Goal: Task Accomplishment & Management: Manage account settings

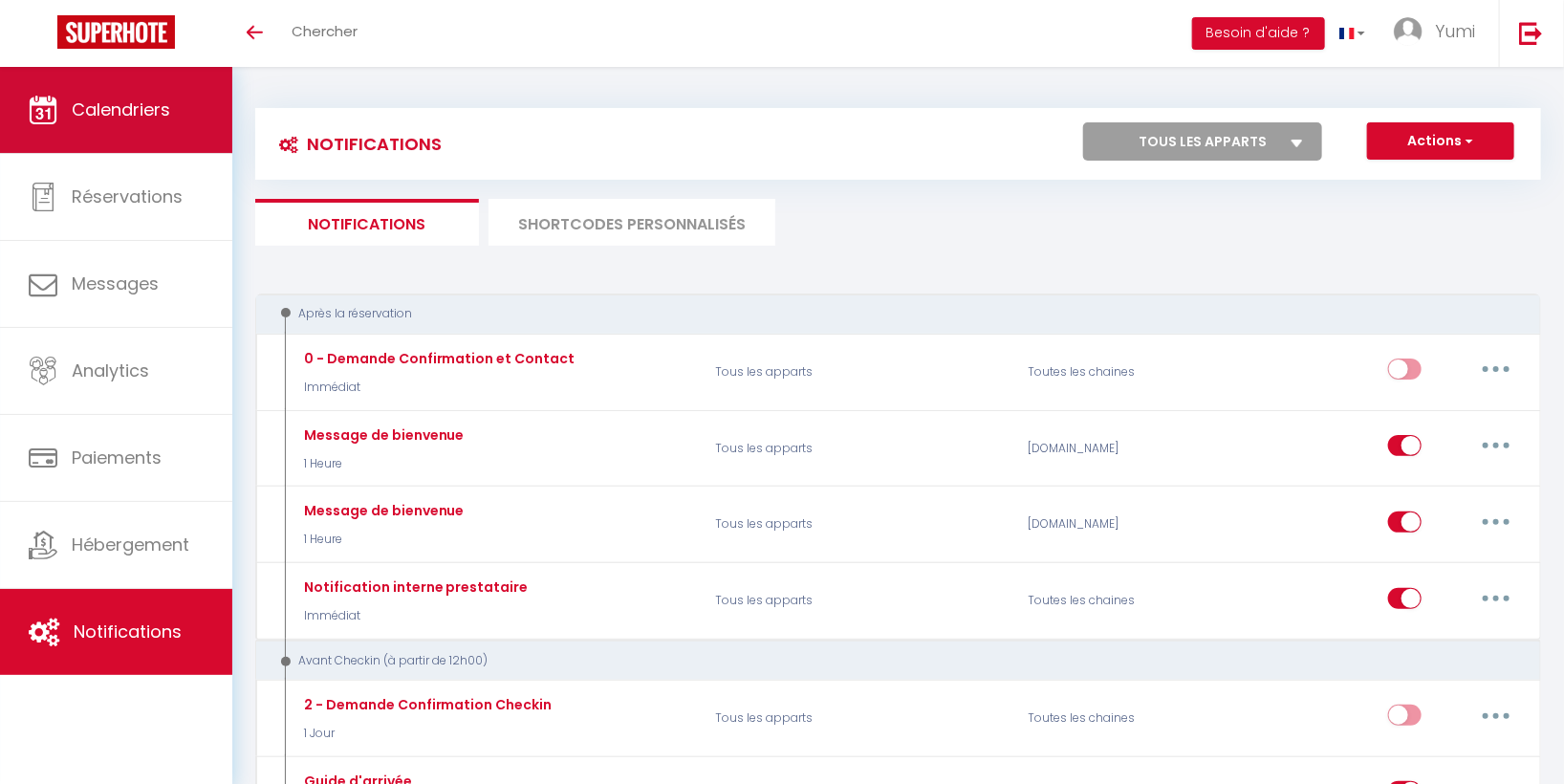
click at [131, 123] on link "Calendriers" at bounding box center [116, 109] width 232 height 86
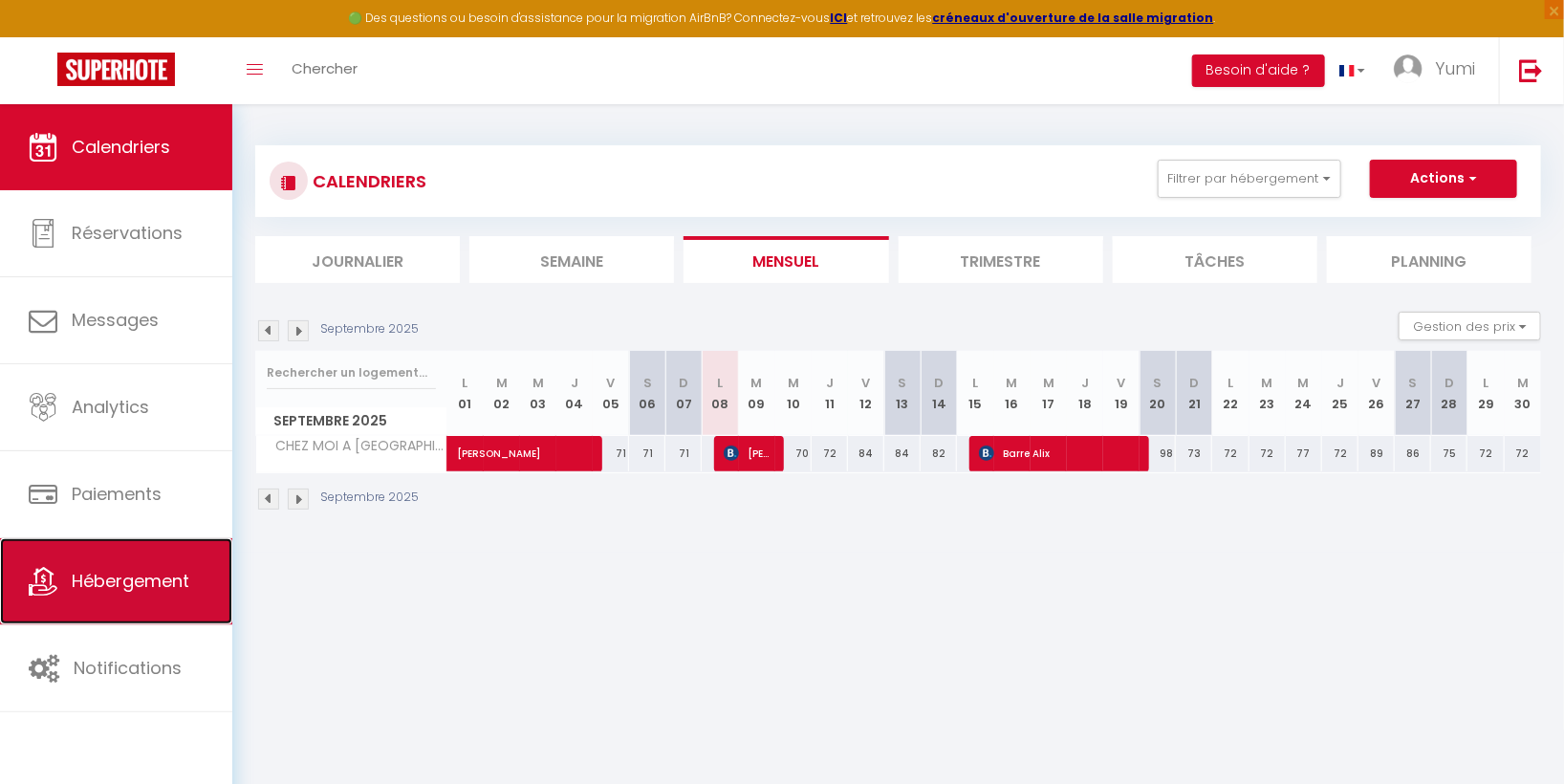
click at [176, 575] on span "Hébergement" at bounding box center [130, 580] width 117 height 24
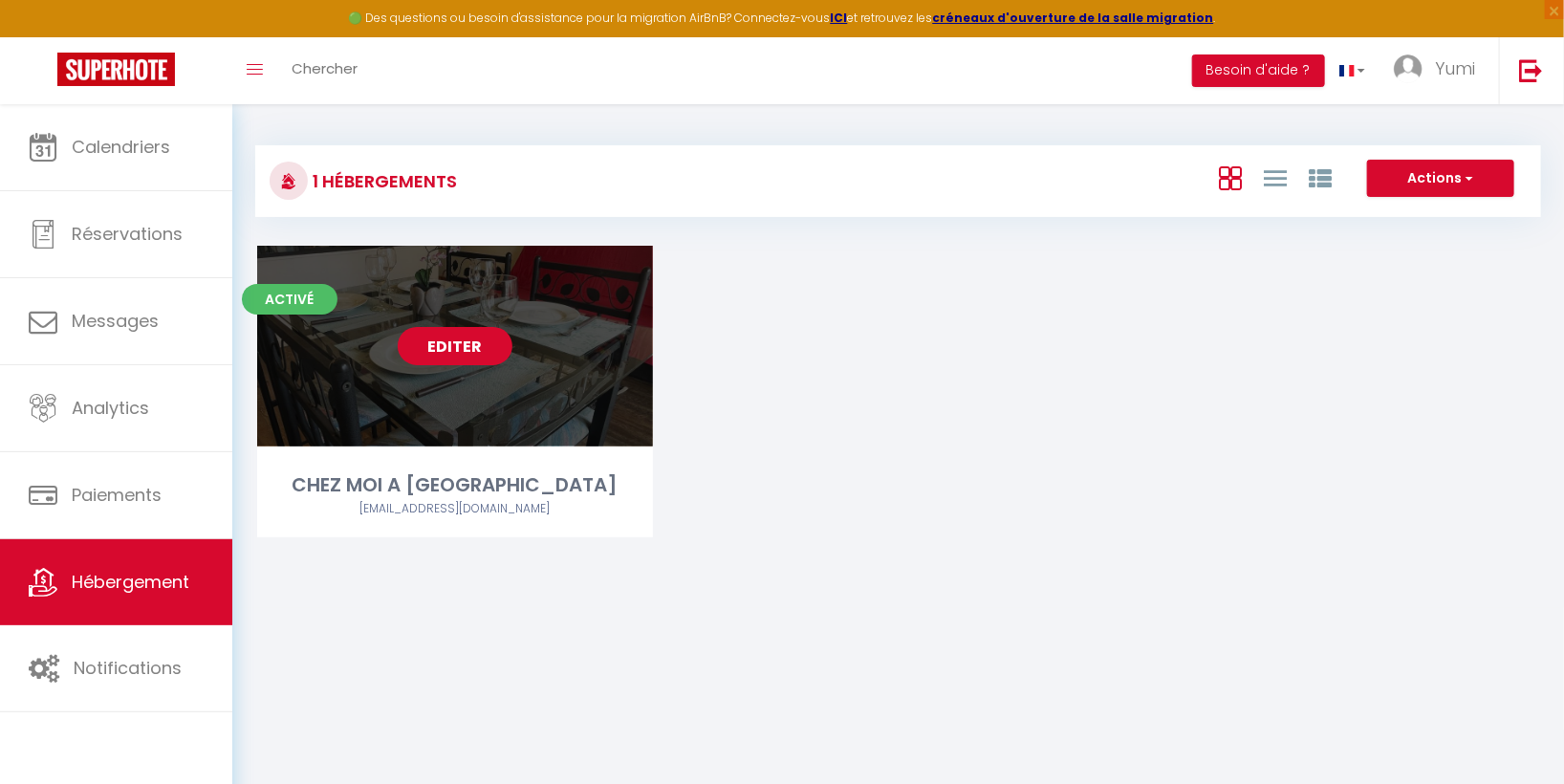
click at [464, 355] on link "Editer" at bounding box center [455, 346] width 114 height 38
select select "3"
select select "2"
select select "1"
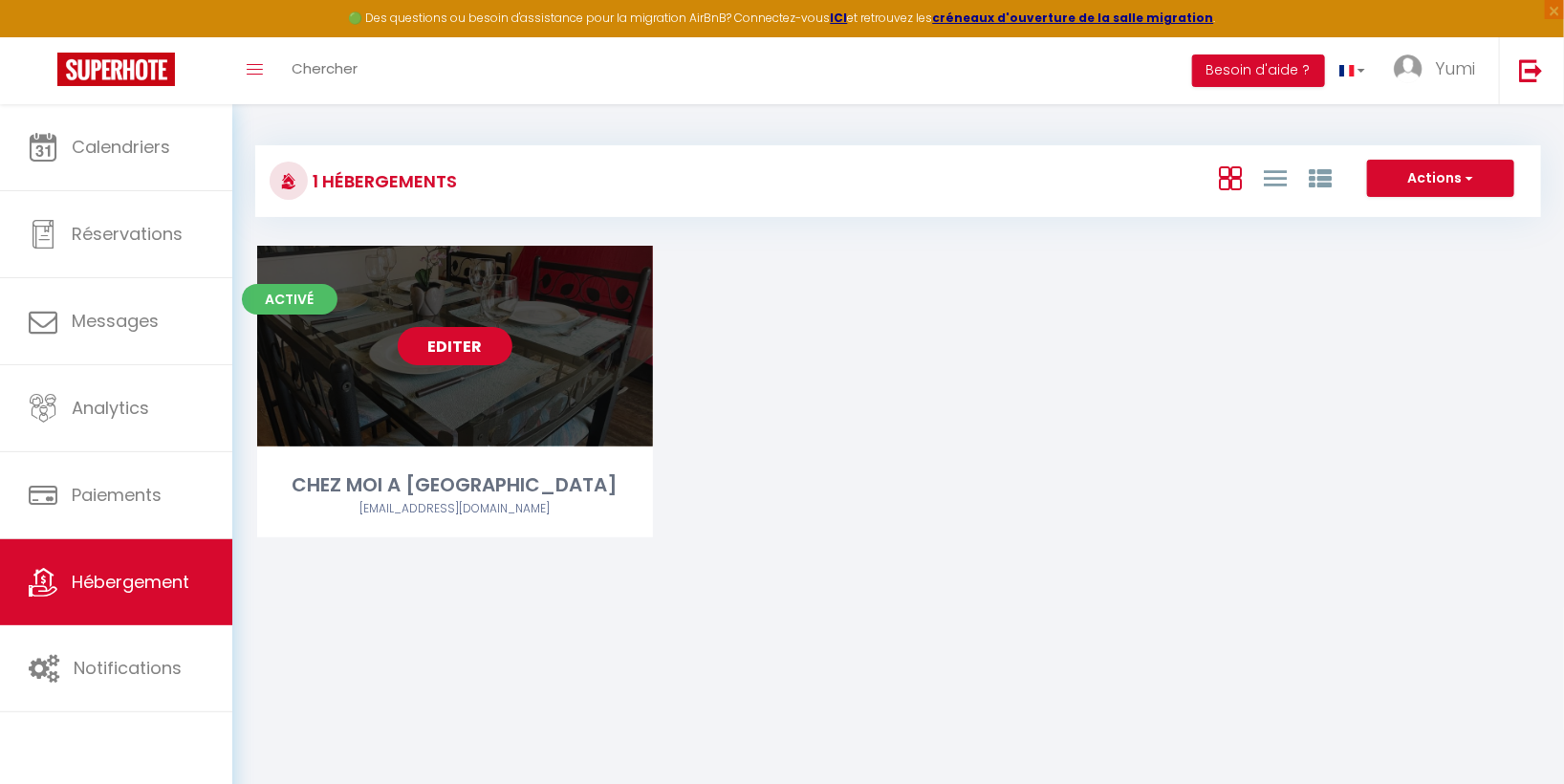
select select
select select "28"
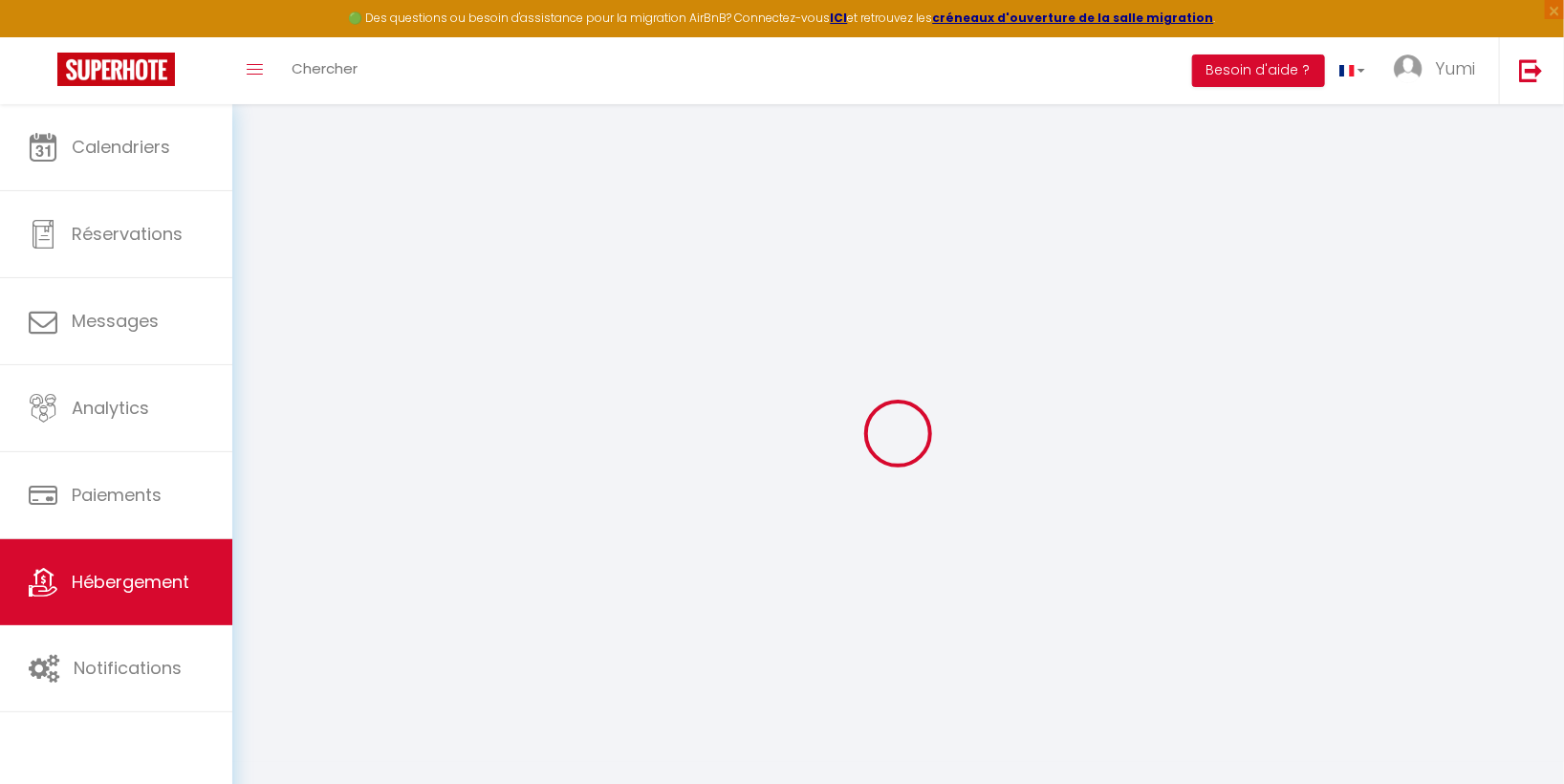
select select
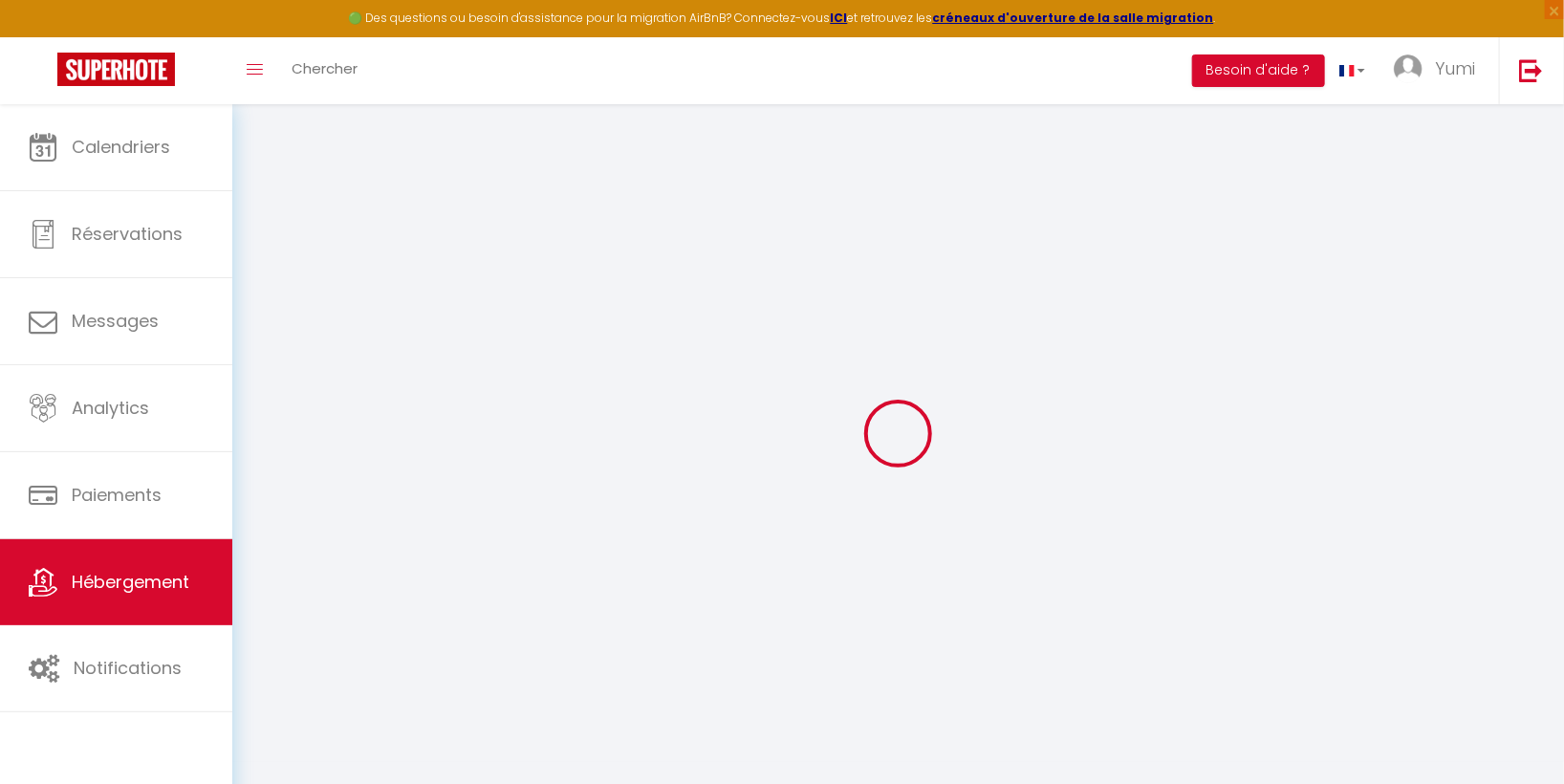
select select
checkbox input "false"
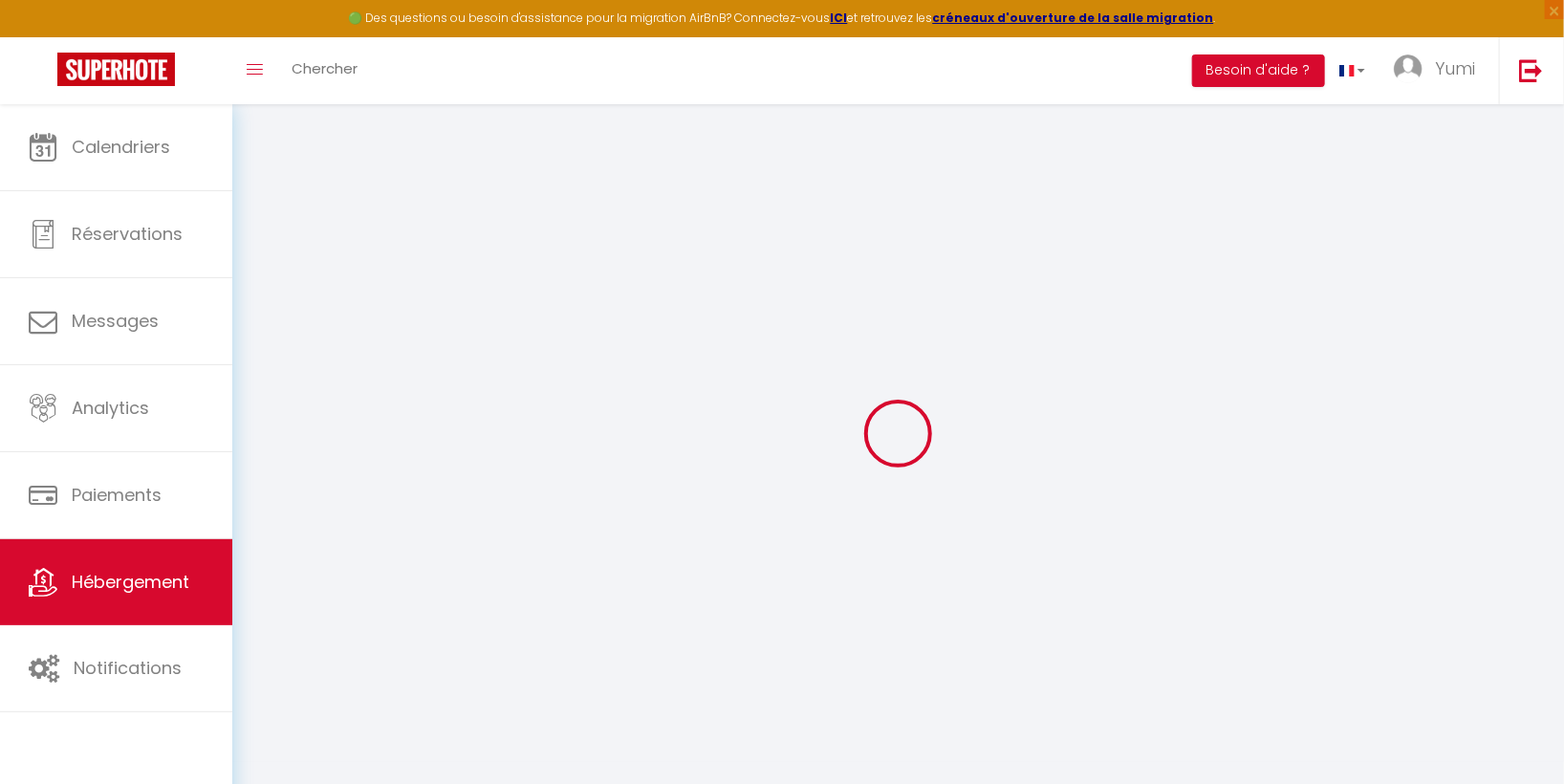
select select
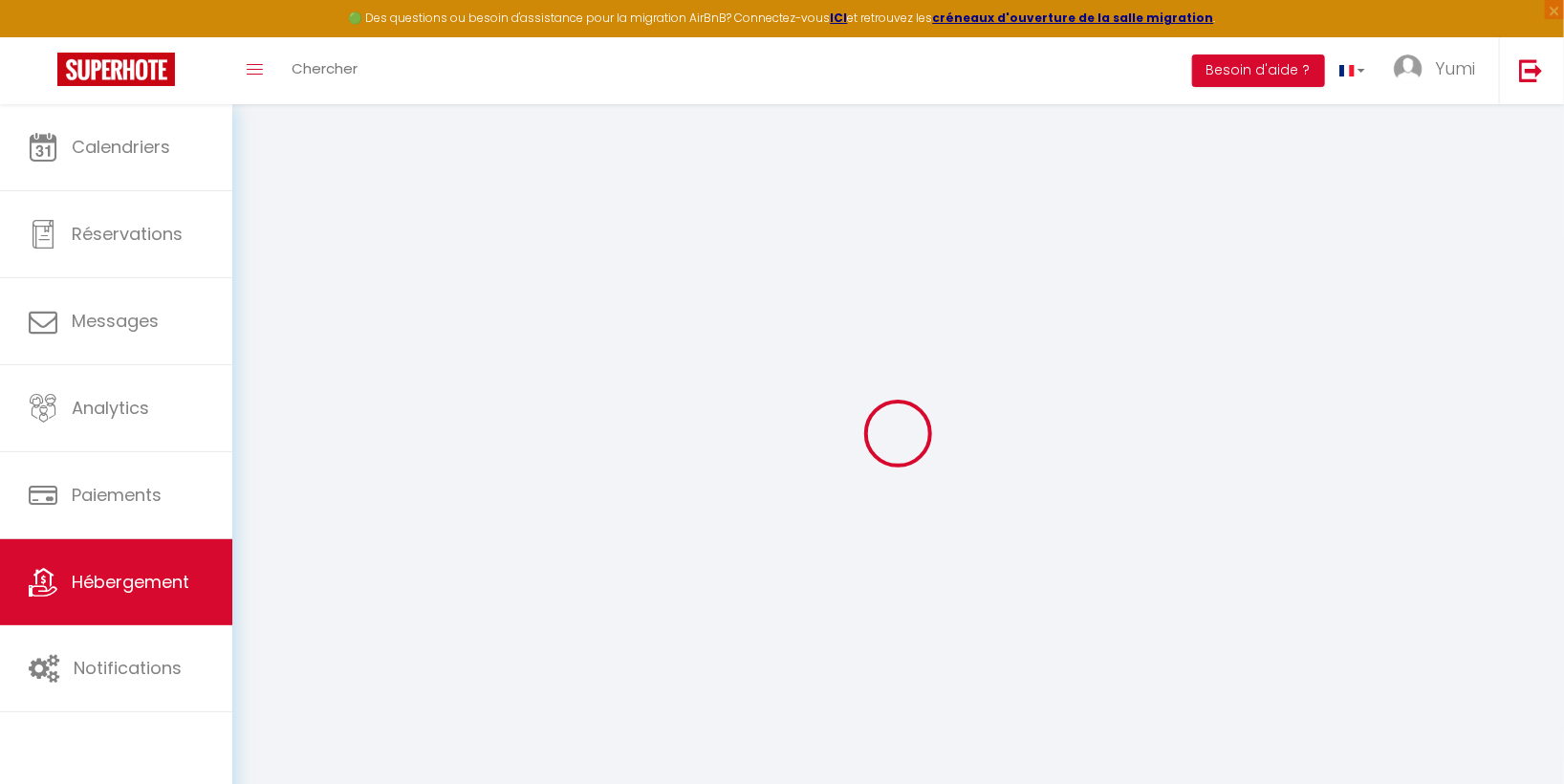
select select
checkbox input "false"
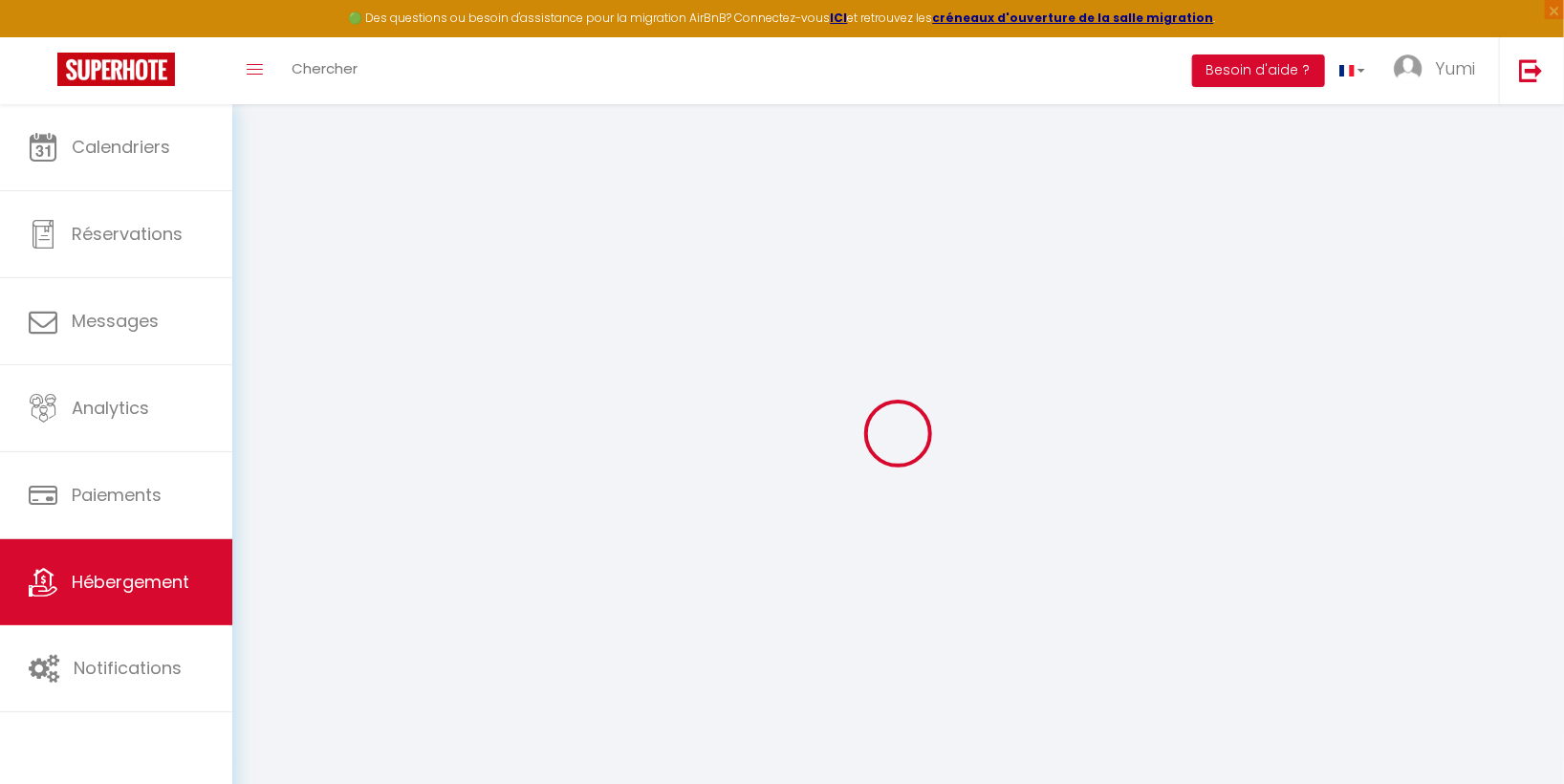
checkbox input "false"
select select
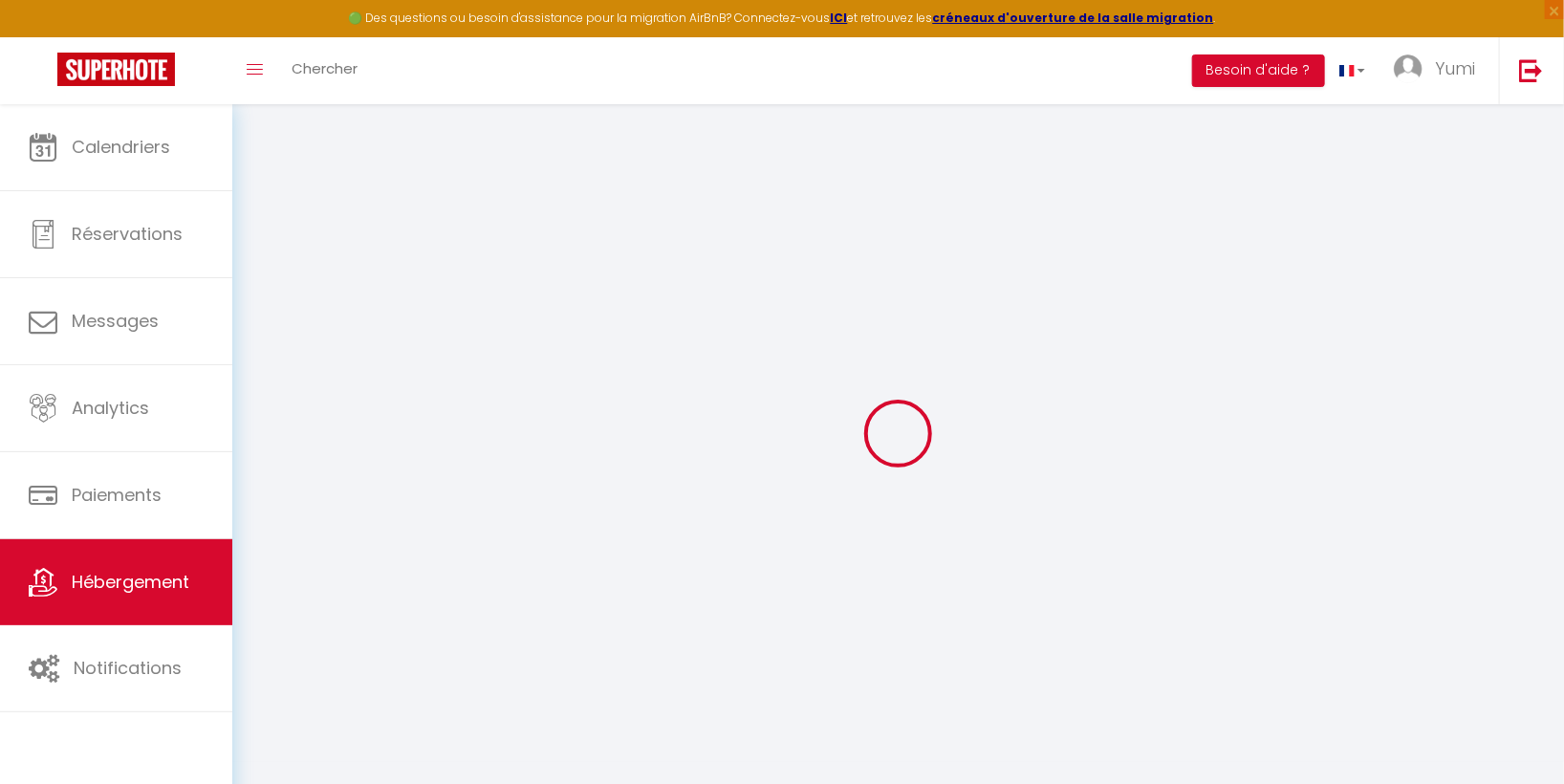
select select
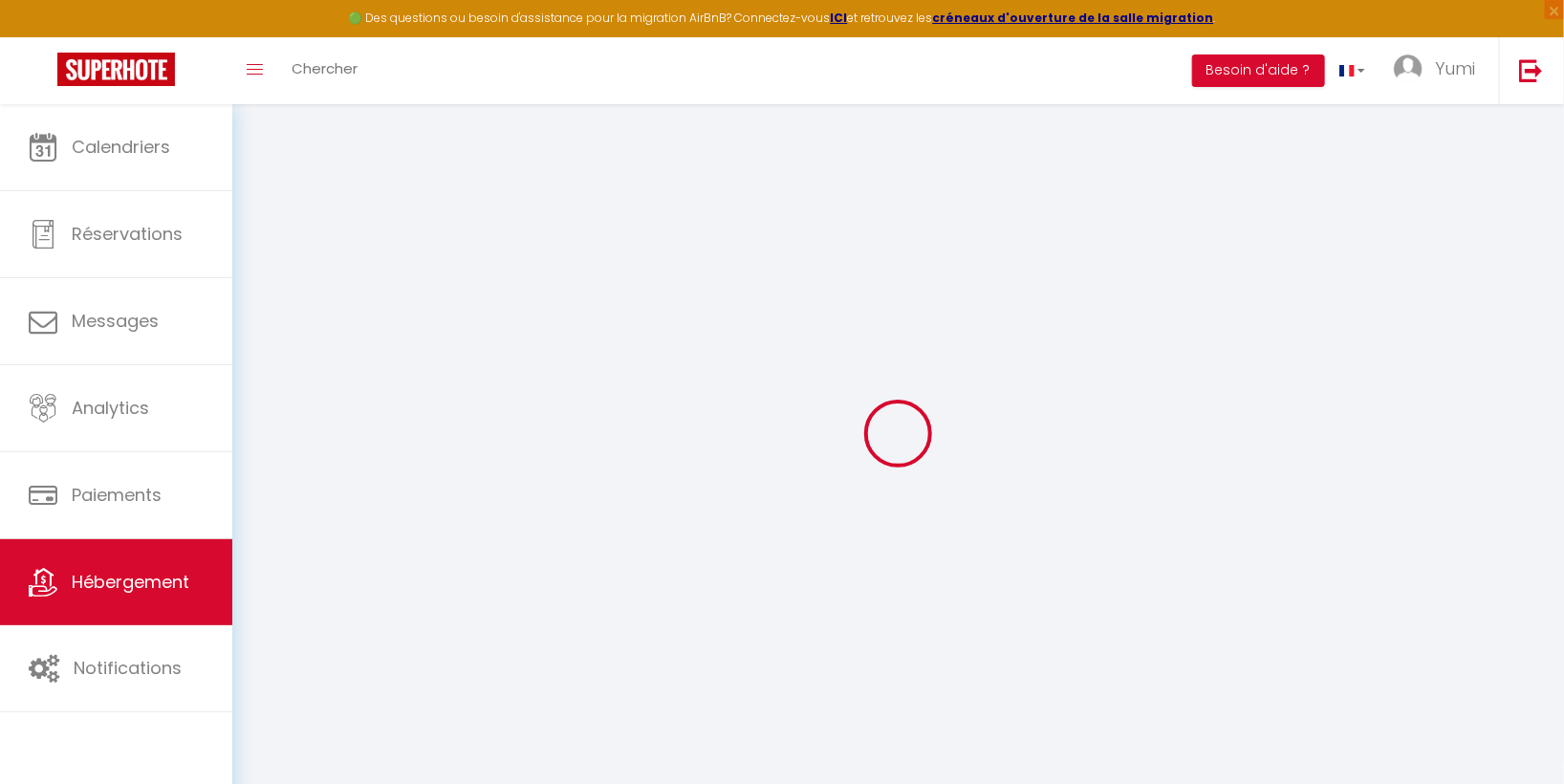
checkbox input "false"
select select
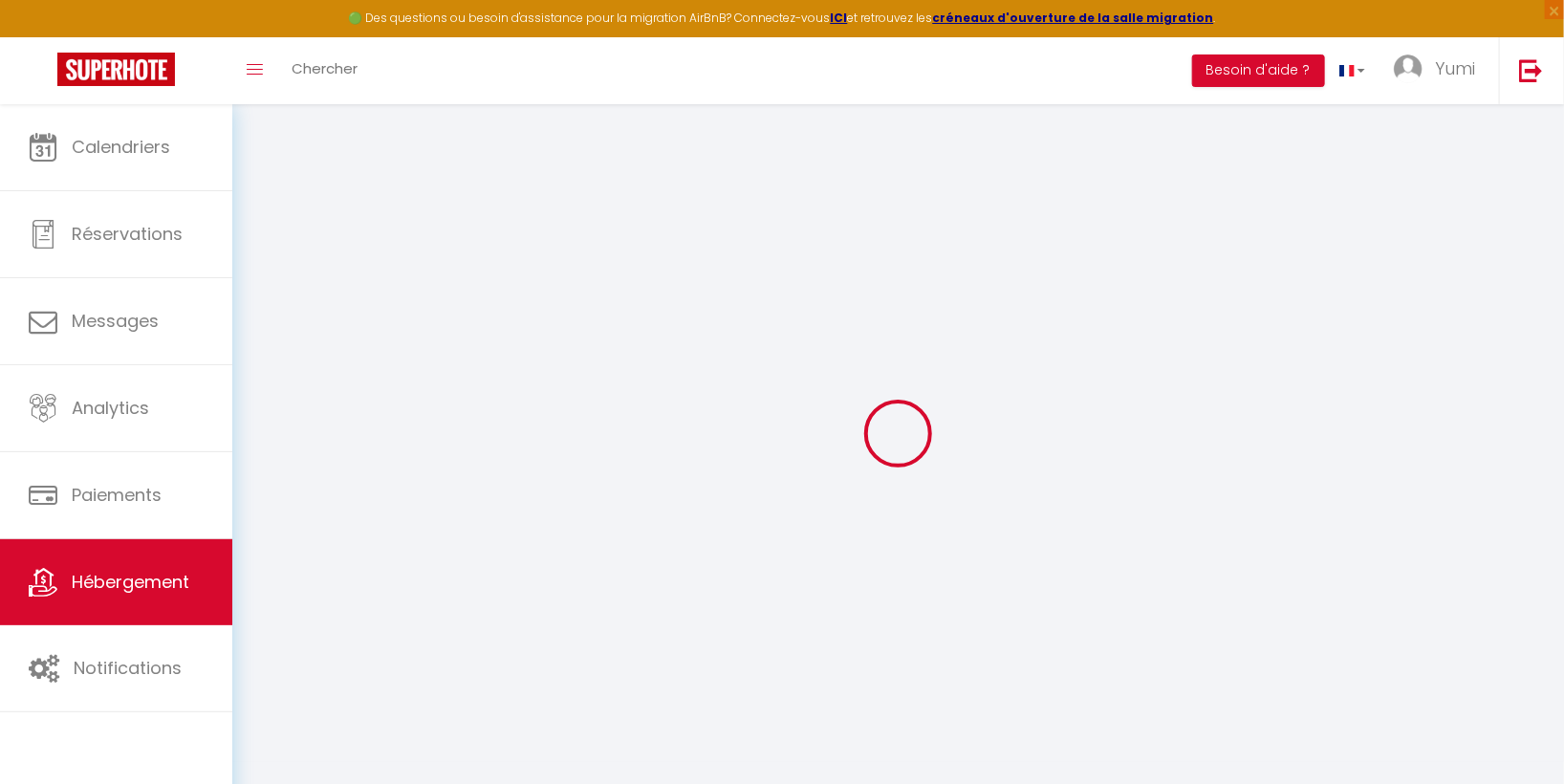
select select
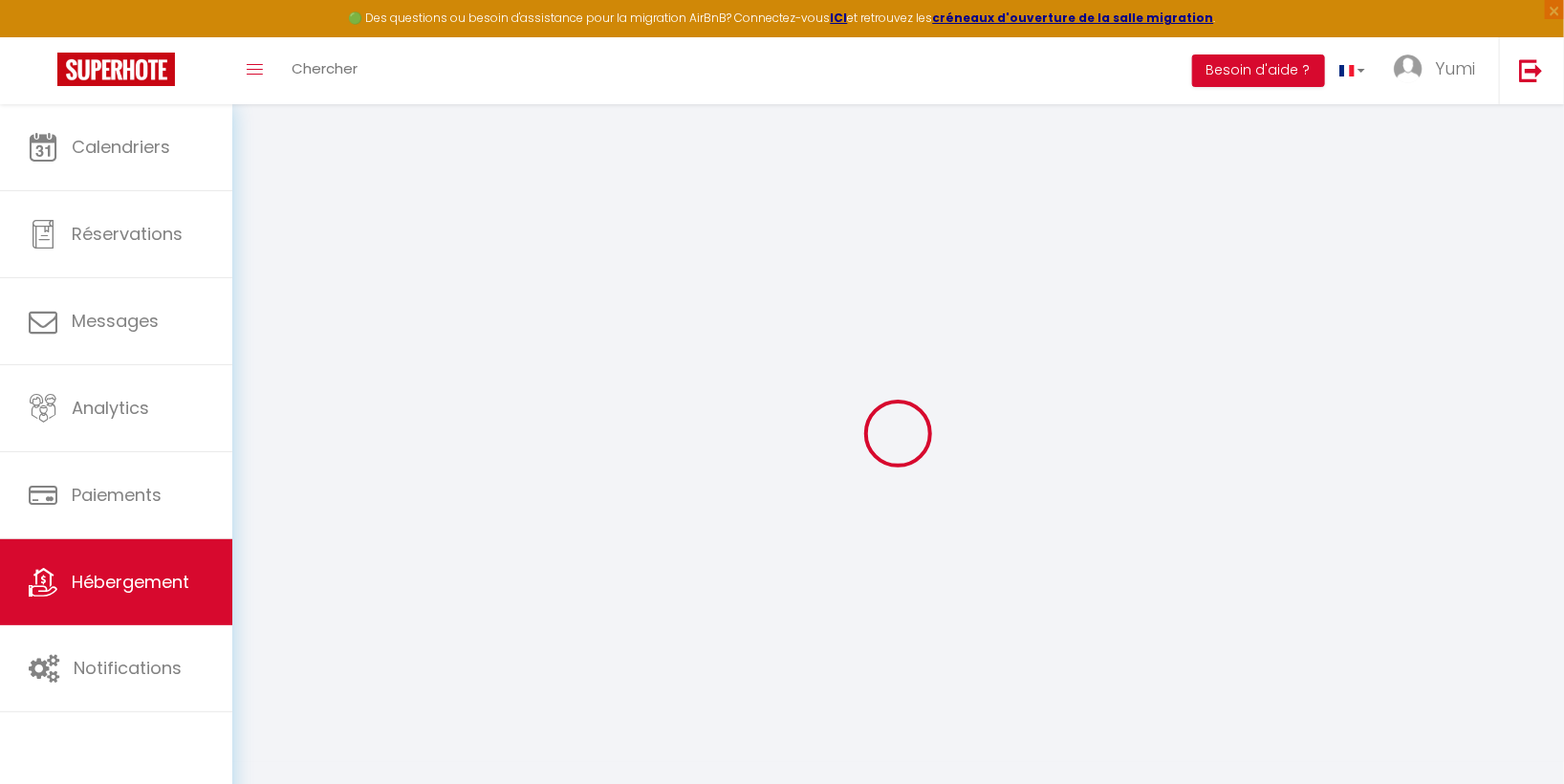
select select
checkbox input "false"
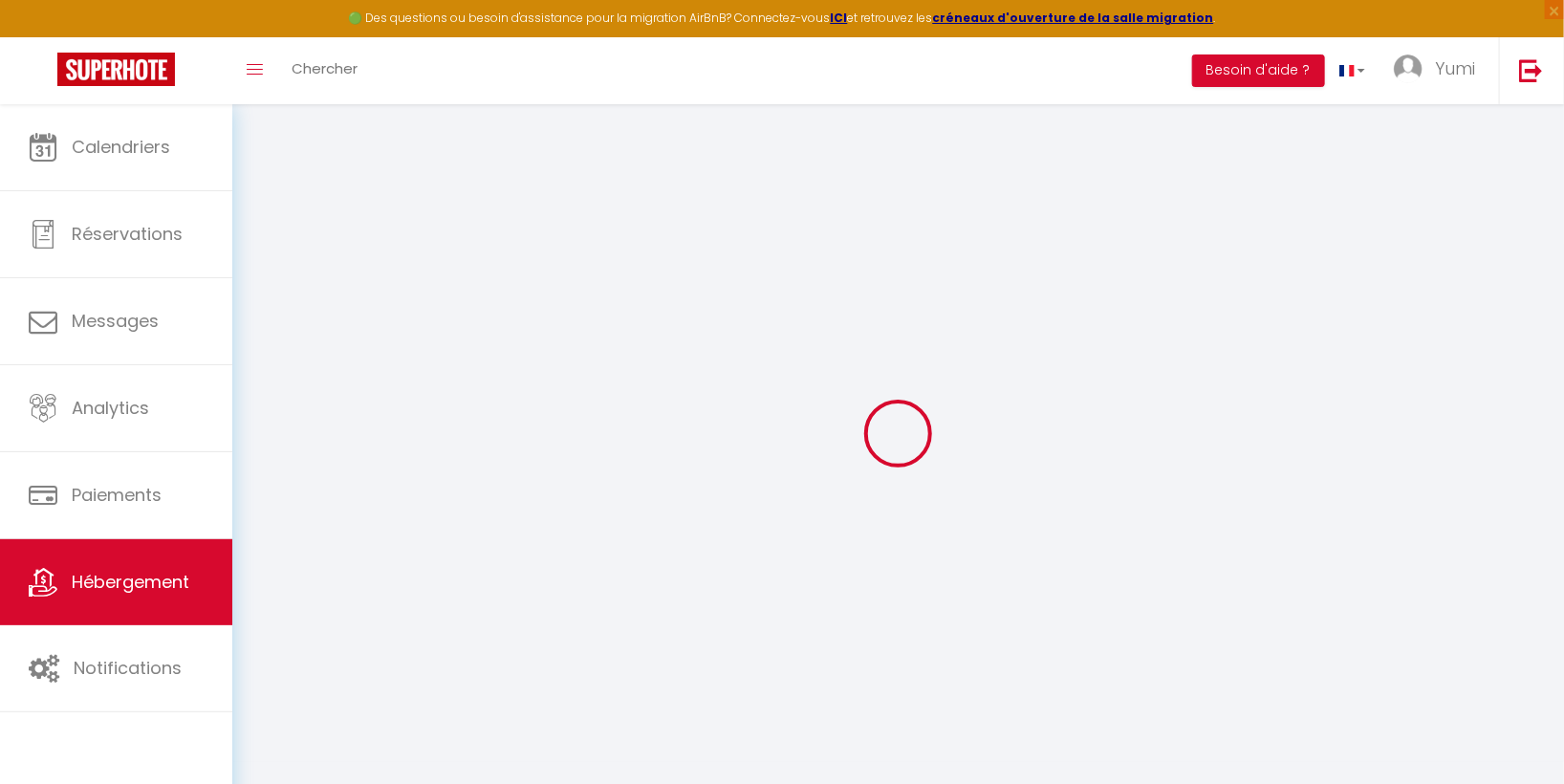
checkbox input "false"
select select
type input "CHEZ MOI A [GEOGRAPHIC_DATA]"
type input "Yumi"
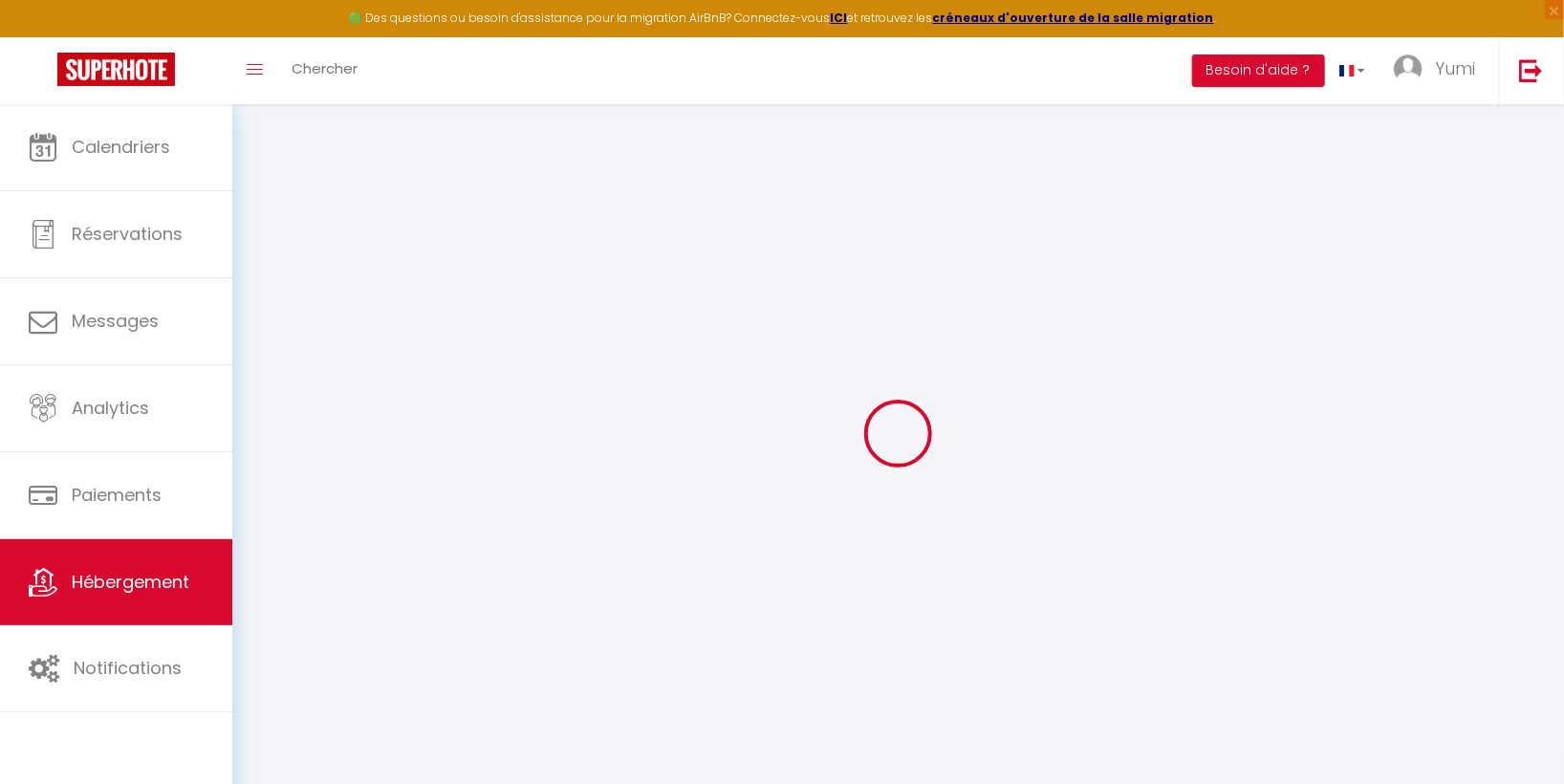
type input "84"
type input "300"
select select
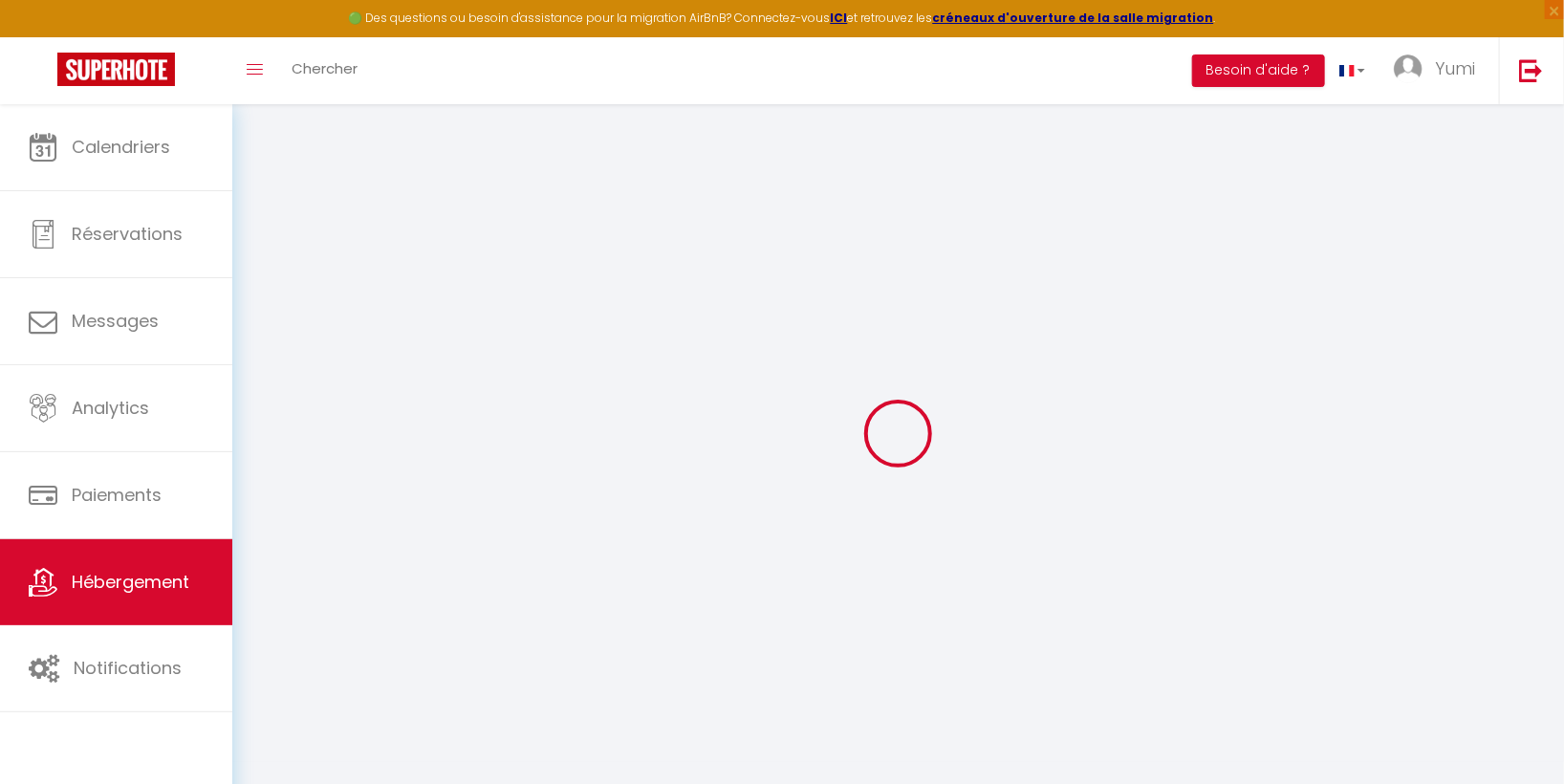
select select
type input "[STREET_ADDRESS]"
type input "78180"
type input "[GEOGRAPHIC_DATA]"
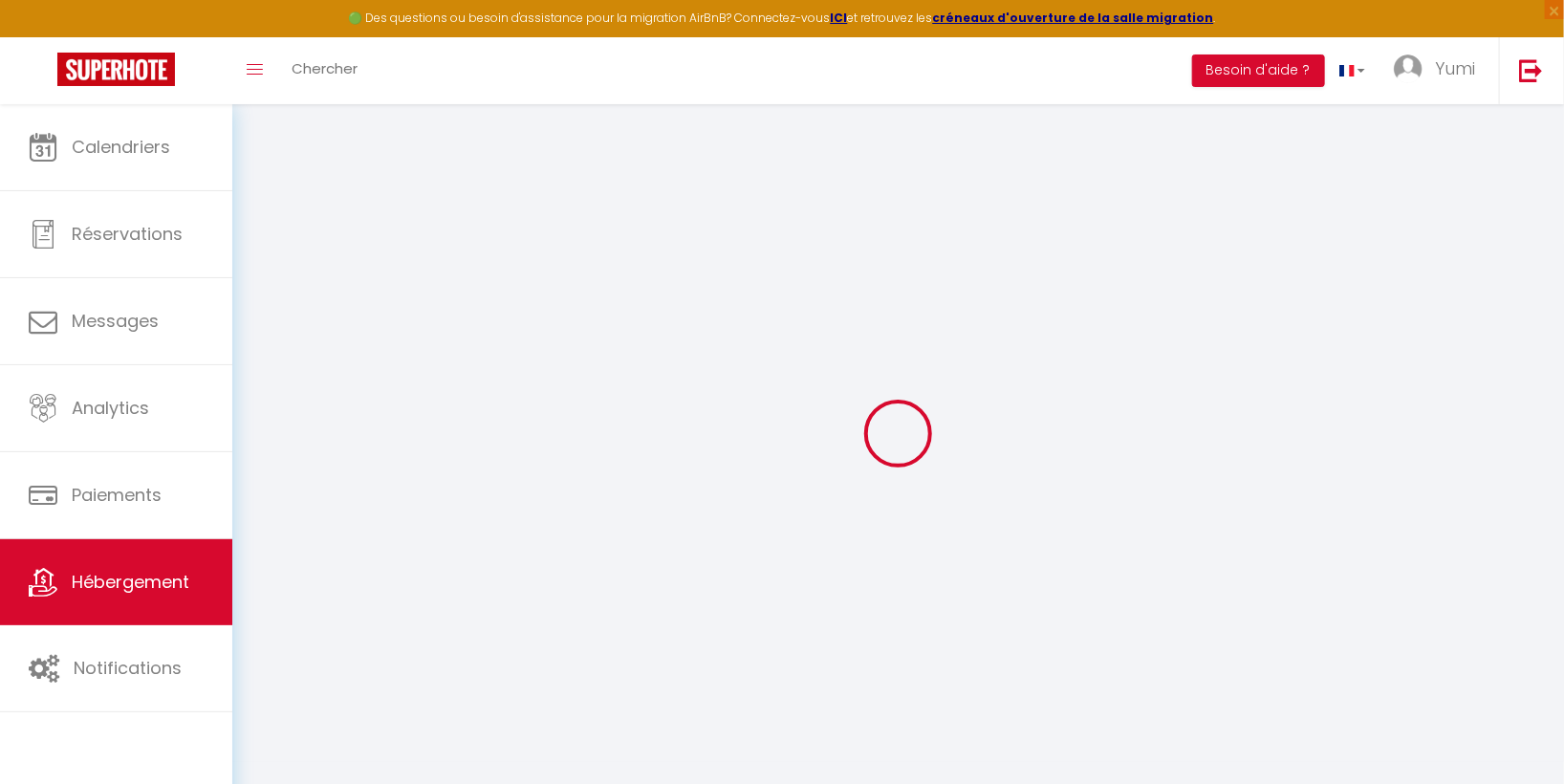
type input "[EMAIL_ADDRESS][DOMAIN_NAME]"
select select "13753"
checkbox input "false"
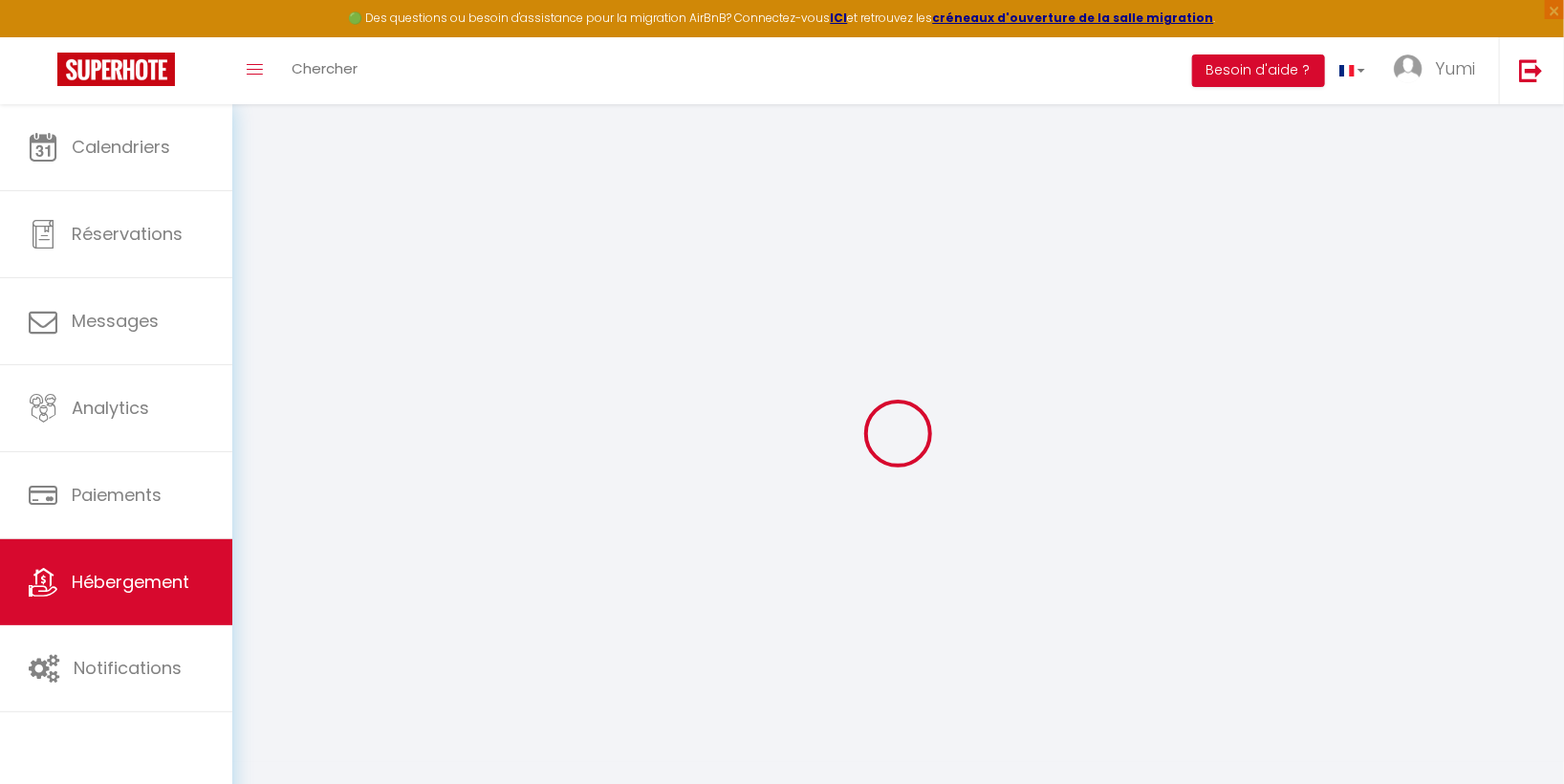
checkbox input "false"
type input "0"
type input "57"
type input "0"
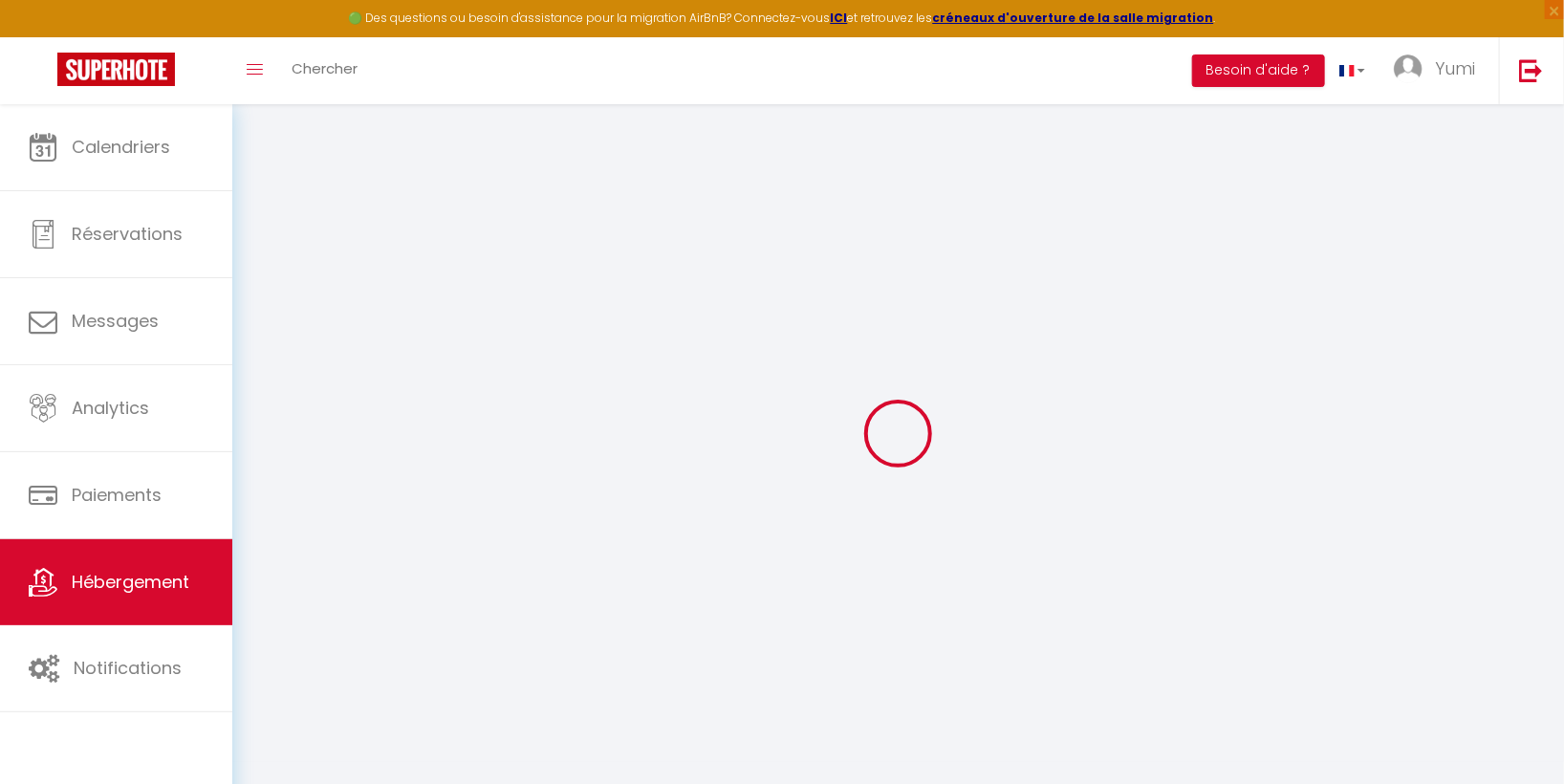
type input "0"
select select
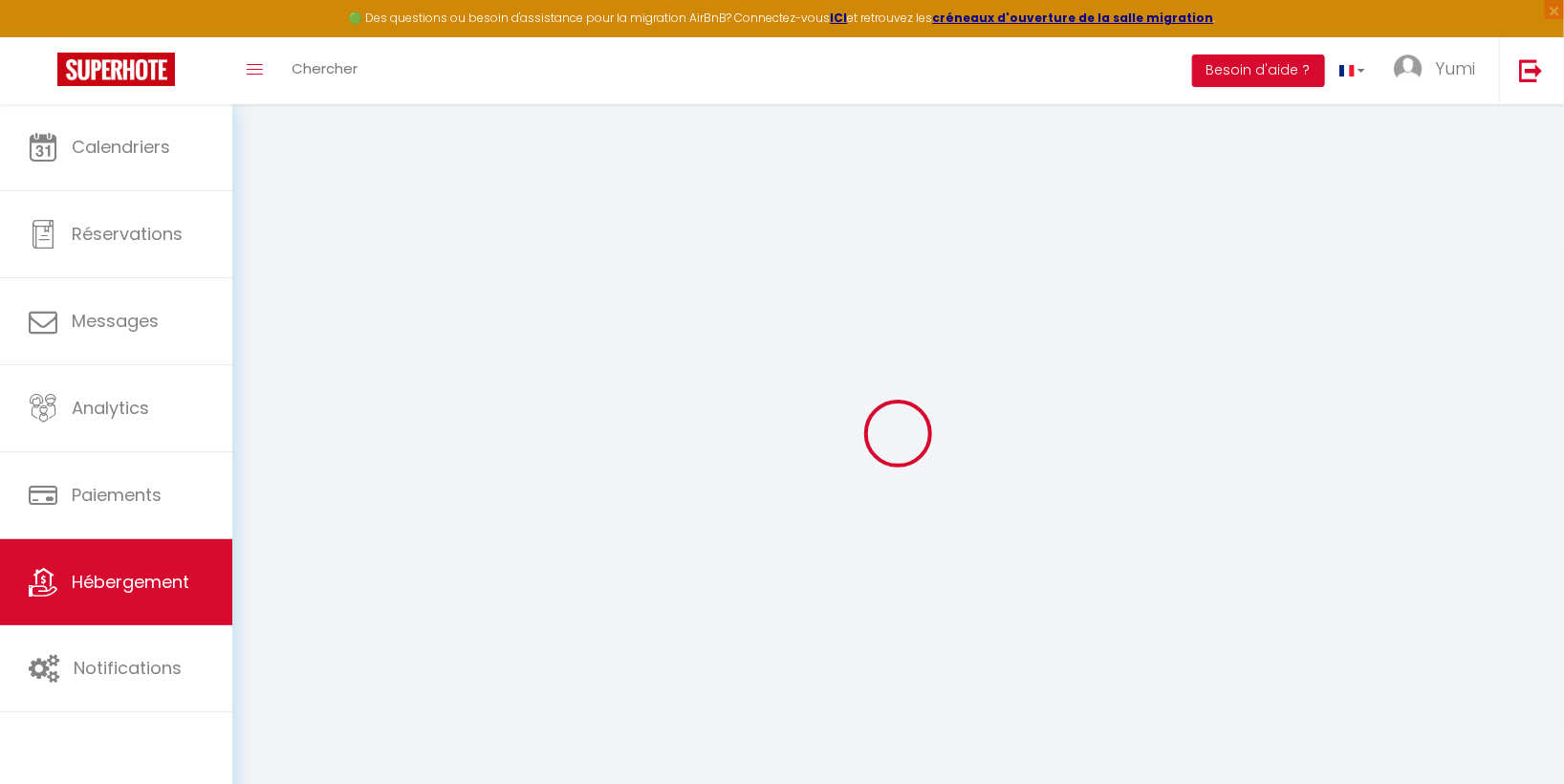
select select
checkbox input "false"
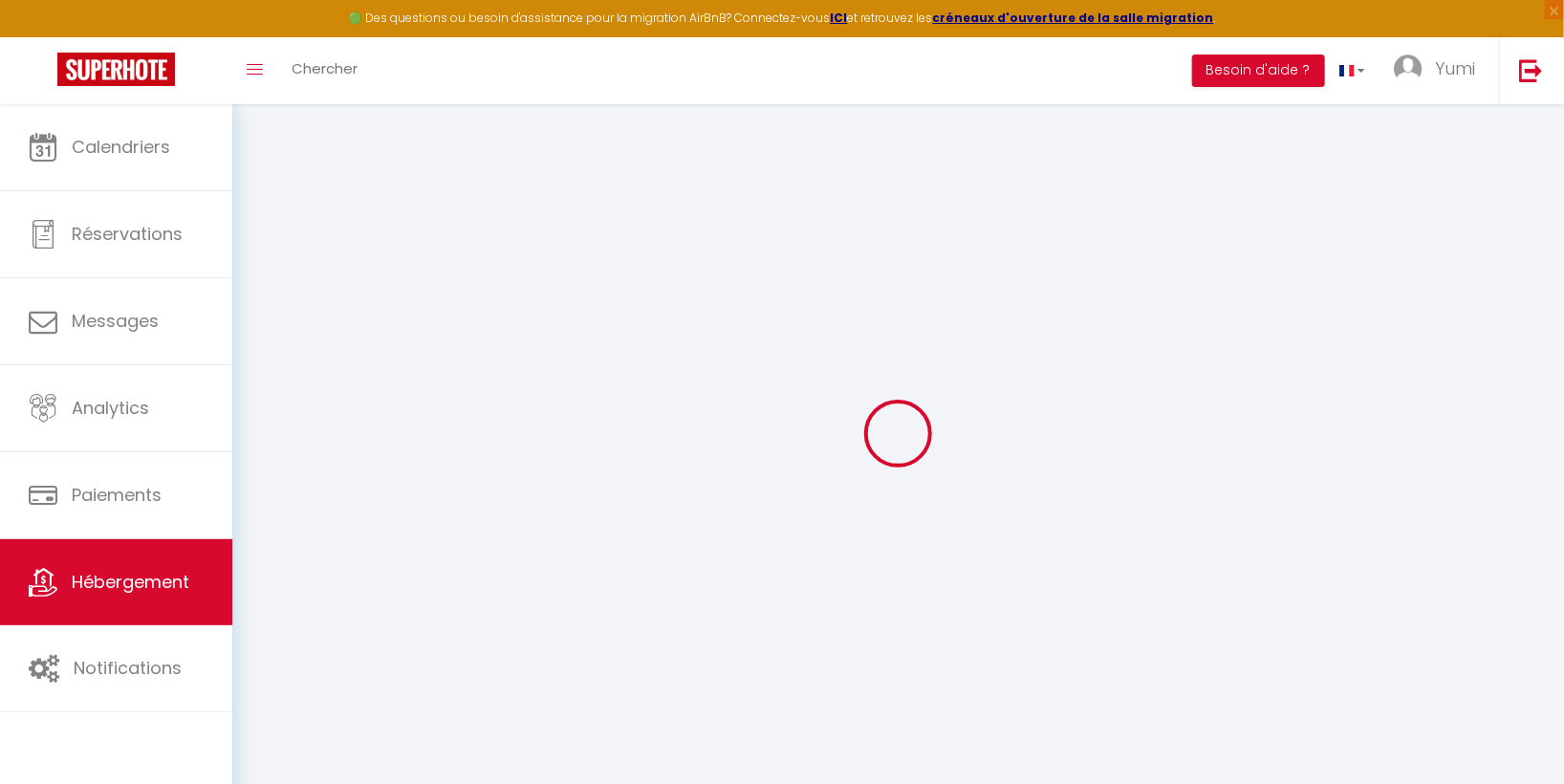
select select
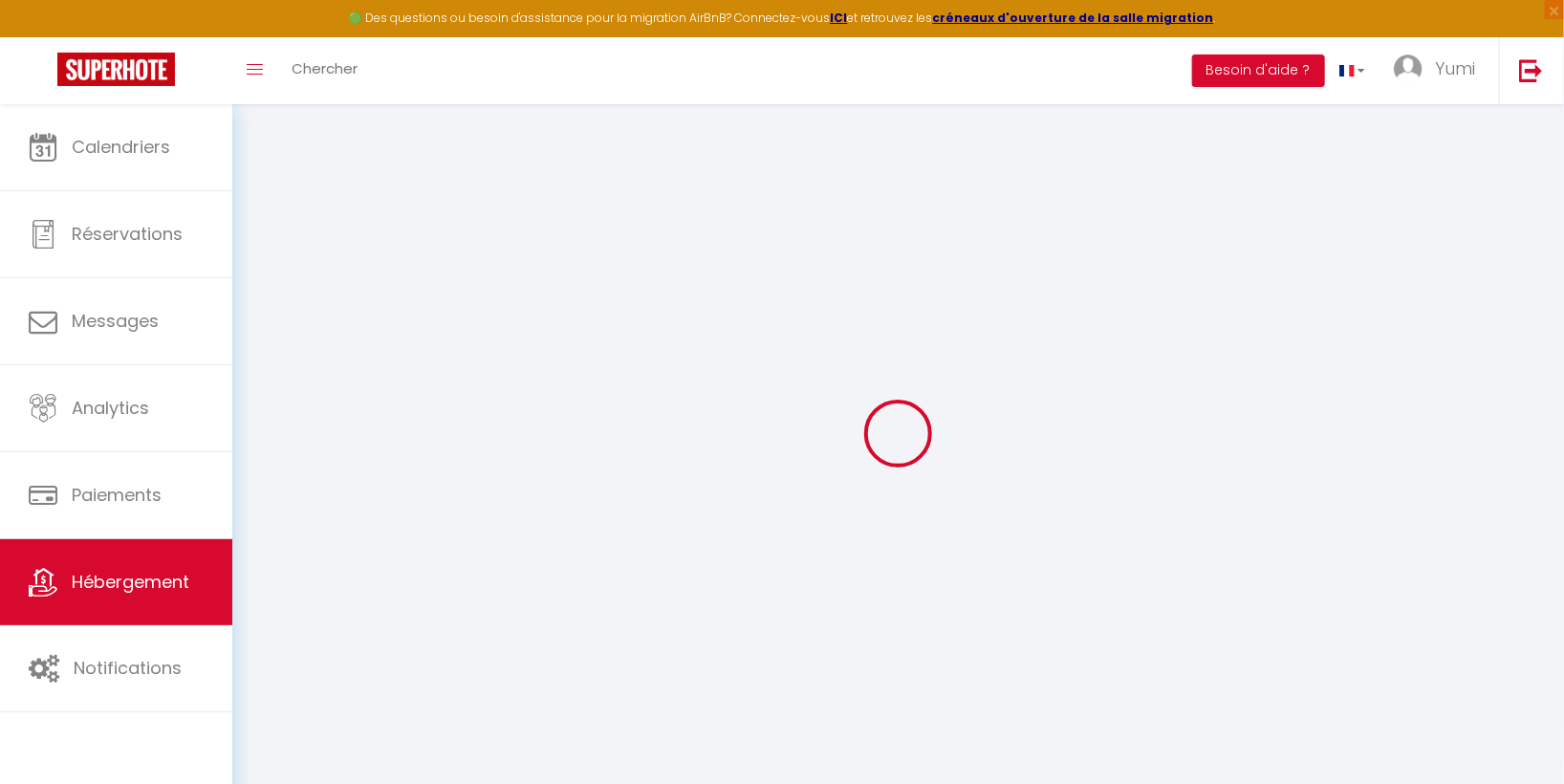
checkbox input "false"
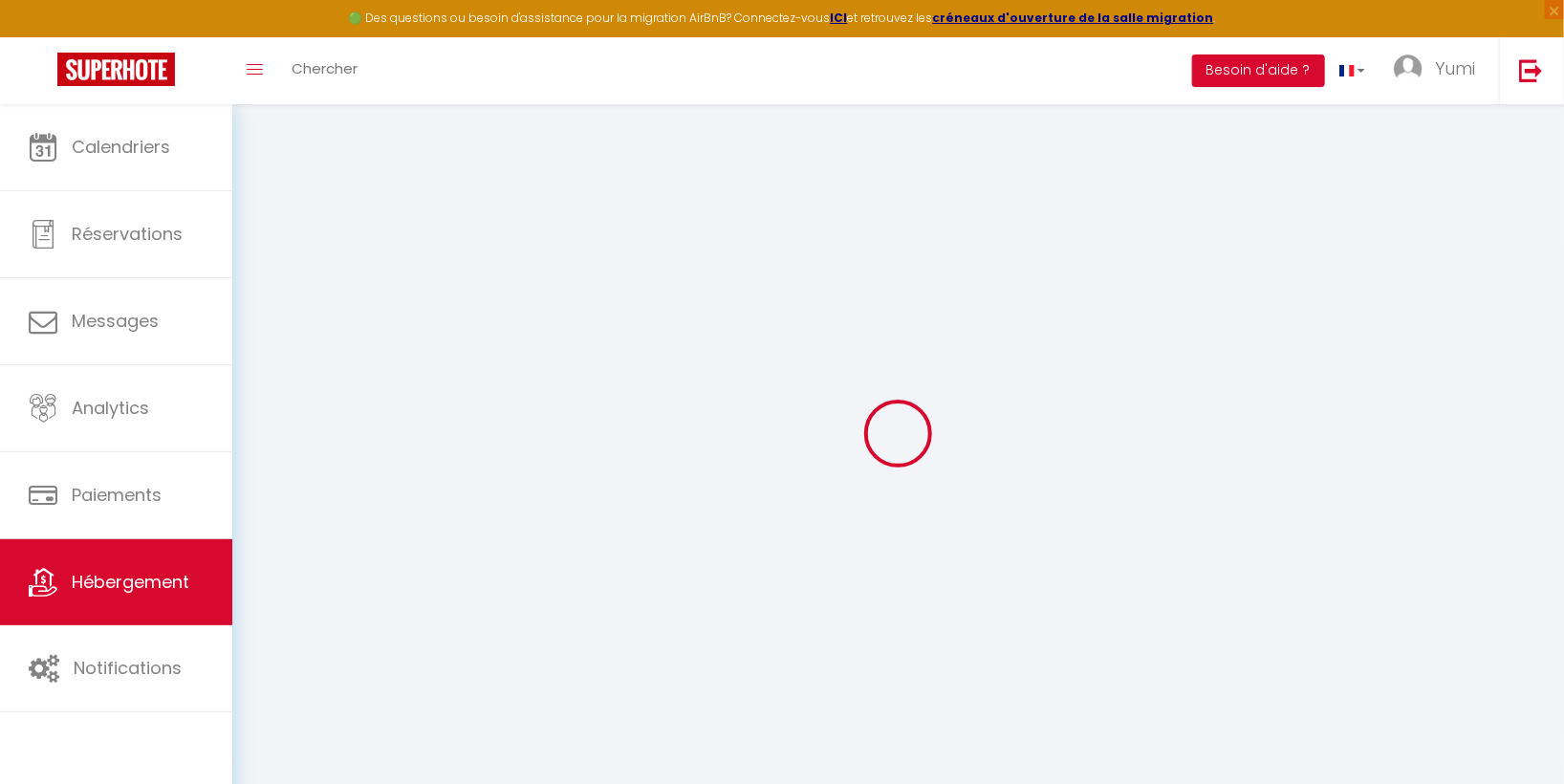
checkbox input "false"
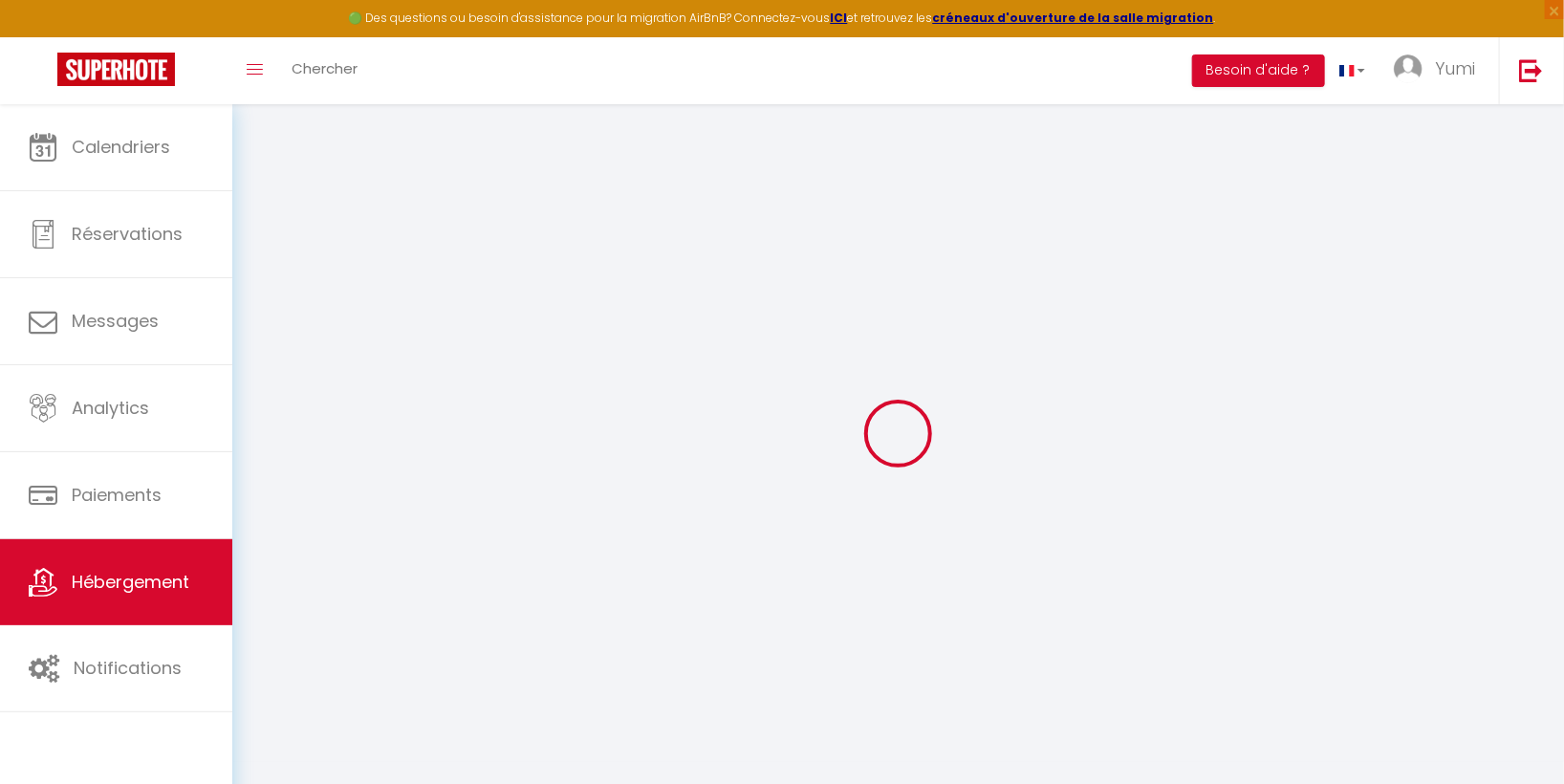
checkbox input "false"
select select "14:00"
select select
select select "11:00"
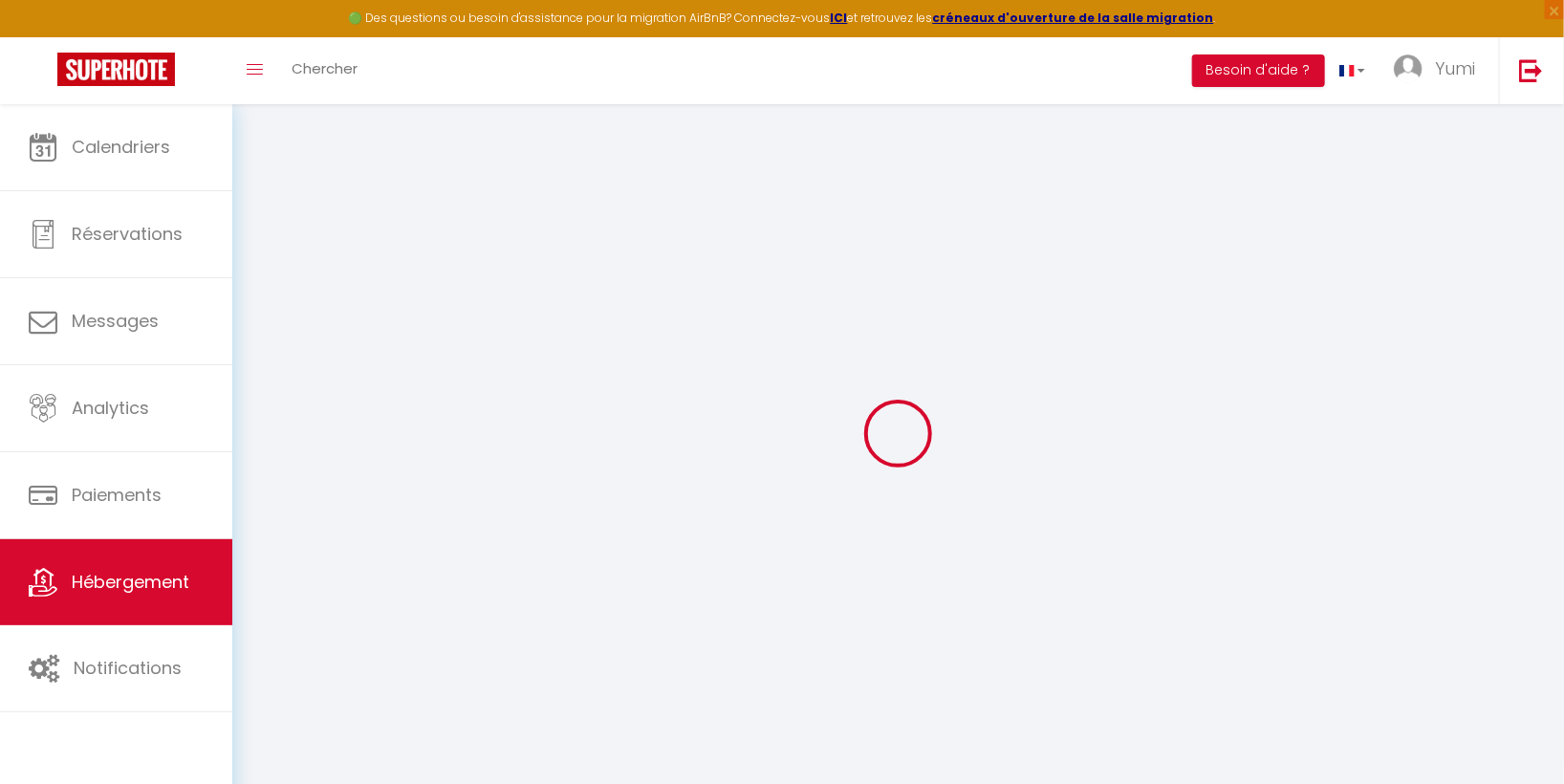
select select "15"
select select "-1"
select select "well_reviewed_guests"
select select "EUR"
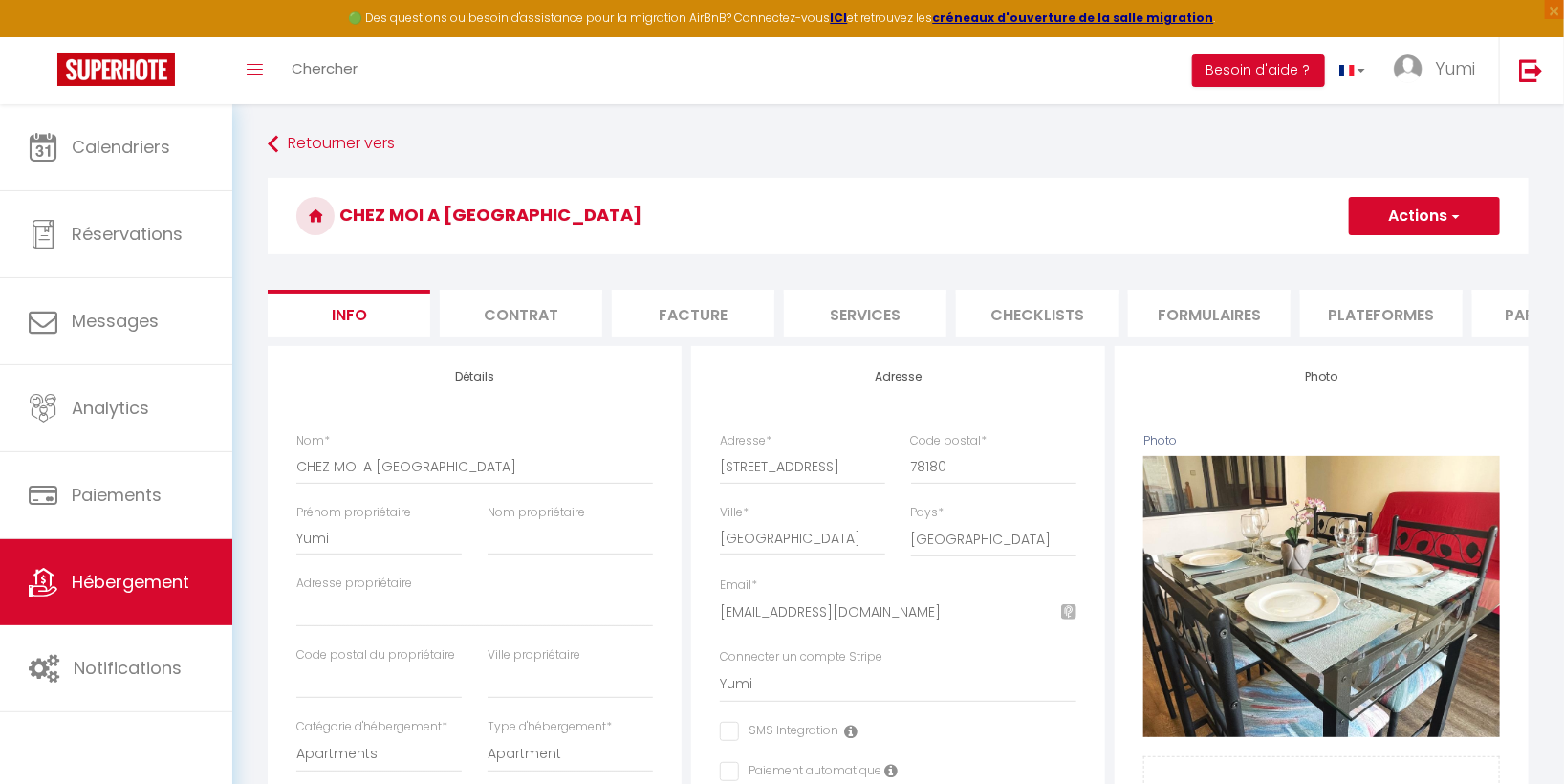
click at [1360, 310] on li "Plateformes" at bounding box center [1382, 313] width 163 height 46
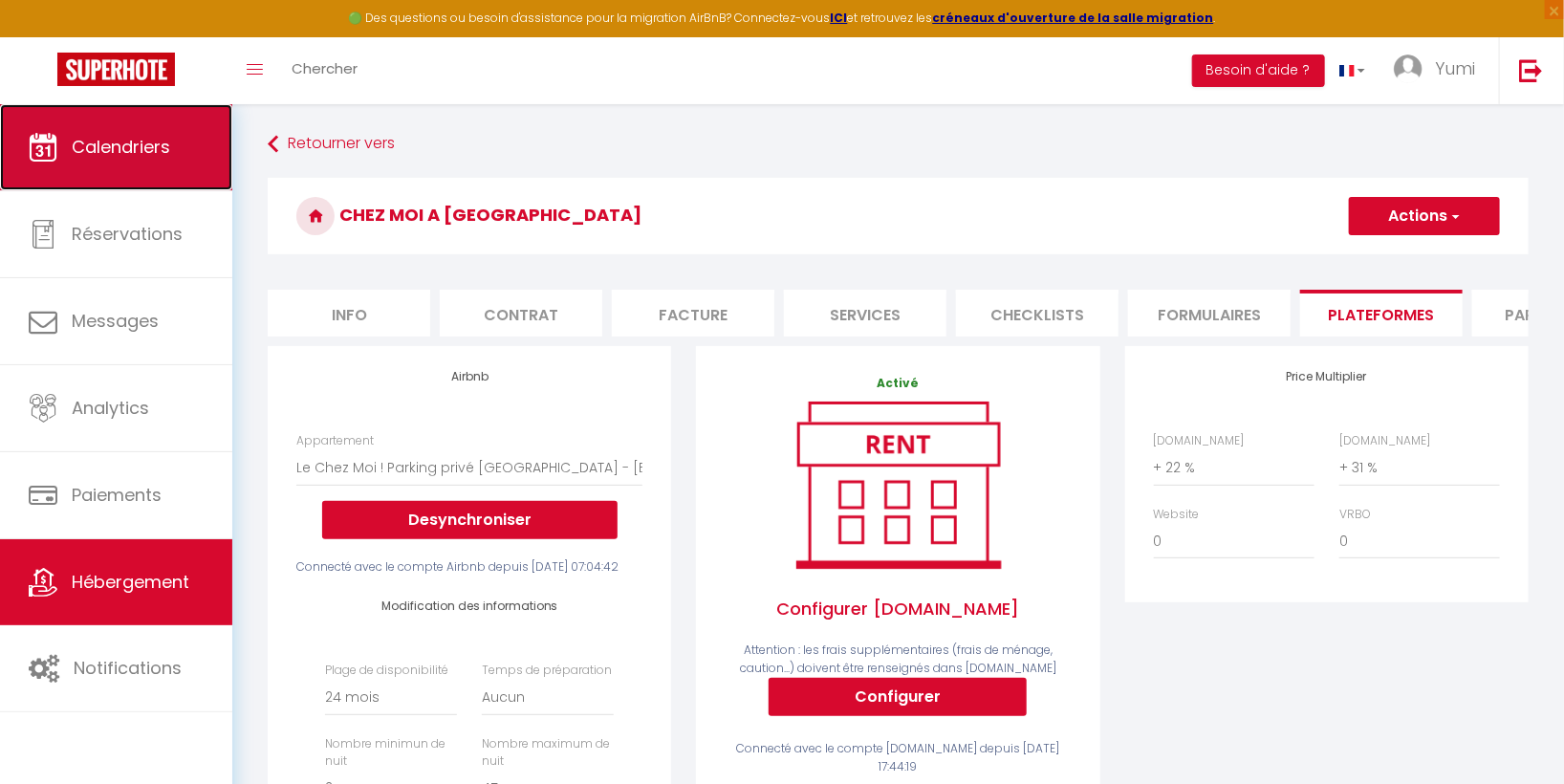
click at [141, 157] on span "Calendriers" at bounding box center [121, 146] width 99 height 24
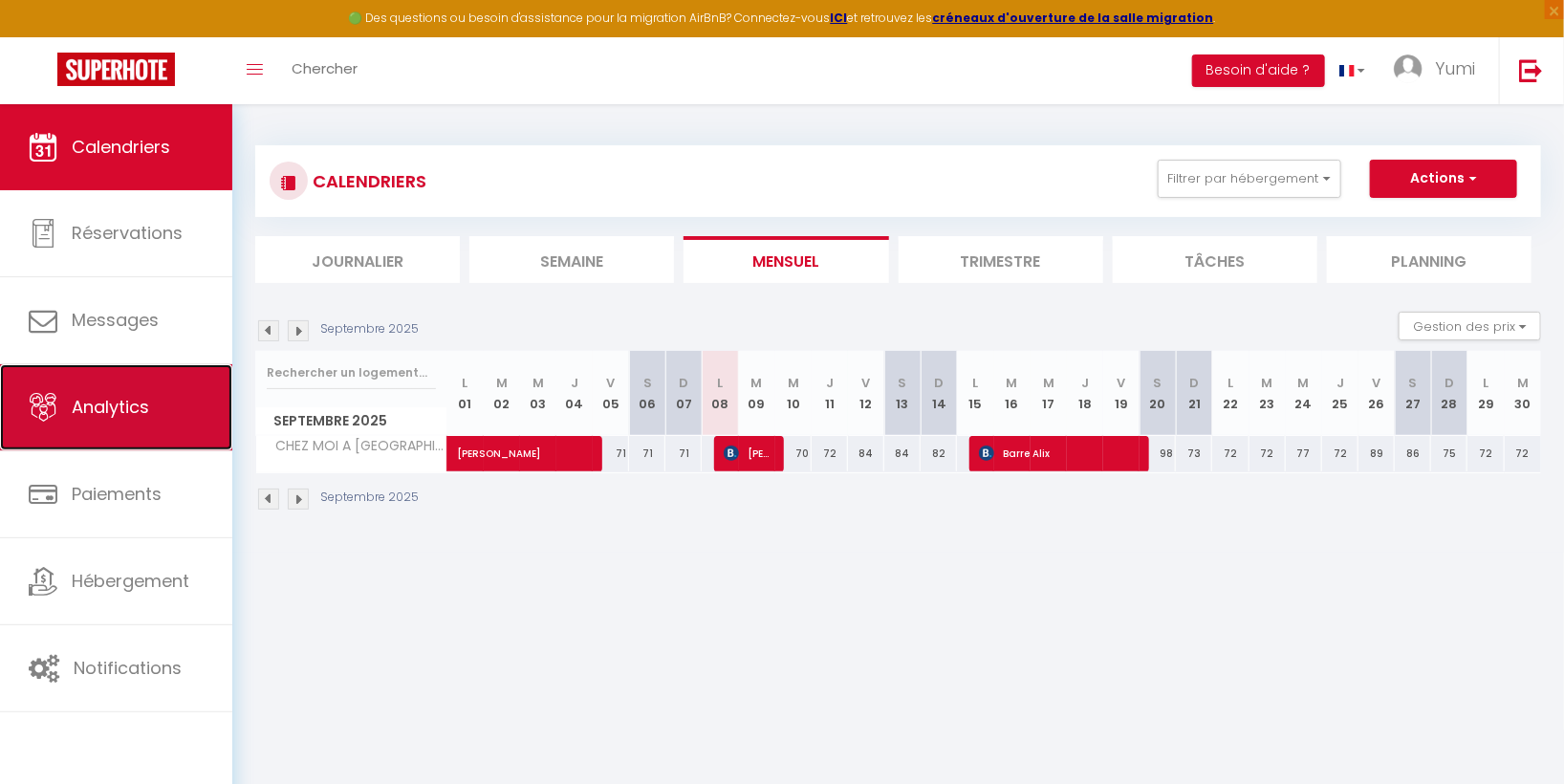
click at [149, 408] on span "Analytics" at bounding box center [110, 407] width 77 height 24
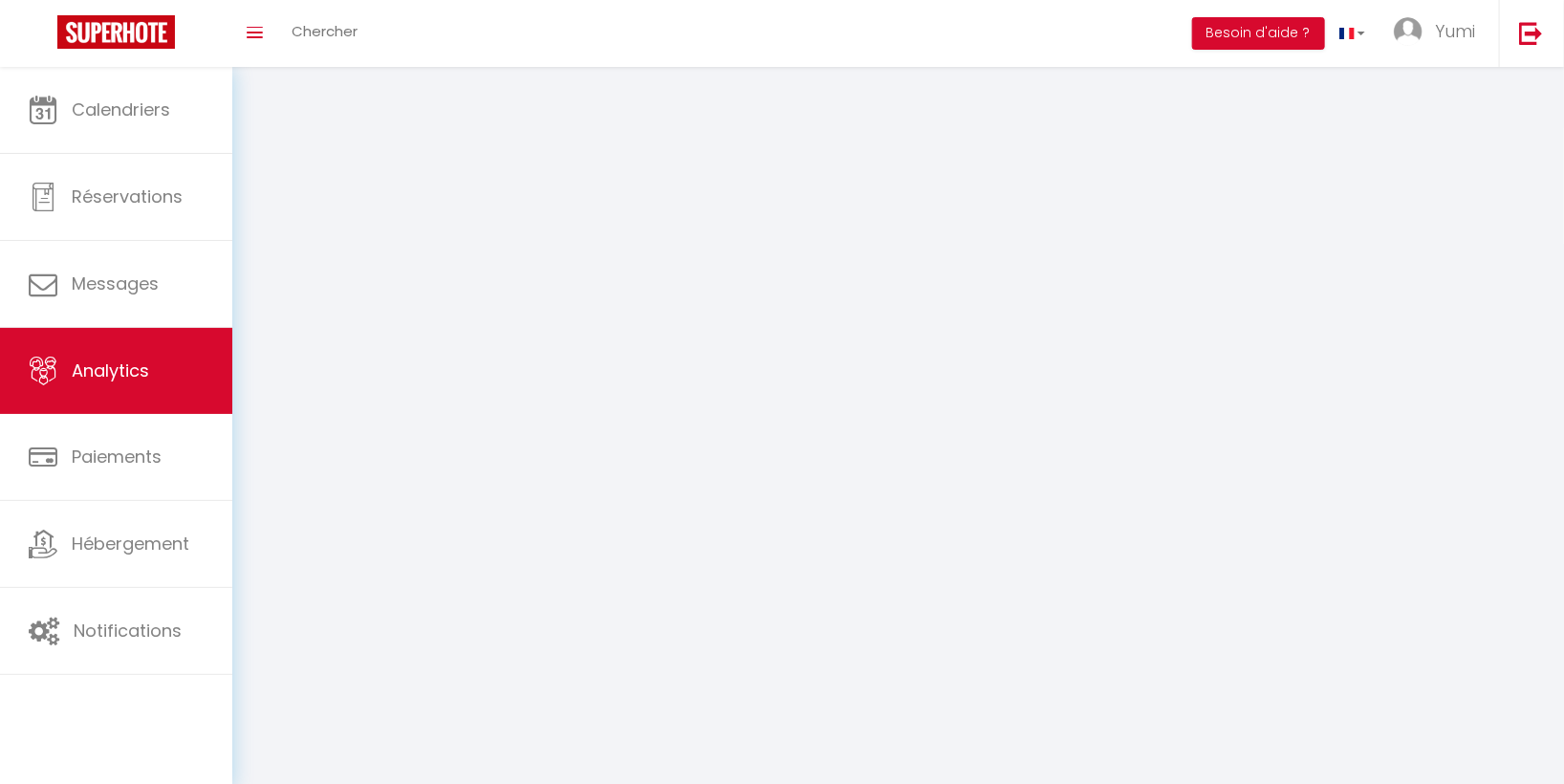
select select "2025"
select select "9"
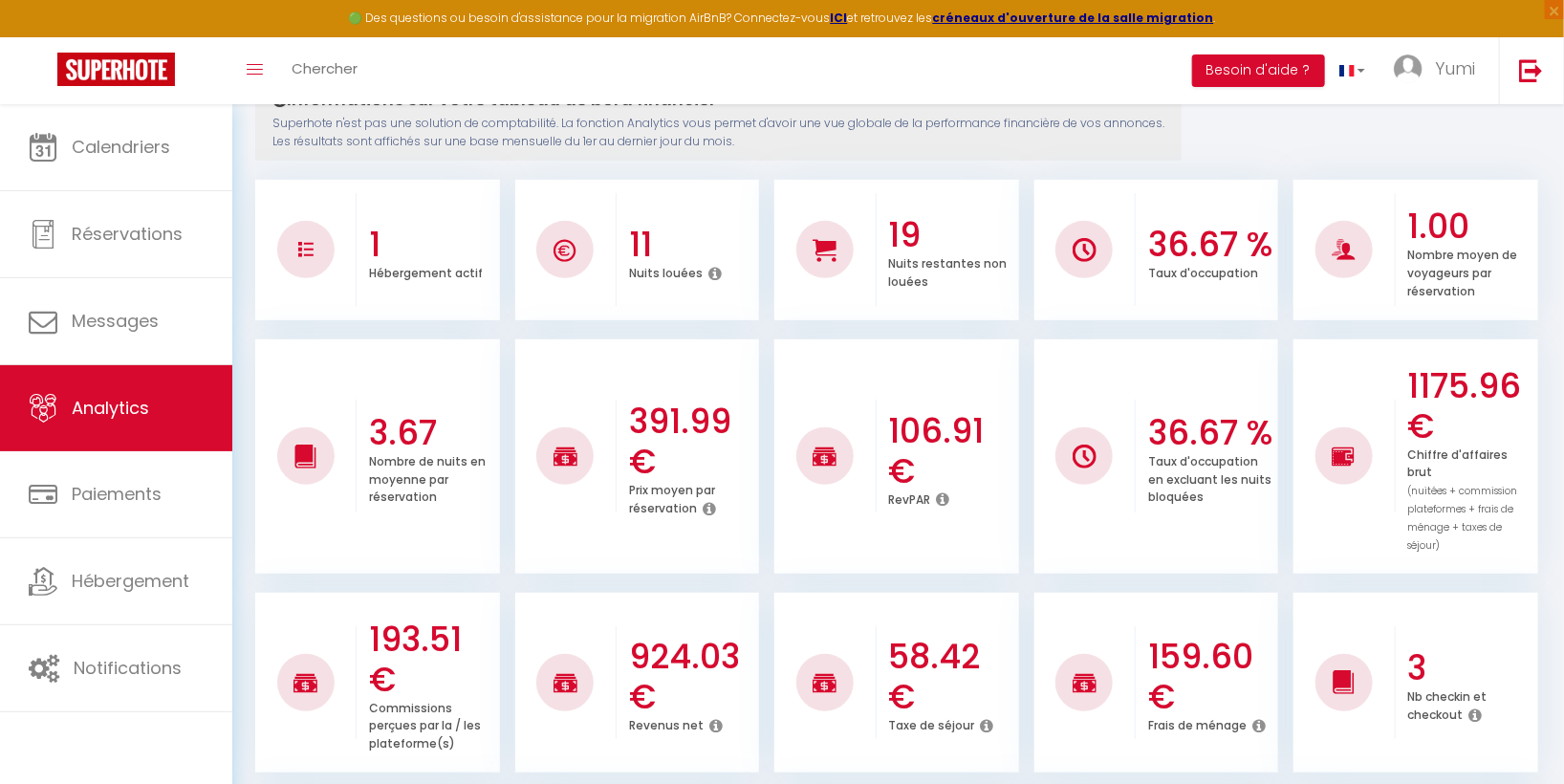
scroll to position [254, 0]
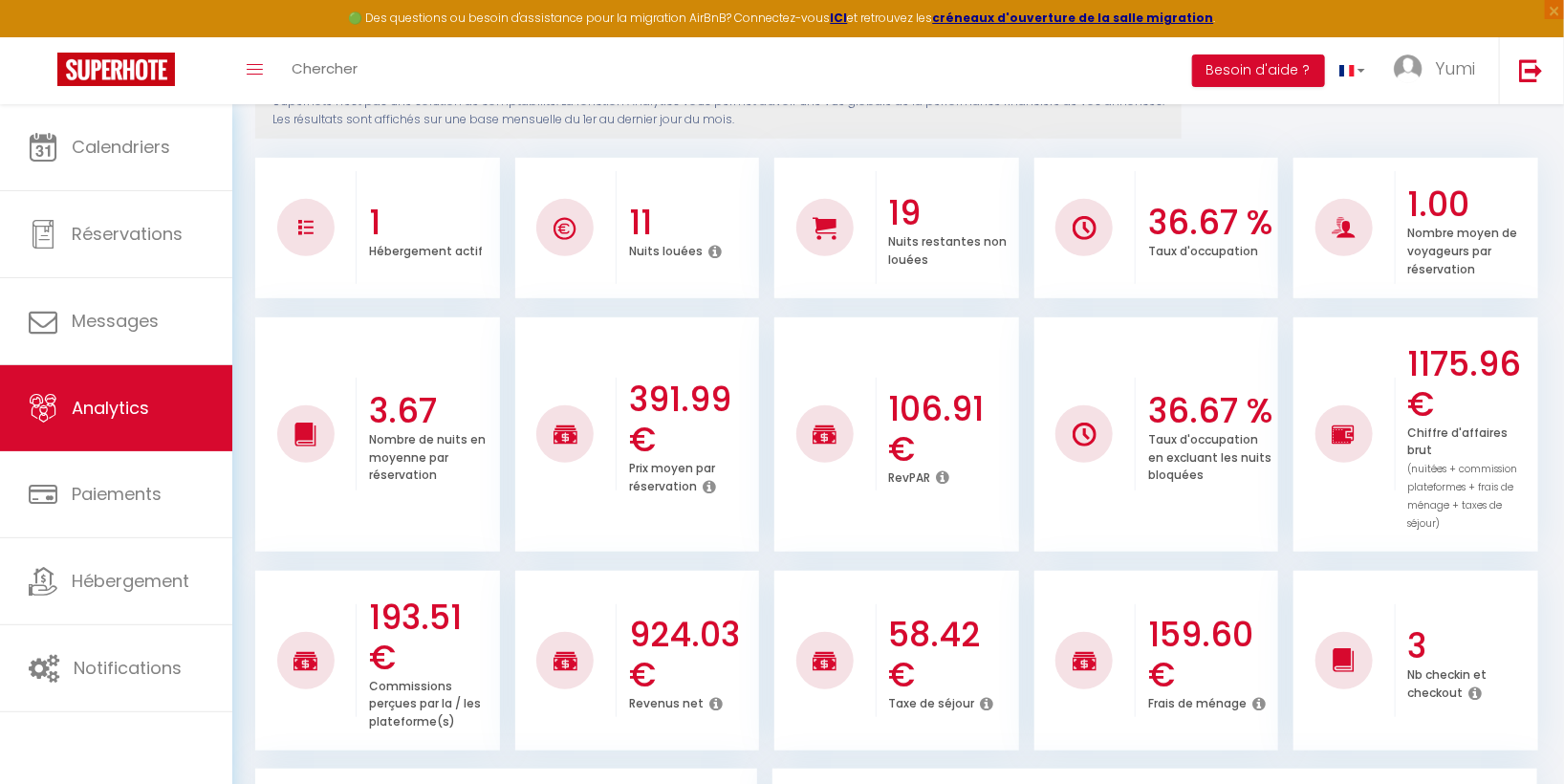
click at [941, 469] on icon at bounding box center [942, 477] width 14 height 15
click at [932, 389] on h3 "106.91 €" at bounding box center [950, 429] width 125 height 80
click at [938, 469] on icon at bounding box center [942, 477] width 14 height 15
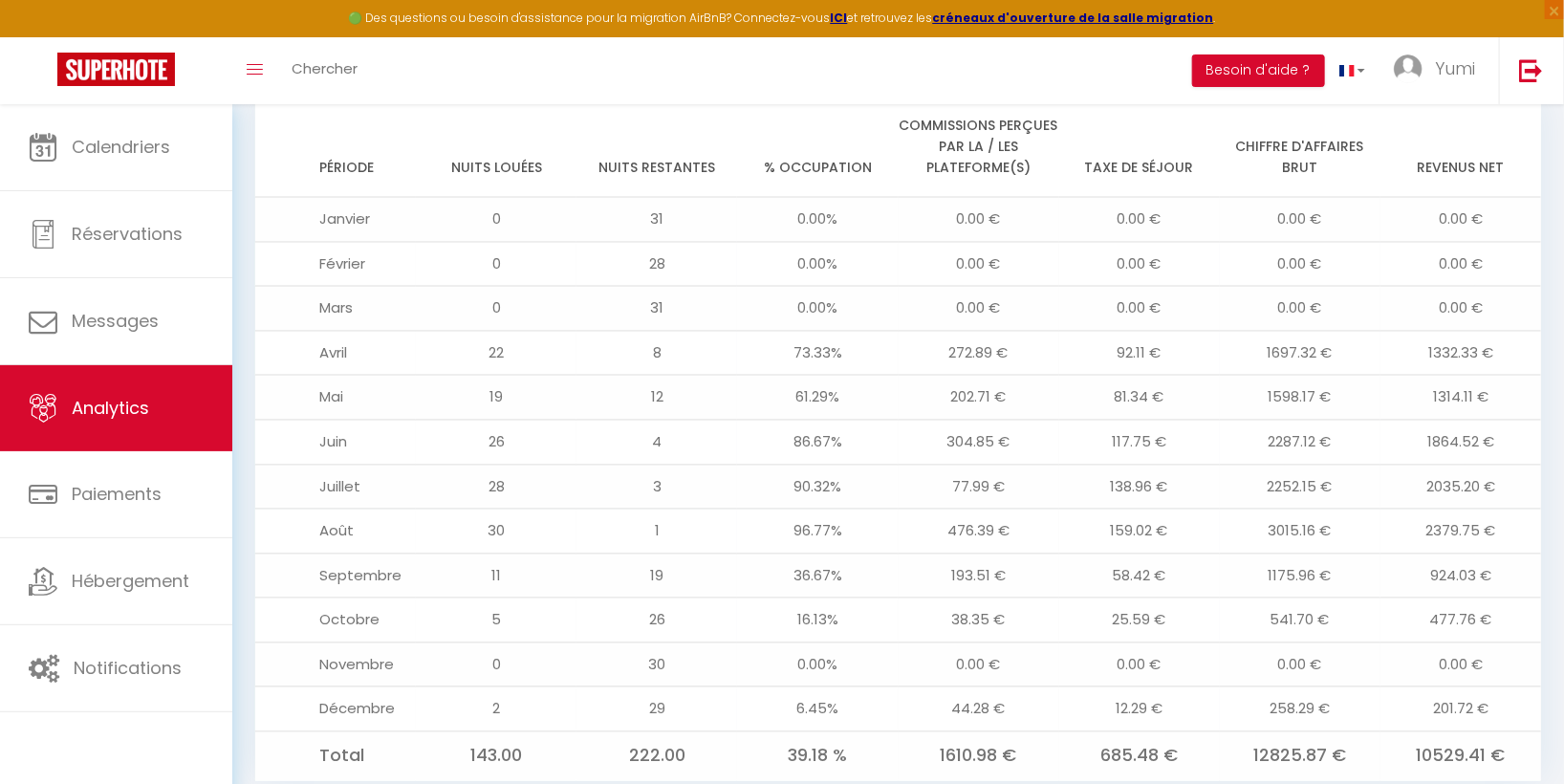
scroll to position [1552, 0]
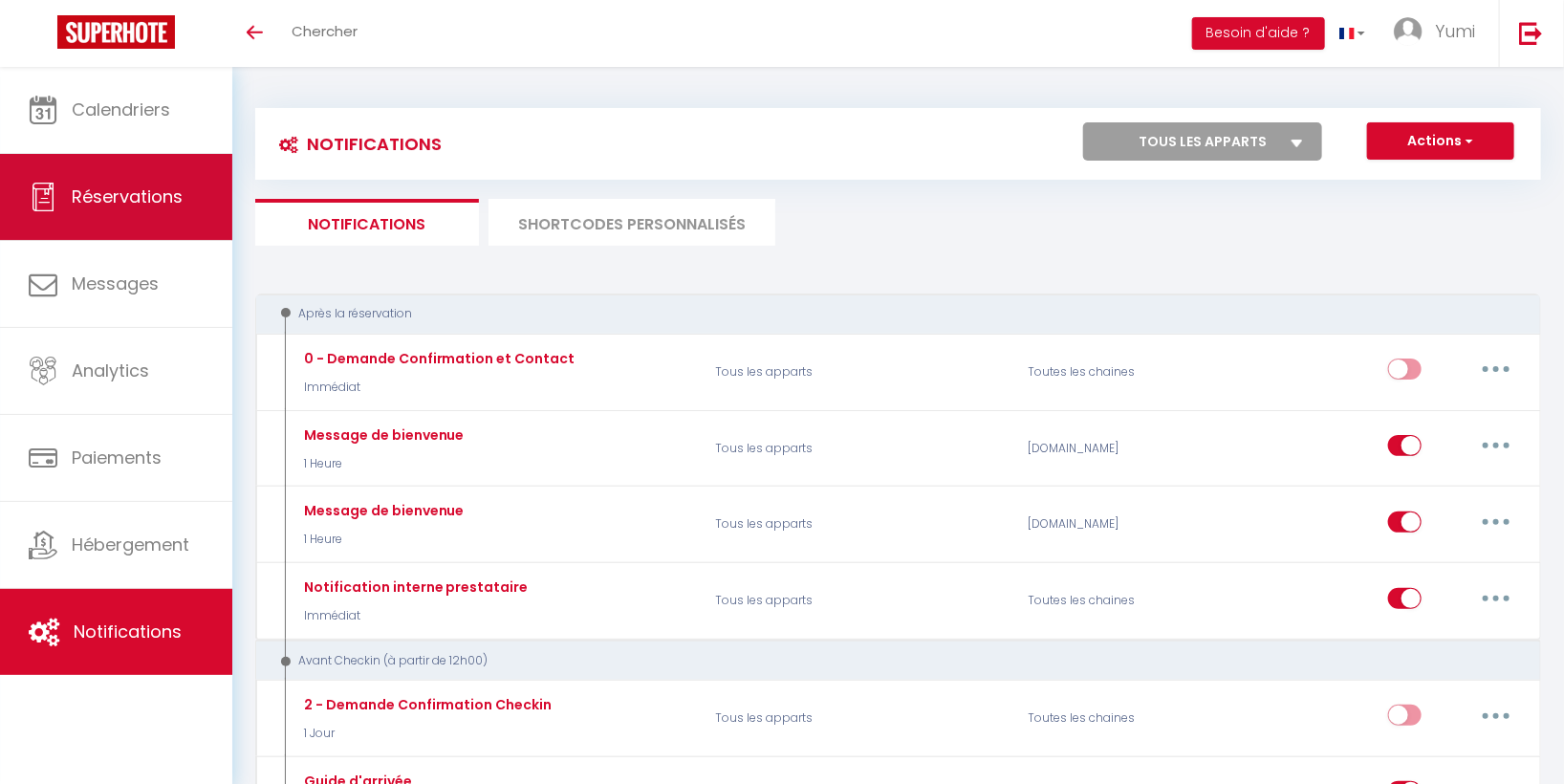
click at [109, 187] on span "Réservations" at bounding box center [127, 196] width 111 height 24
select select "not_cancelled"
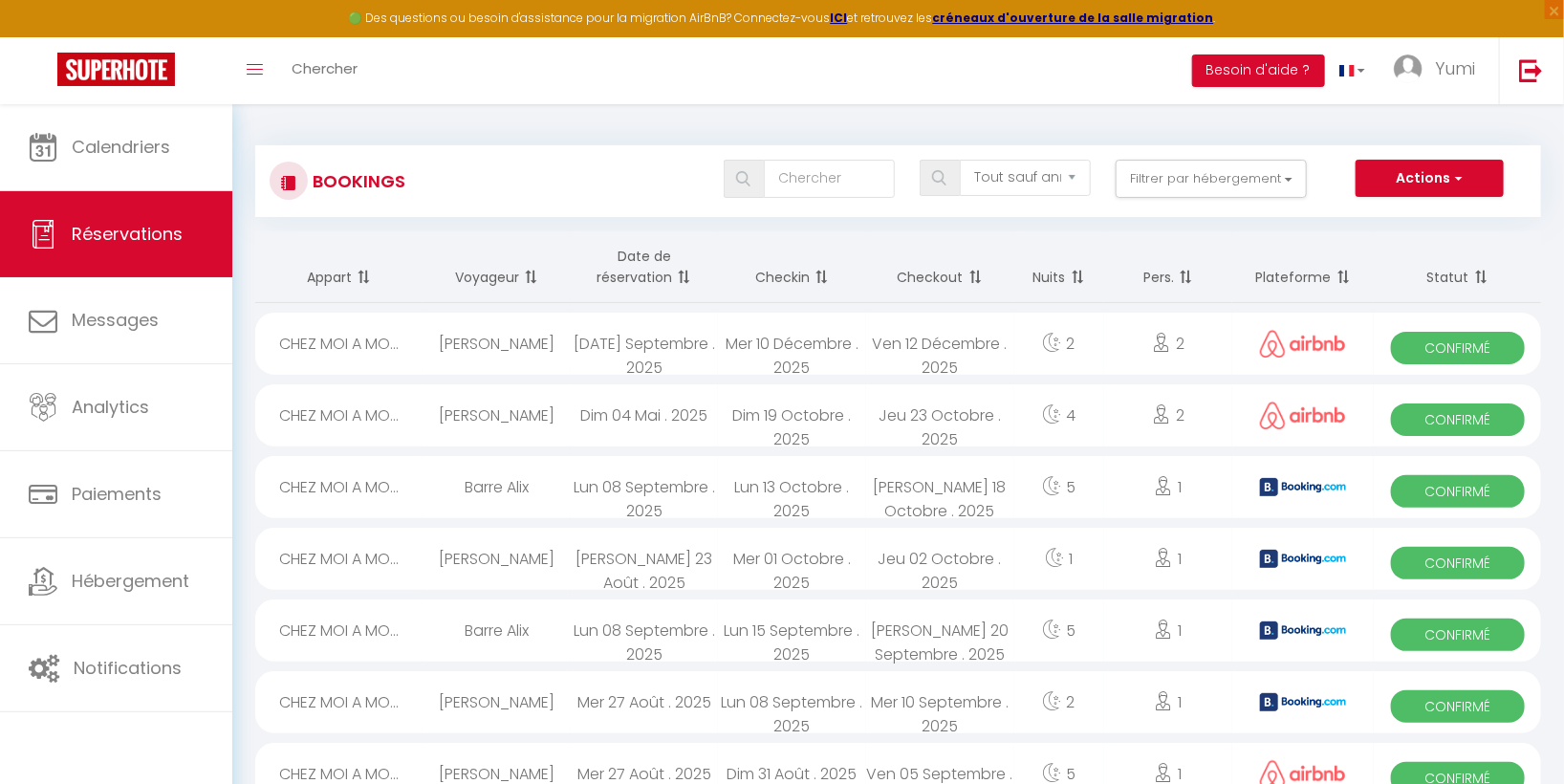
click at [1443, 483] on span "Confirmé" at bounding box center [1457, 492] width 134 height 33
select select "OK"
select select "KO"
select select "0"
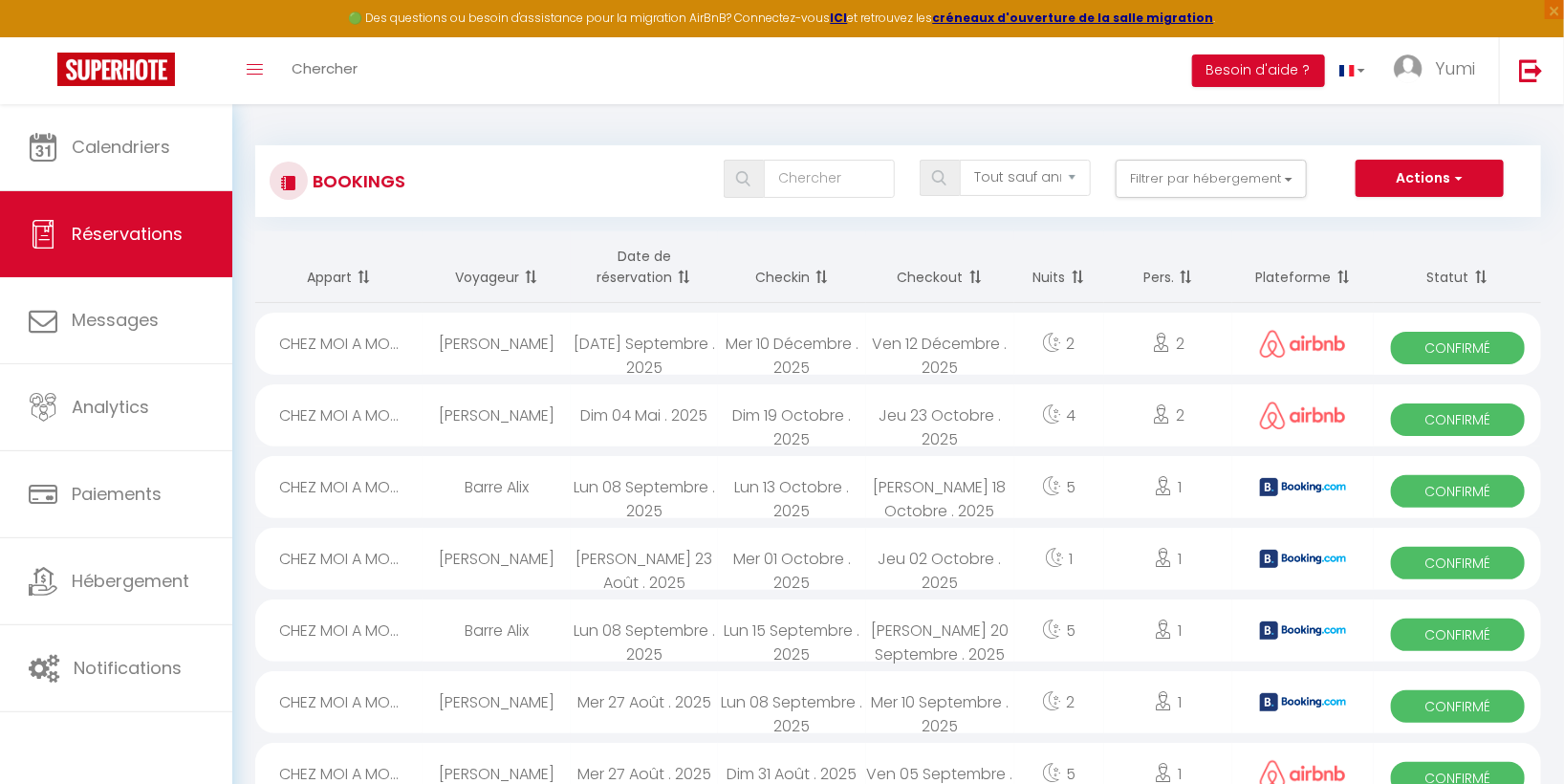
select select "1"
select select
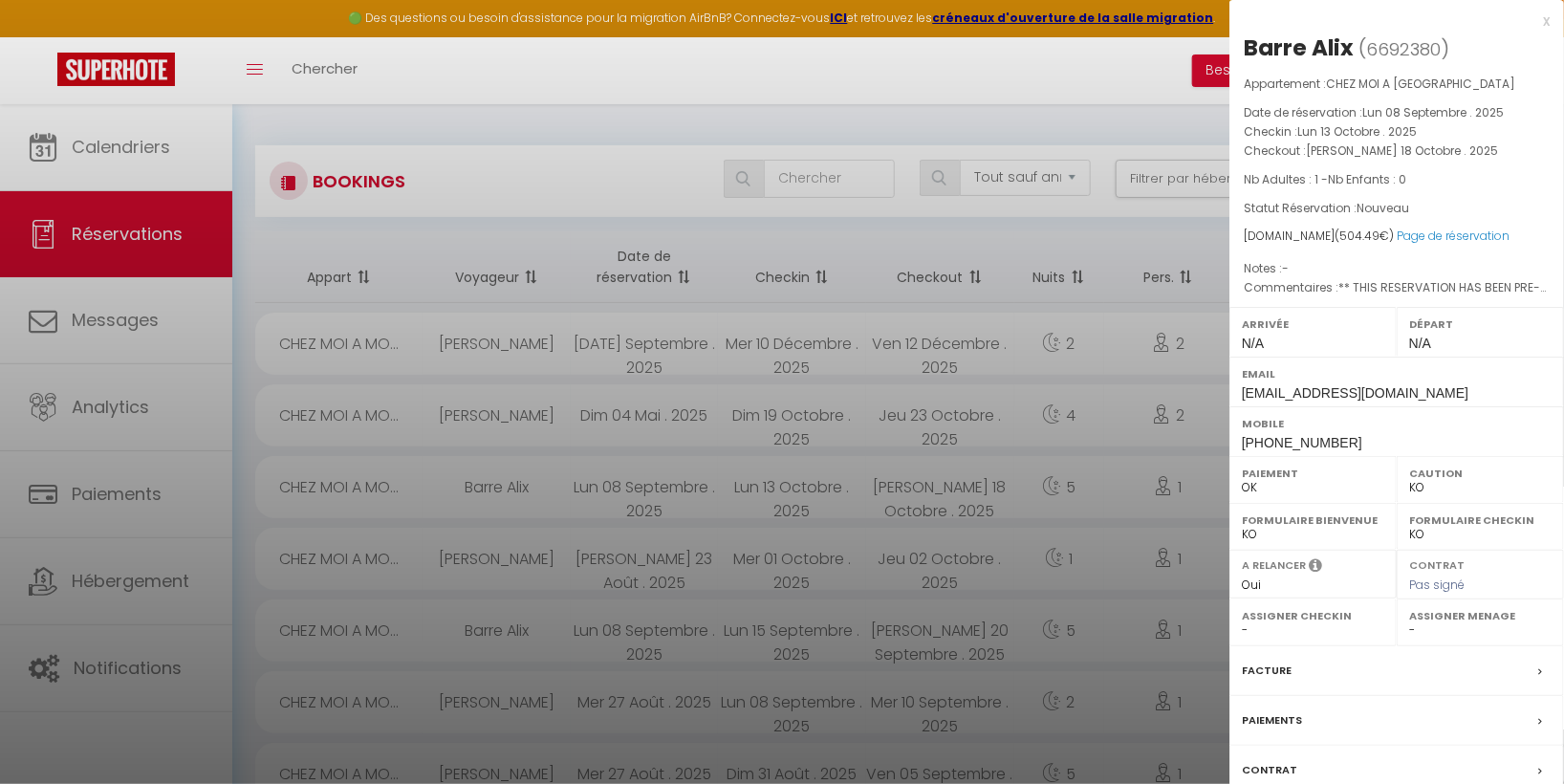
click at [351, 485] on div at bounding box center [782, 392] width 1564 height 784
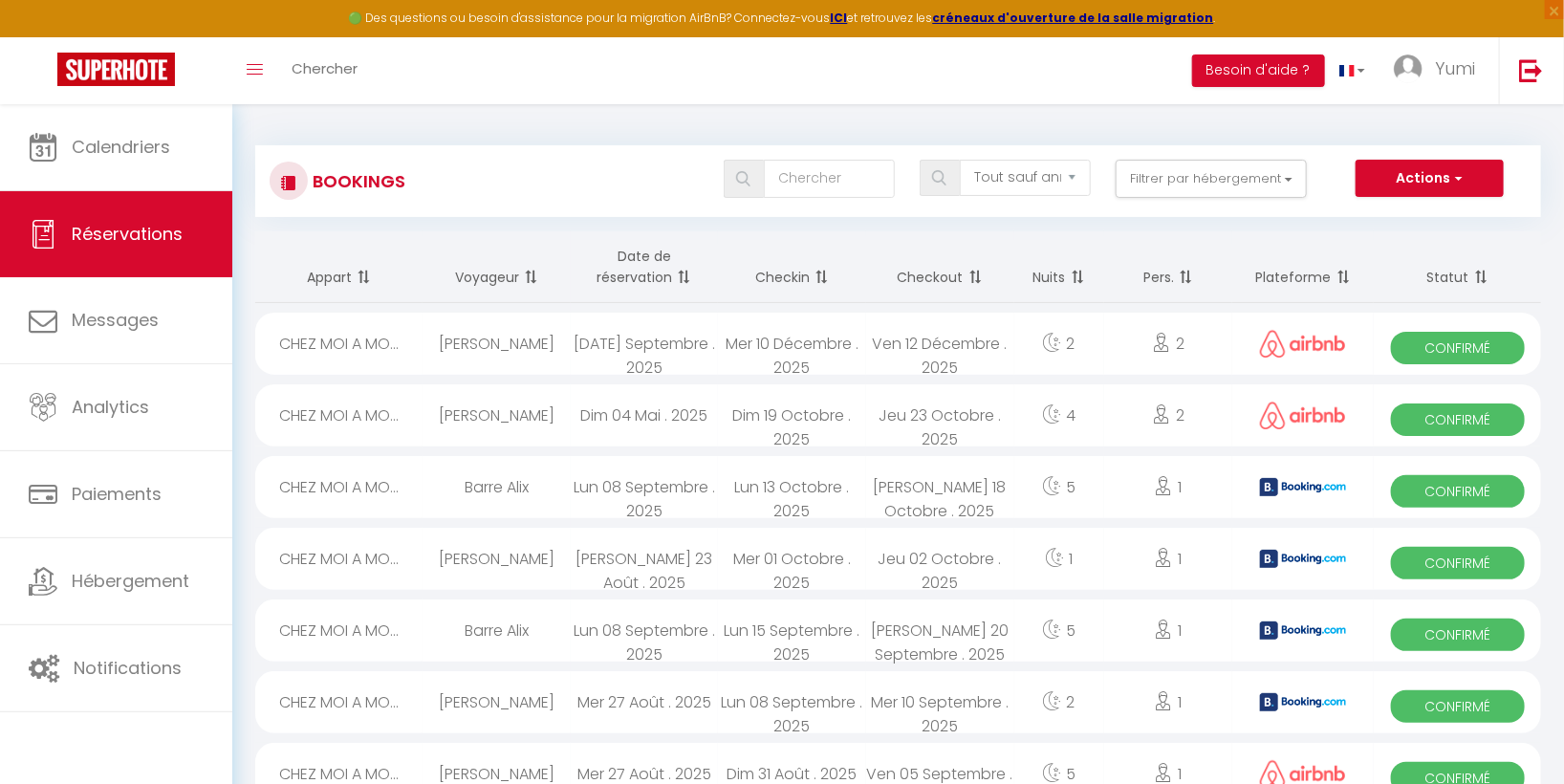
click at [621, 484] on div "Lun 08 Septembre . 2025" at bounding box center [644, 487] width 148 height 62
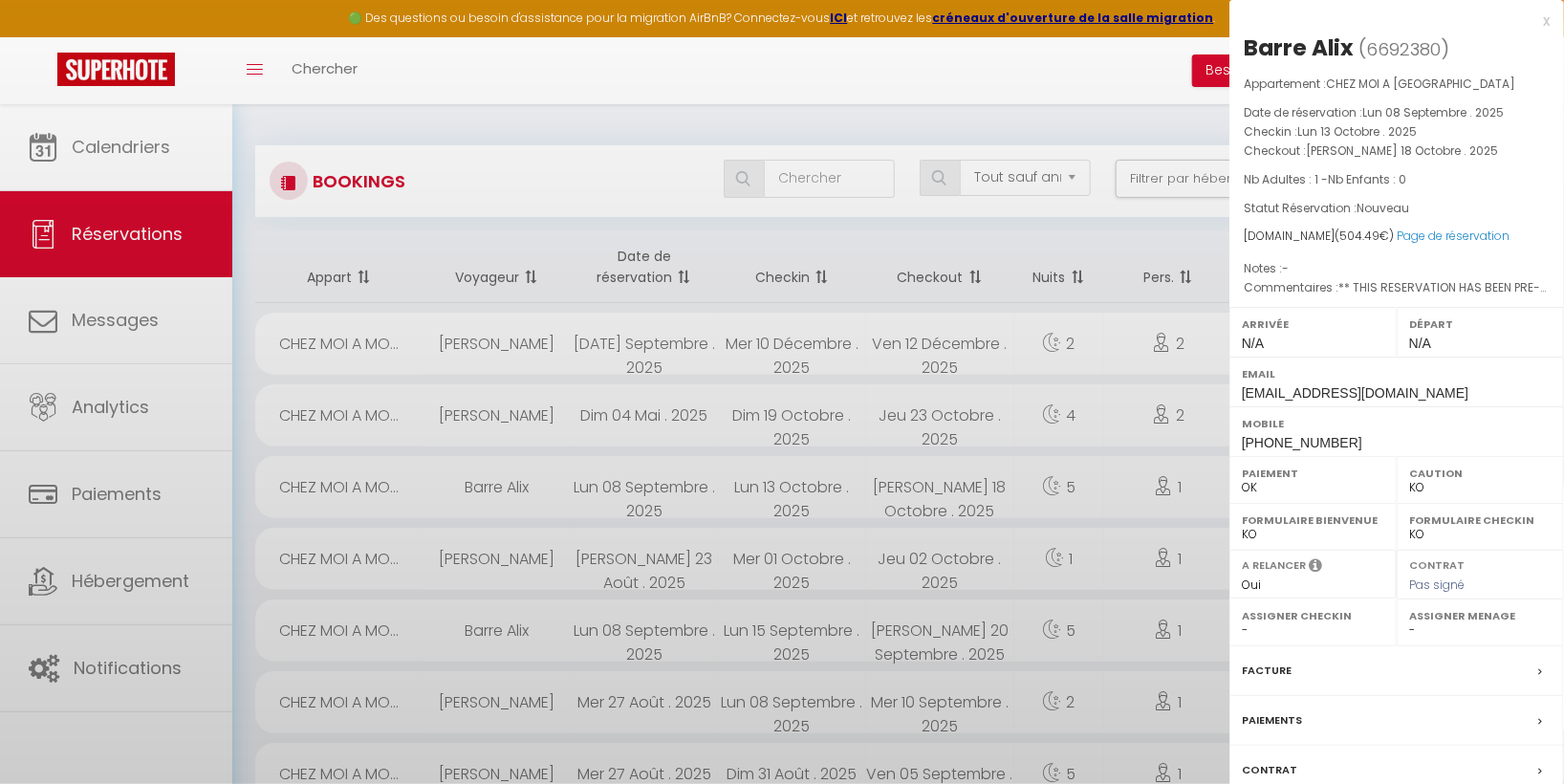
click at [621, 484] on div at bounding box center [782, 392] width 1564 height 784
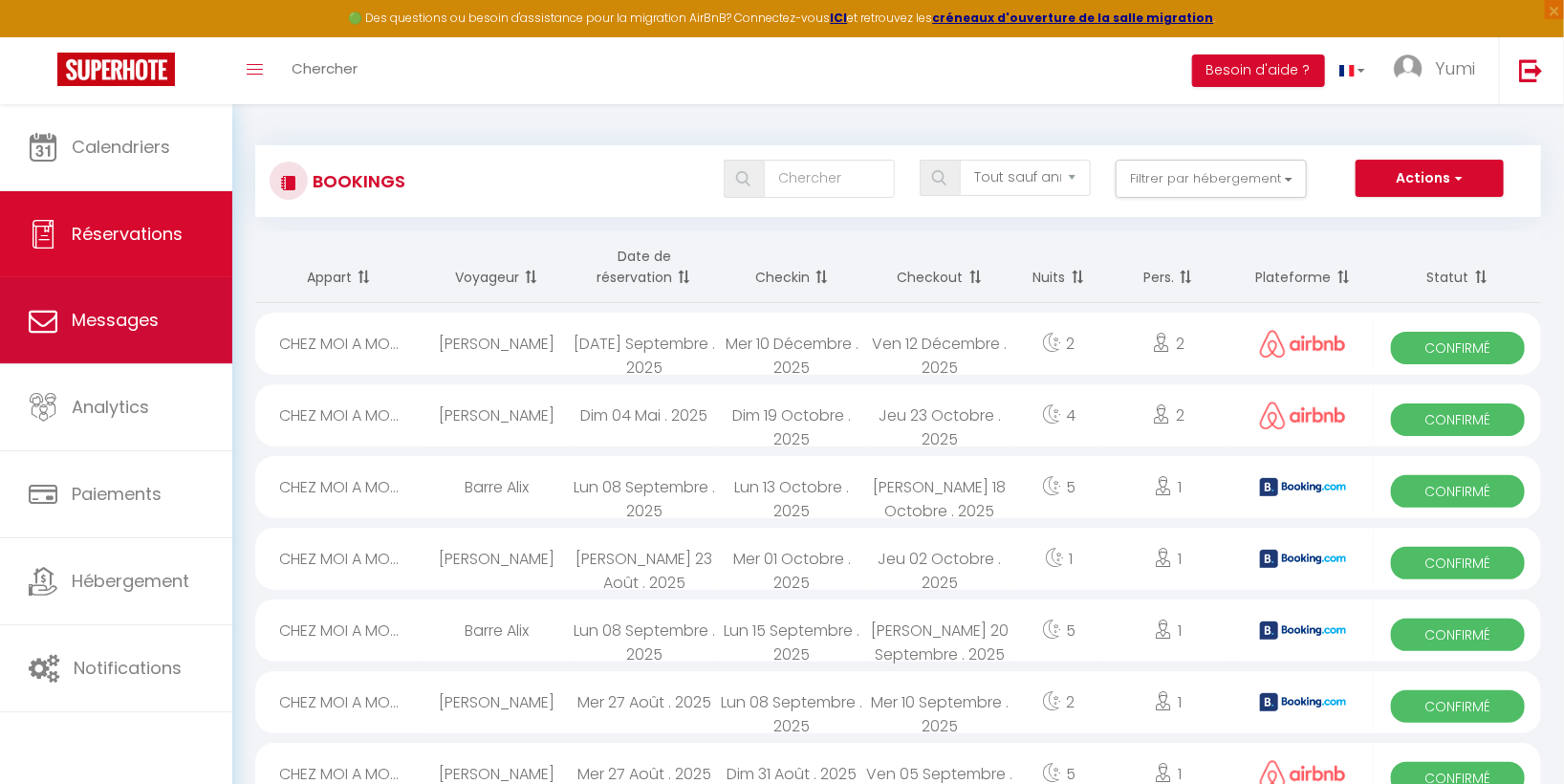
drag, startPoint x: 621, startPoint y: 484, endPoint x: 85, endPoint y: 288, distance: 570.7
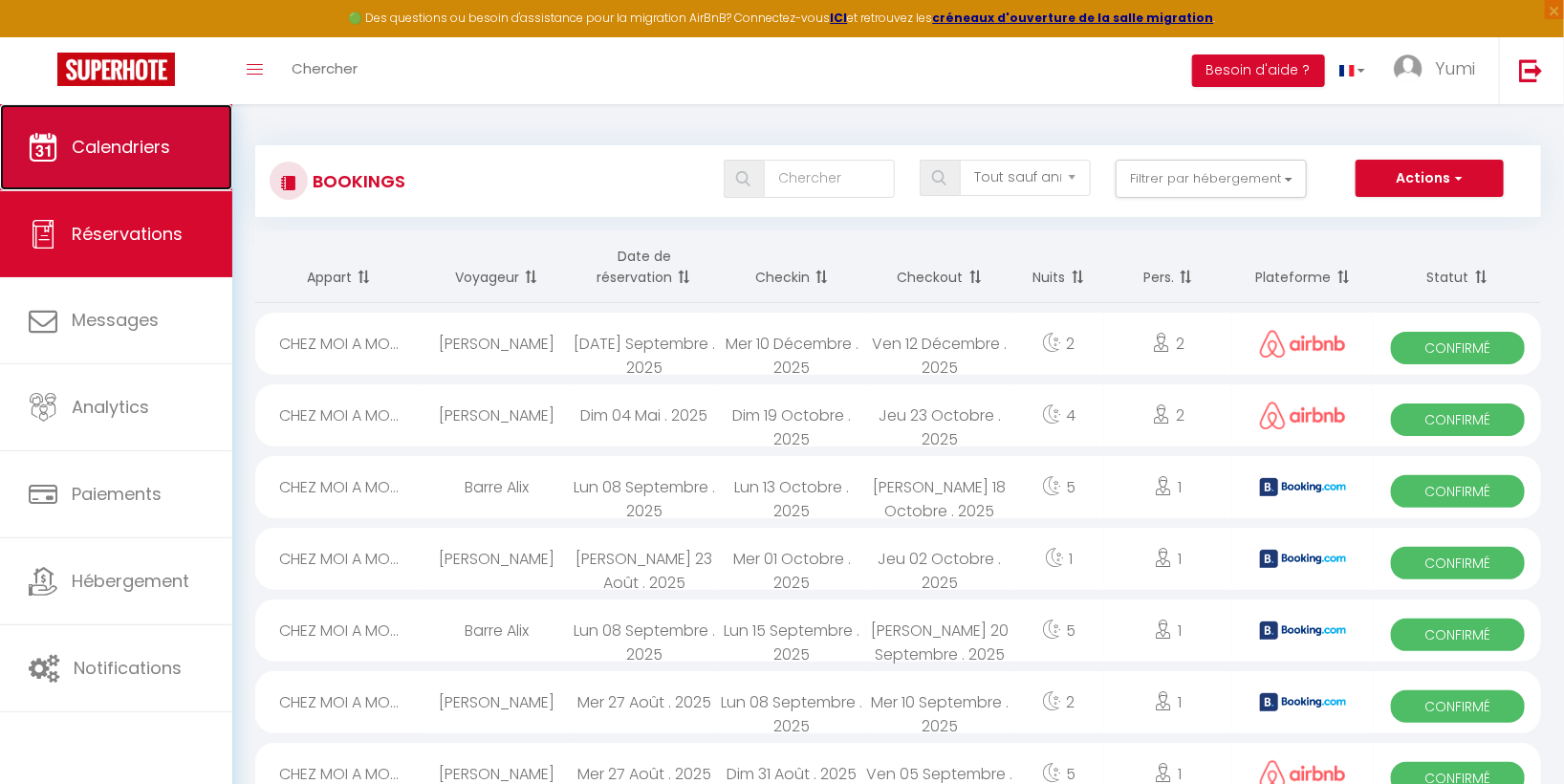
click at [107, 149] on span "Calendriers" at bounding box center [121, 146] width 99 height 24
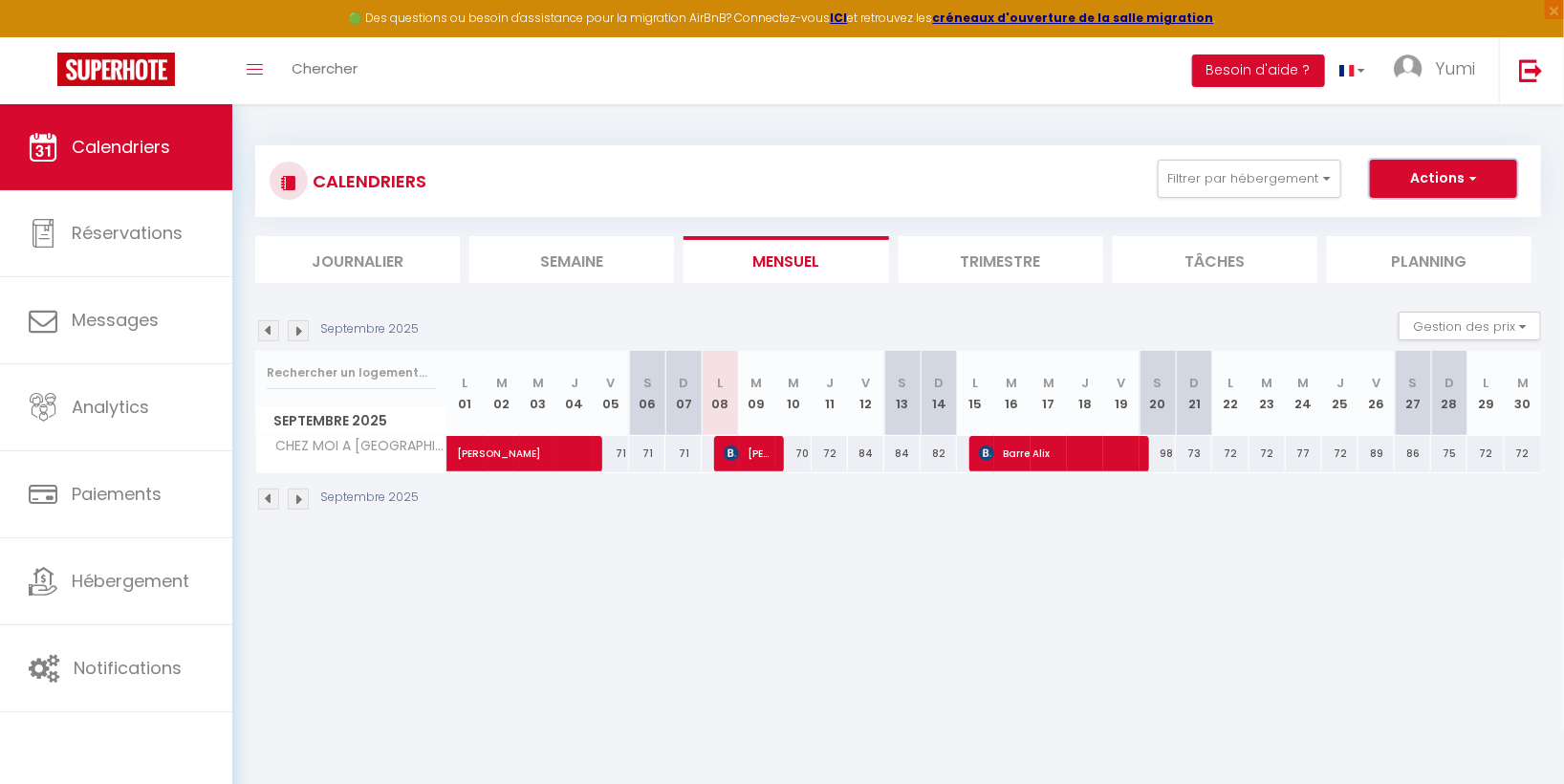
click at [1460, 165] on button "Actions" at bounding box center [1444, 178] width 147 height 38
click at [908, 148] on div "CALENDRIERS Filtrer par hébergement Tous CHEZ MOI A MONTIGNY Effacer Sauvegarde…" at bounding box center [899, 181] width 1286 height 72
click at [311, 326] on div "Septembre 2025" at bounding box center [340, 331] width 169 height 21
click at [301, 328] on img at bounding box center [298, 331] width 21 height 21
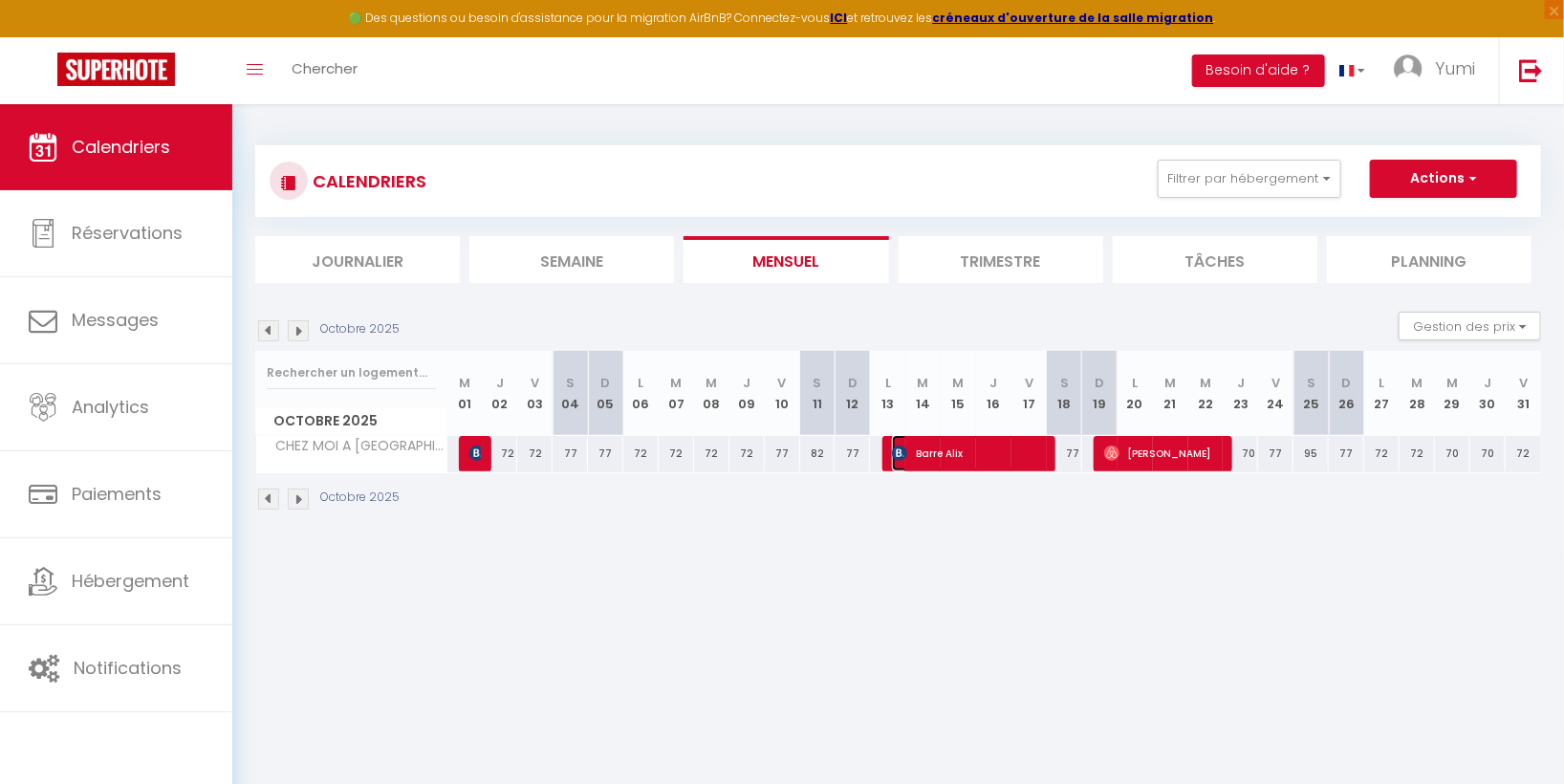
click at [951, 452] on span "Barre Alix" at bounding box center [968, 453] width 153 height 37
select select "OK"
select select "KO"
select select "0"
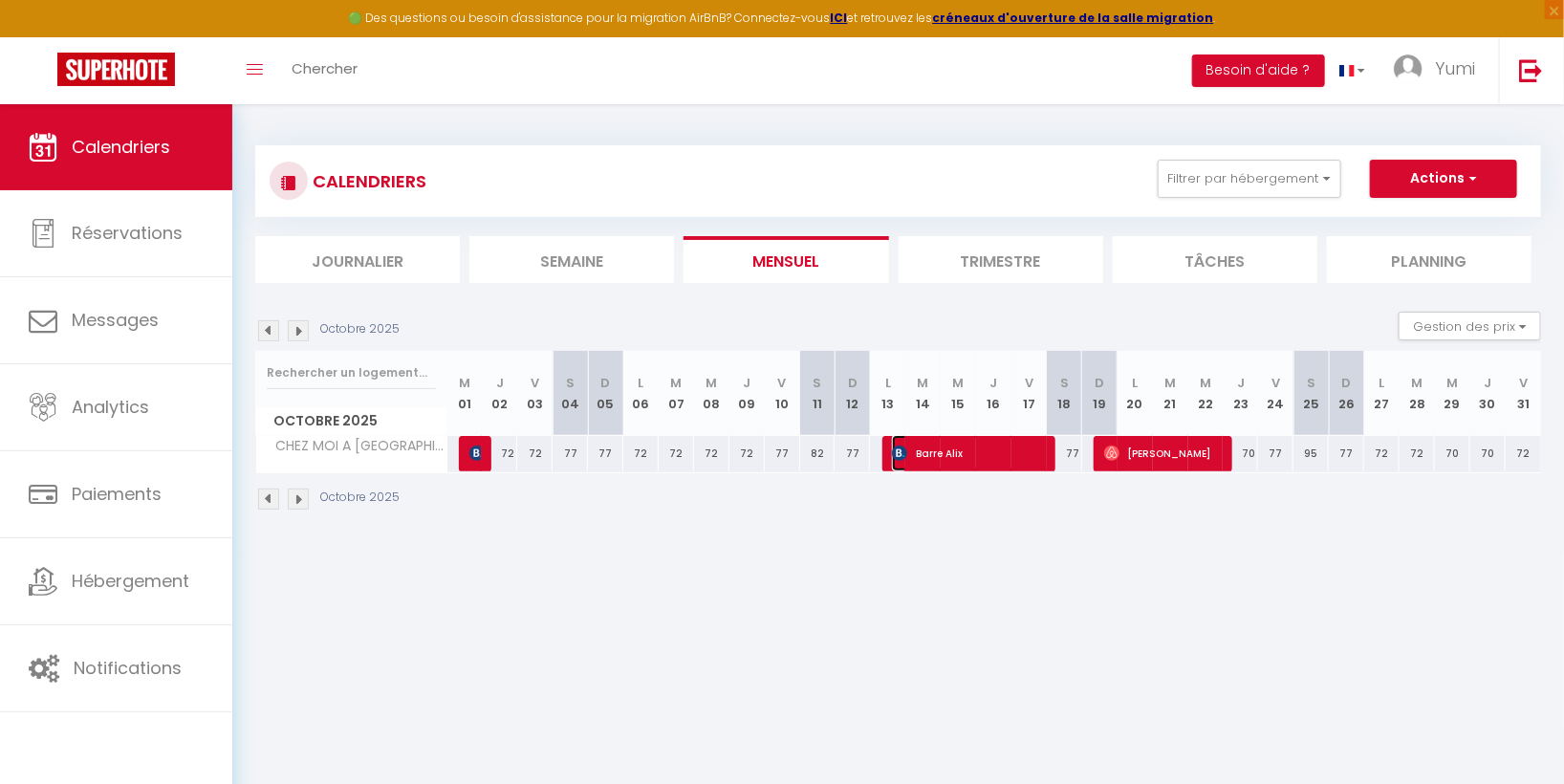
select select "1"
select select
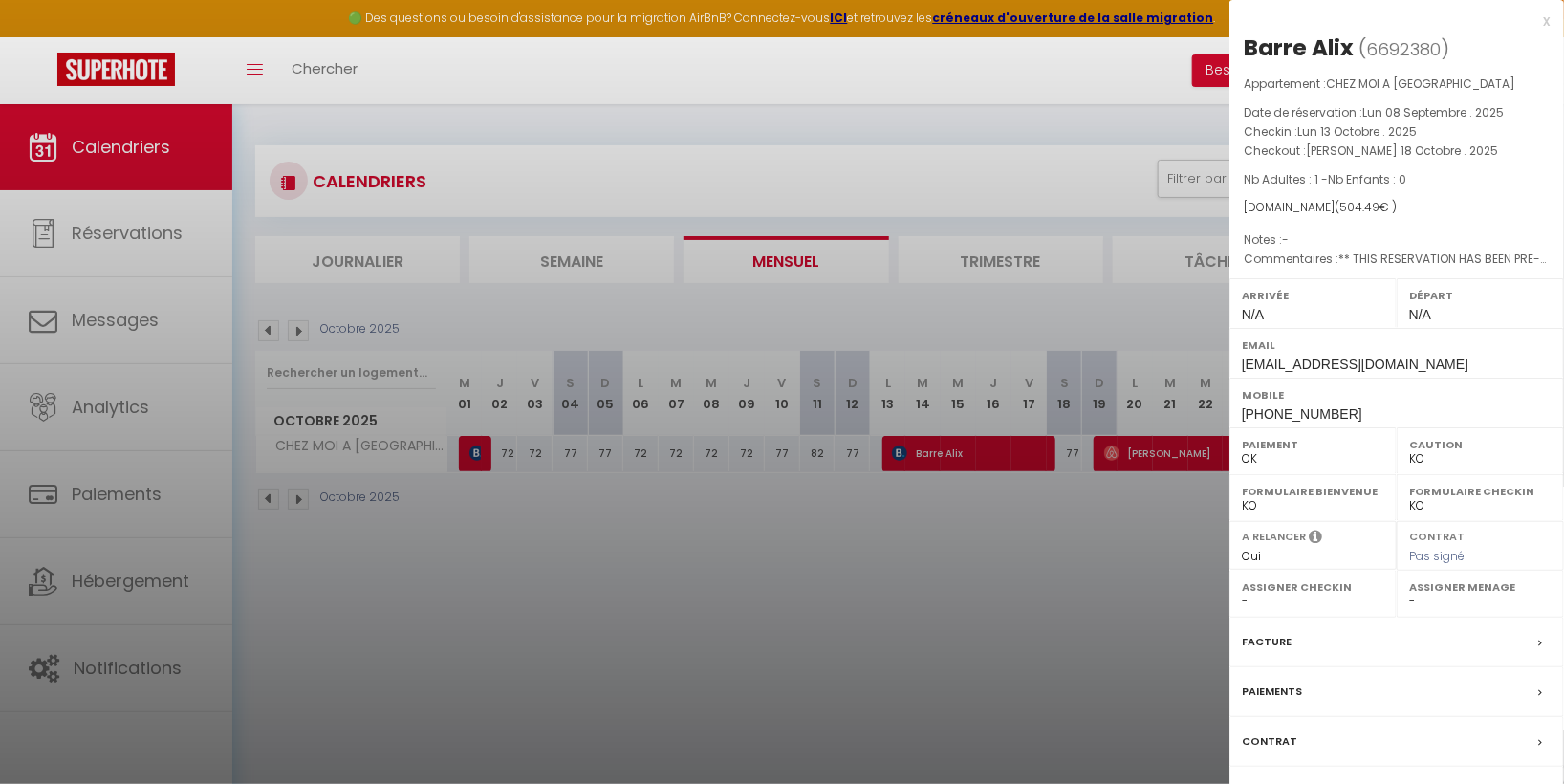
click at [1515, 639] on div "Facture" at bounding box center [1397, 642] width 335 height 49
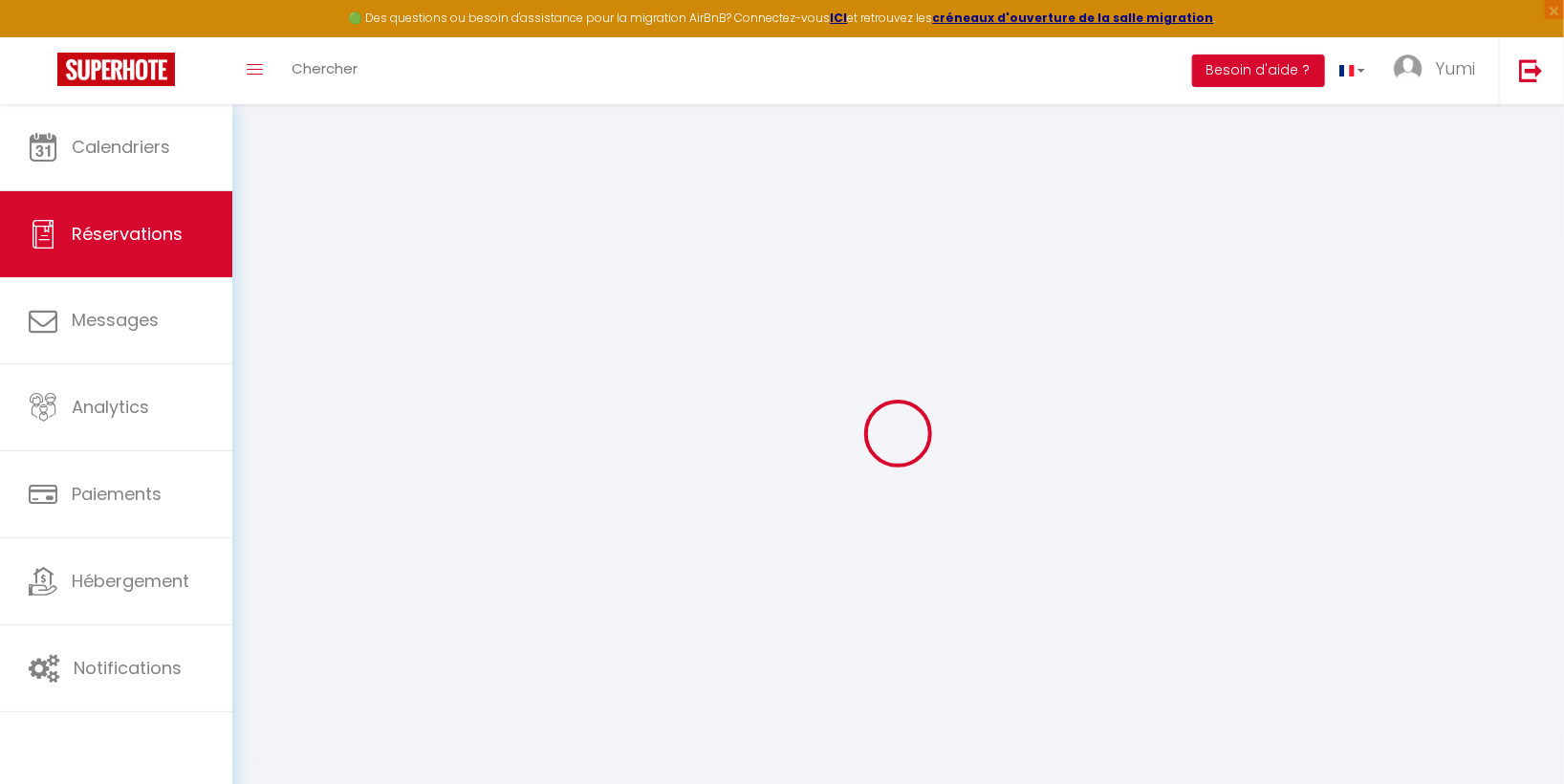
select select "cleaning"
select select "taxes"
select select
checkbox input "false"
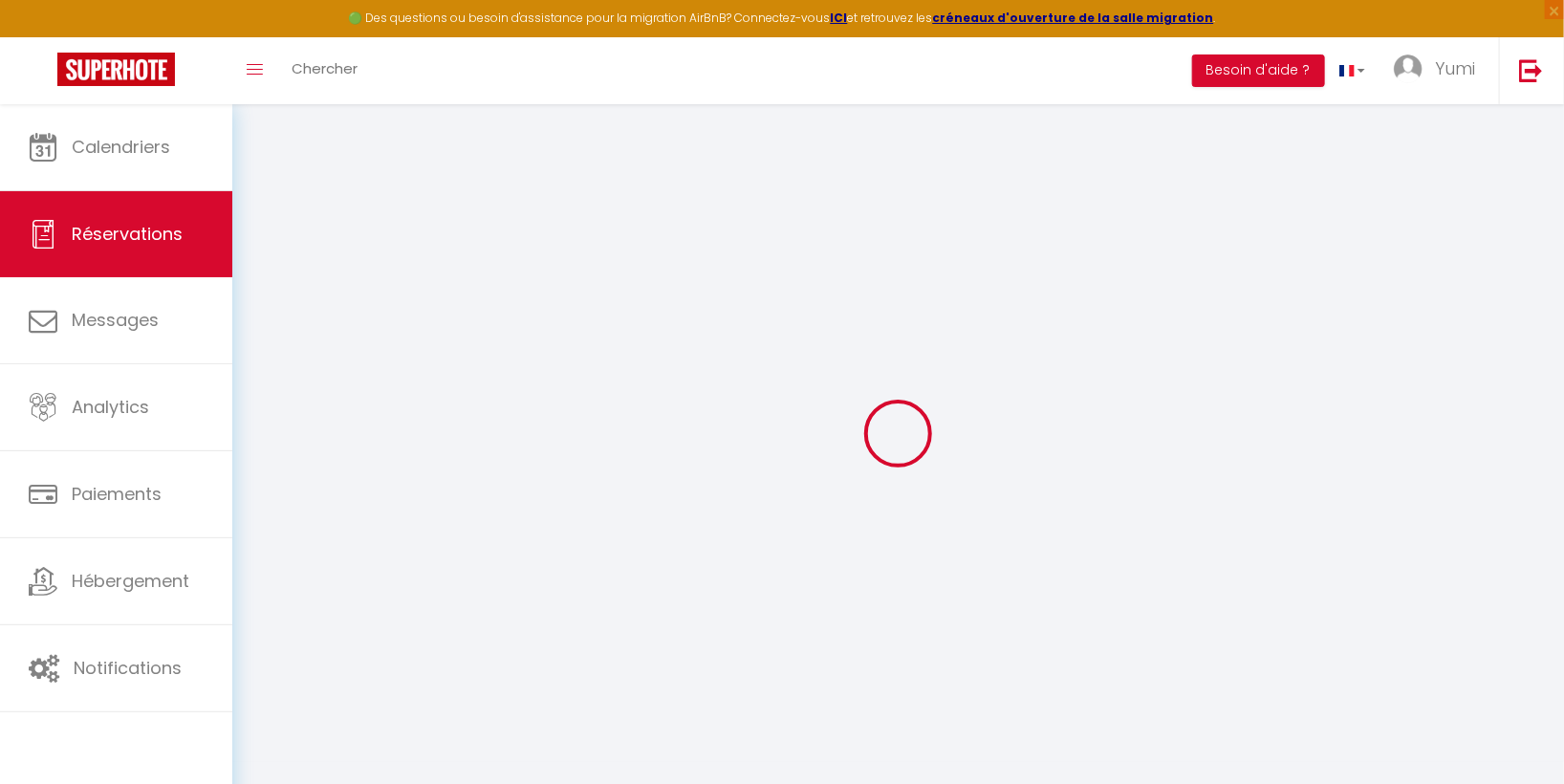
select select
checkbox input "false"
type textarea "** THIS RESERVATION HAS BEEN PRE-PAID ** BOOKING NOTE : Payment charge is EUR 7…"
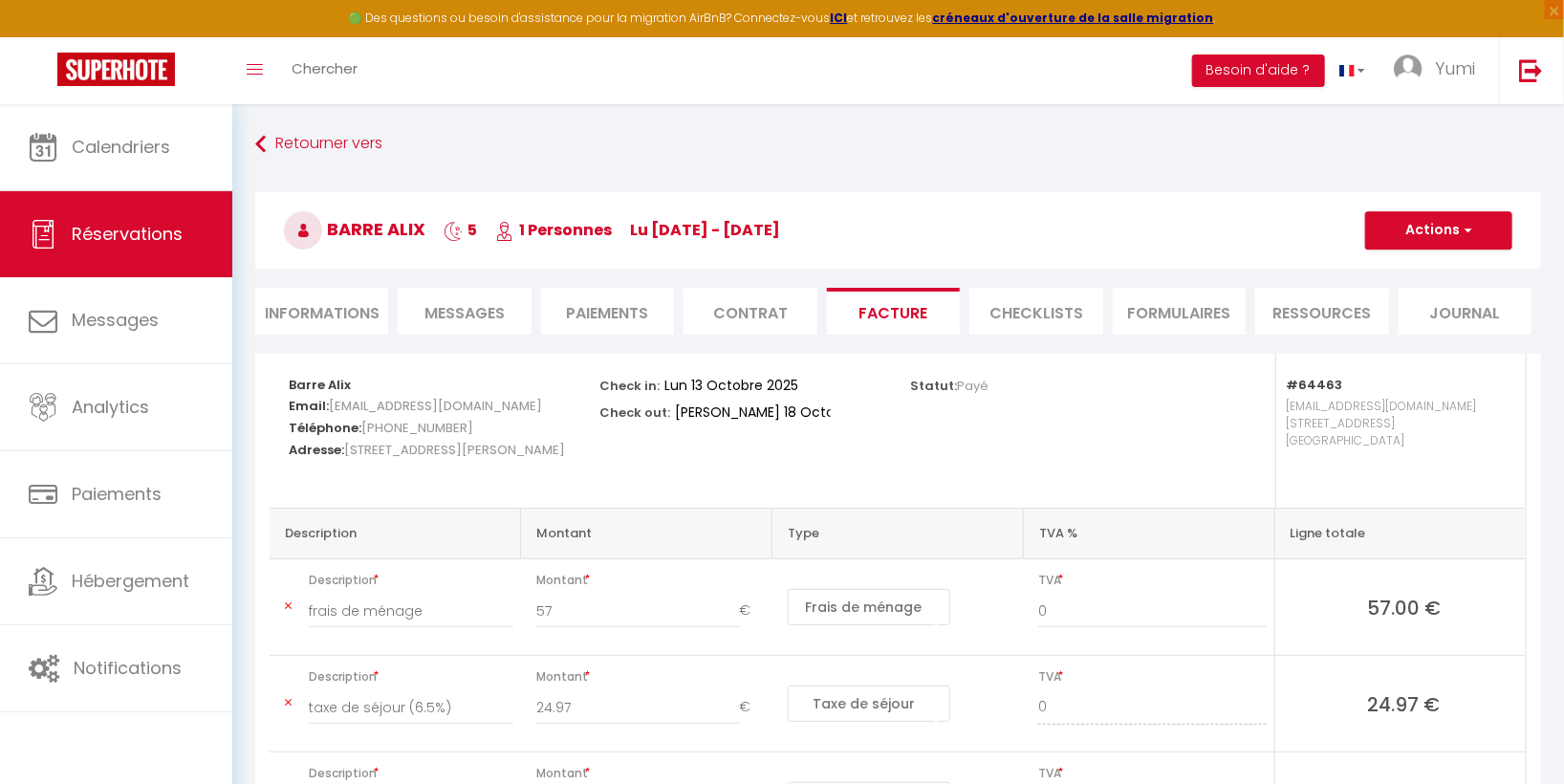
scroll to position [192, 0]
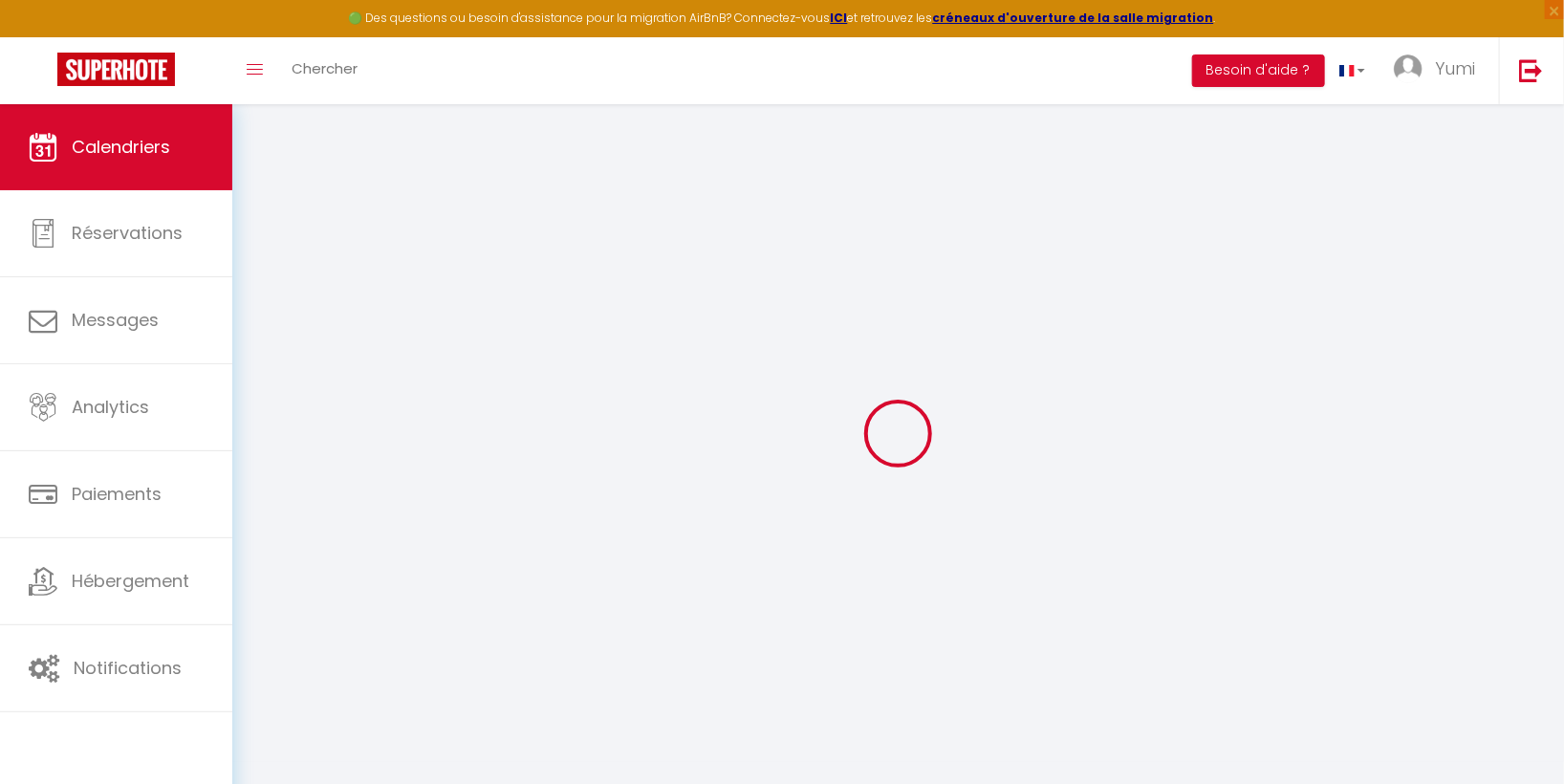
select select
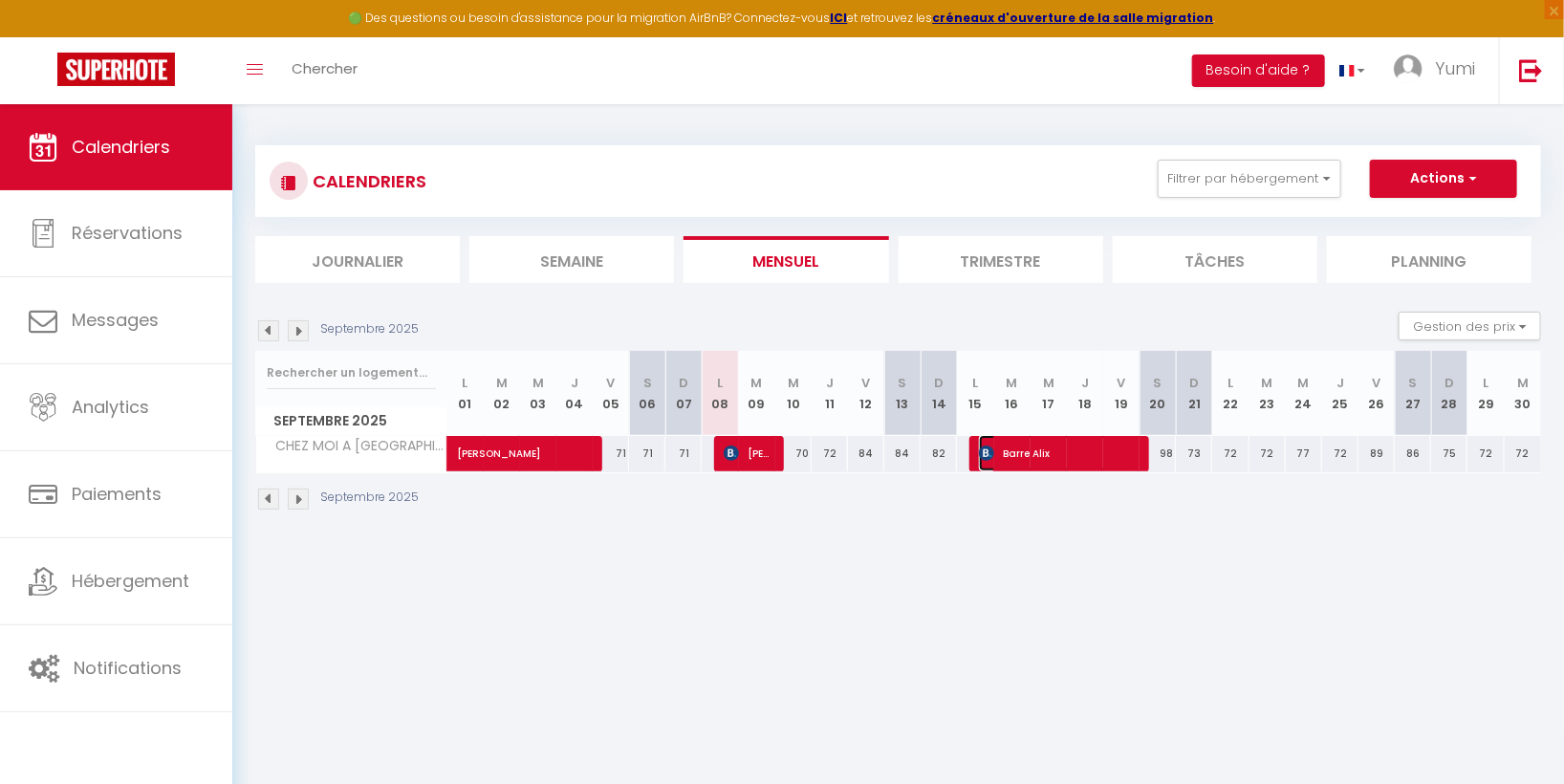
click at [1044, 458] on span "Barre Alix" at bounding box center [1058, 453] width 158 height 37
select select "OK"
select select "KO"
select select "0"
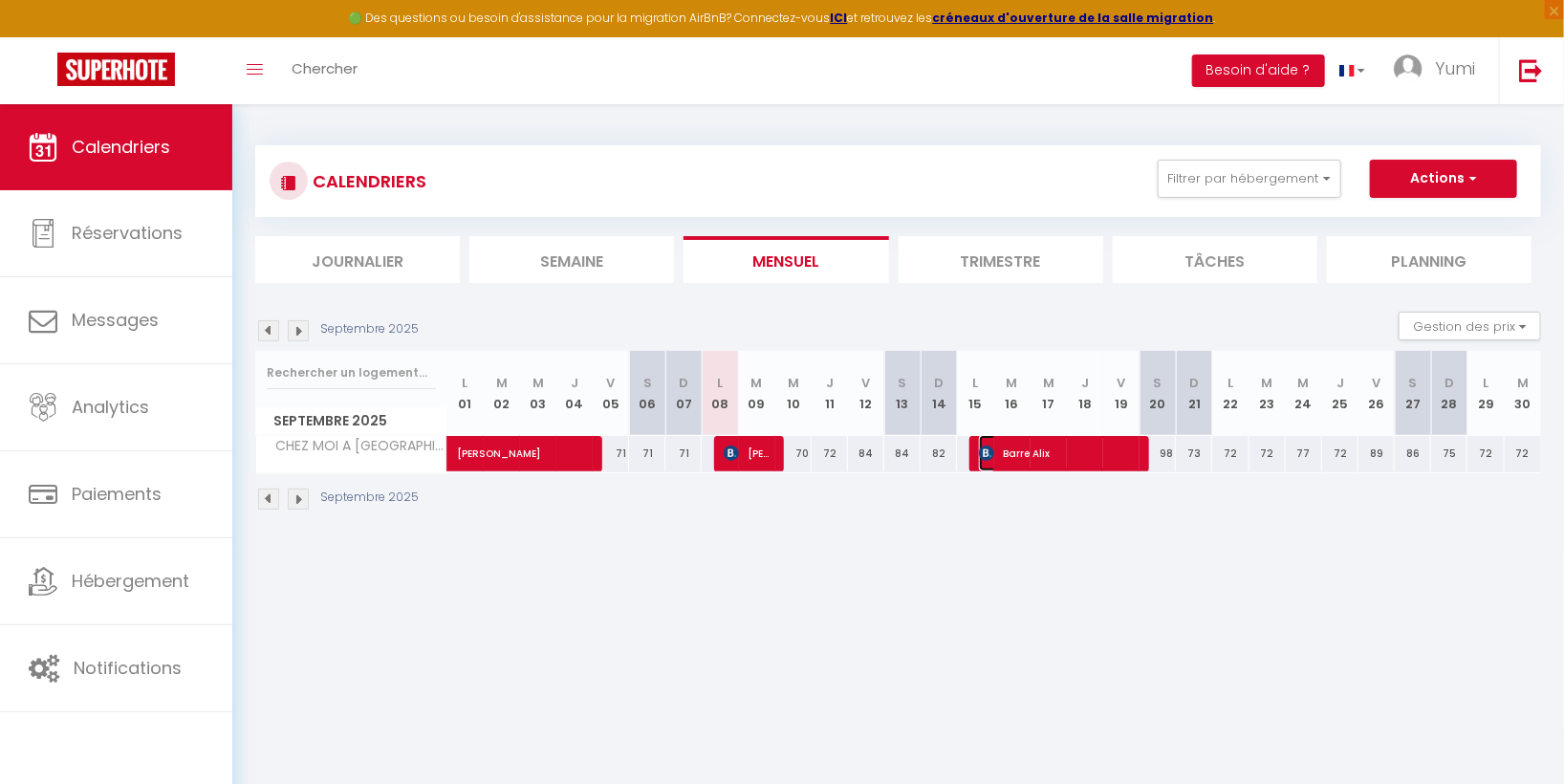
select select "1"
select select
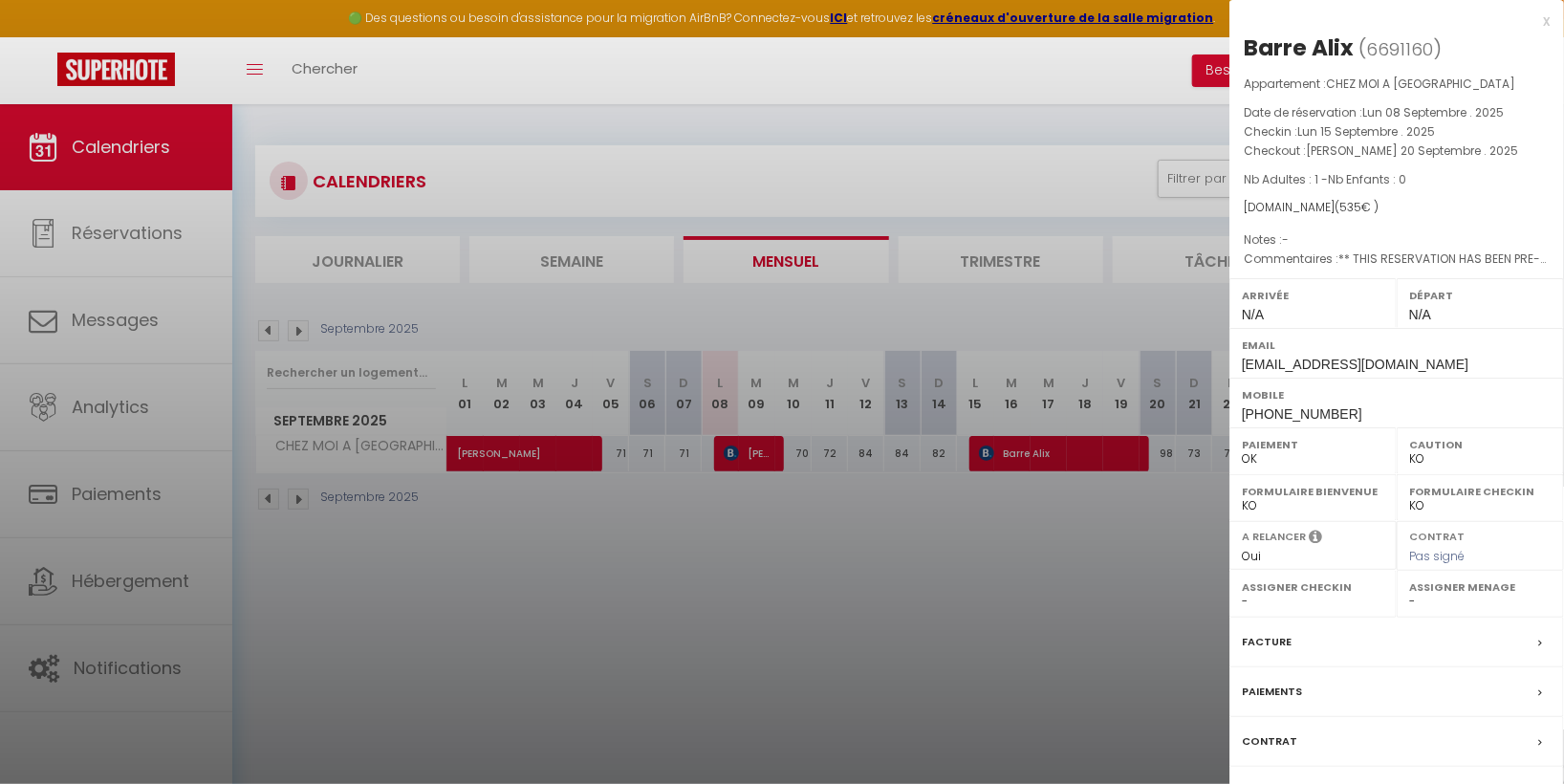
click at [1513, 637] on div "Facture" at bounding box center [1397, 642] width 335 height 49
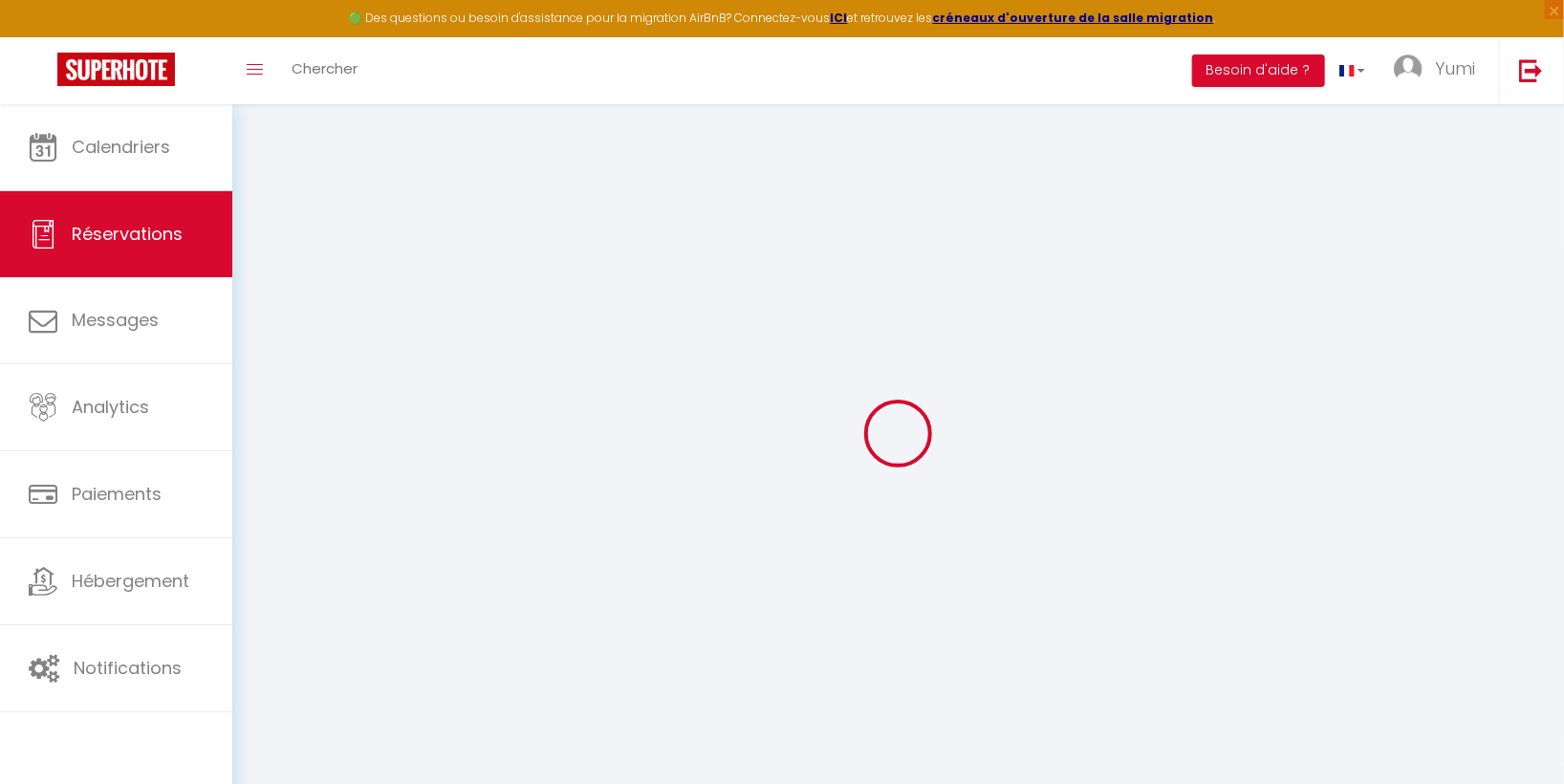
select select "cleaning"
select select "taxes"
select select
checkbox input "false"
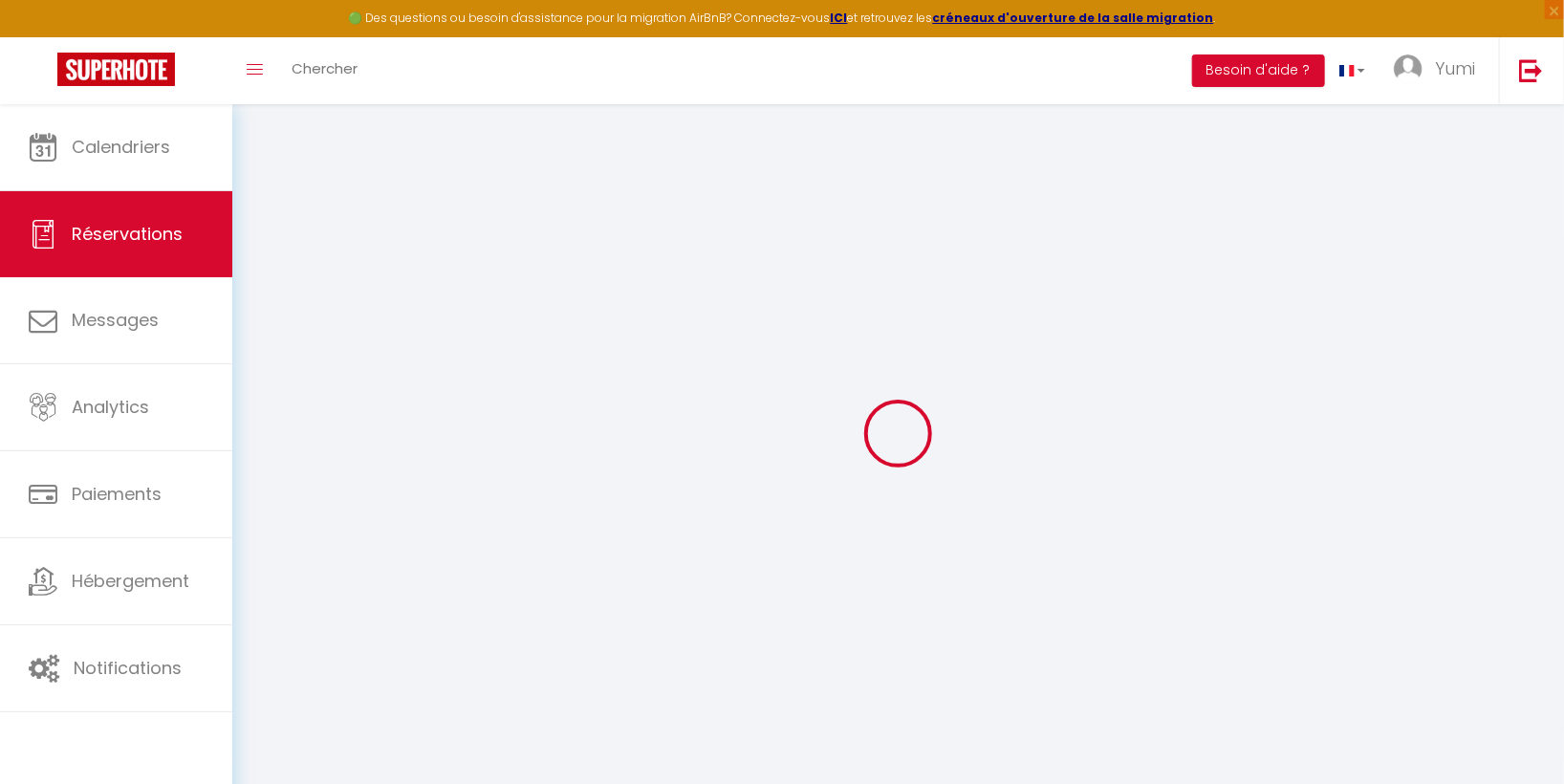
type textarea "** THIS RESERVATION HAS BEEN PRE-PAID ** Reservation has a cancellation grace p…"
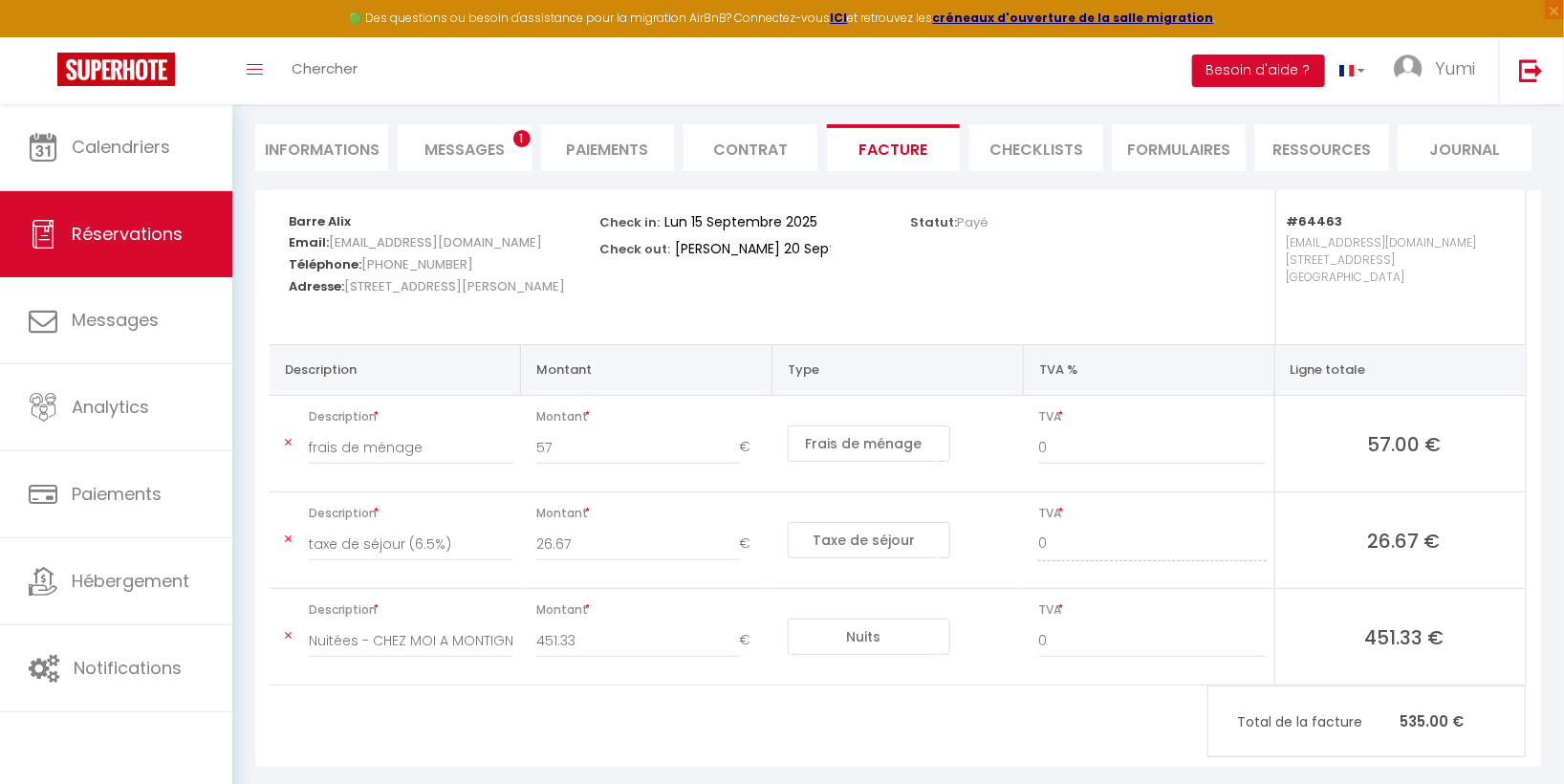
scroll to position [192, 0]
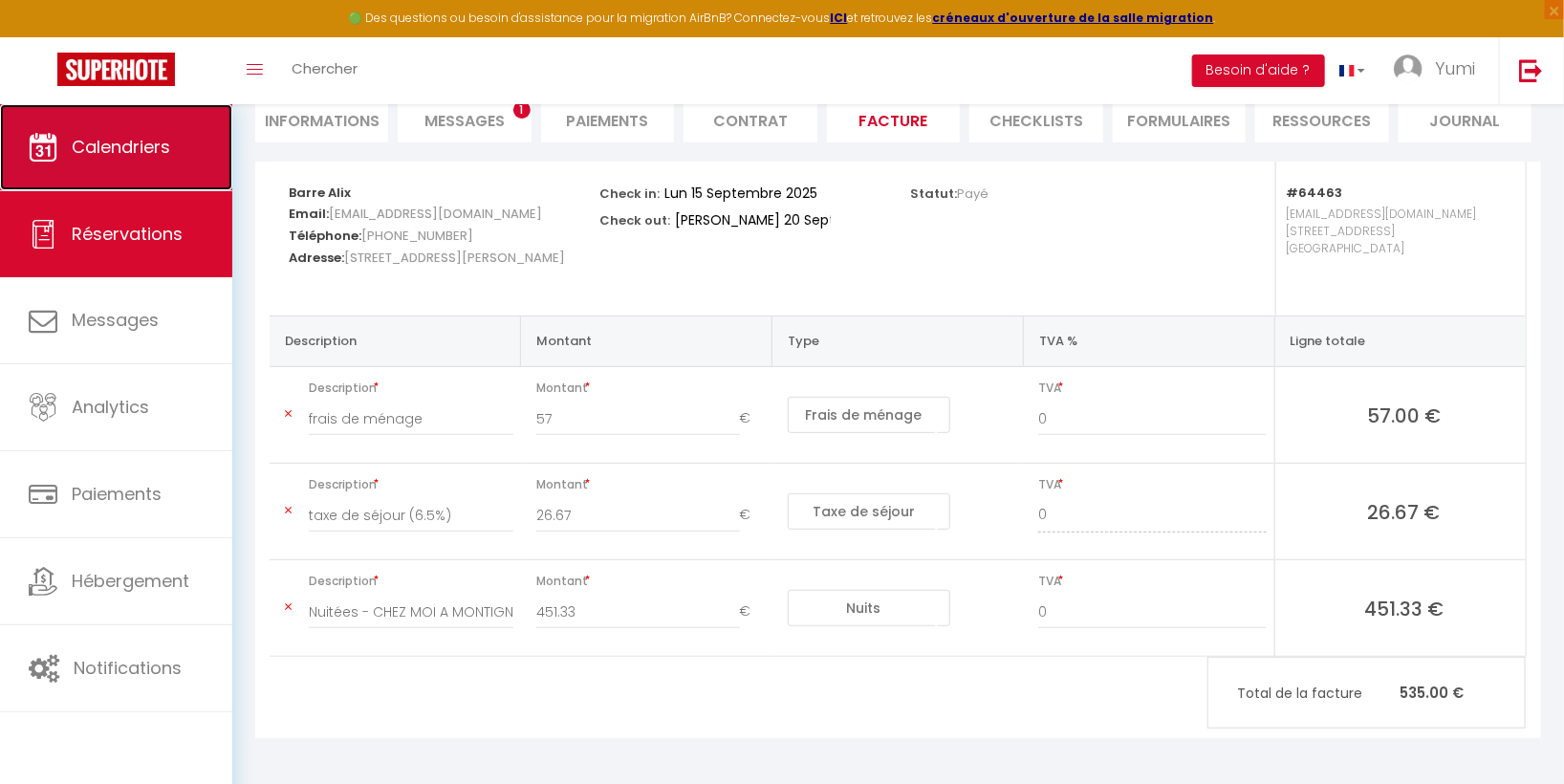
click at [167, 147] on span "Calendriers" at bounding box center [121, 146] width 99 height 24
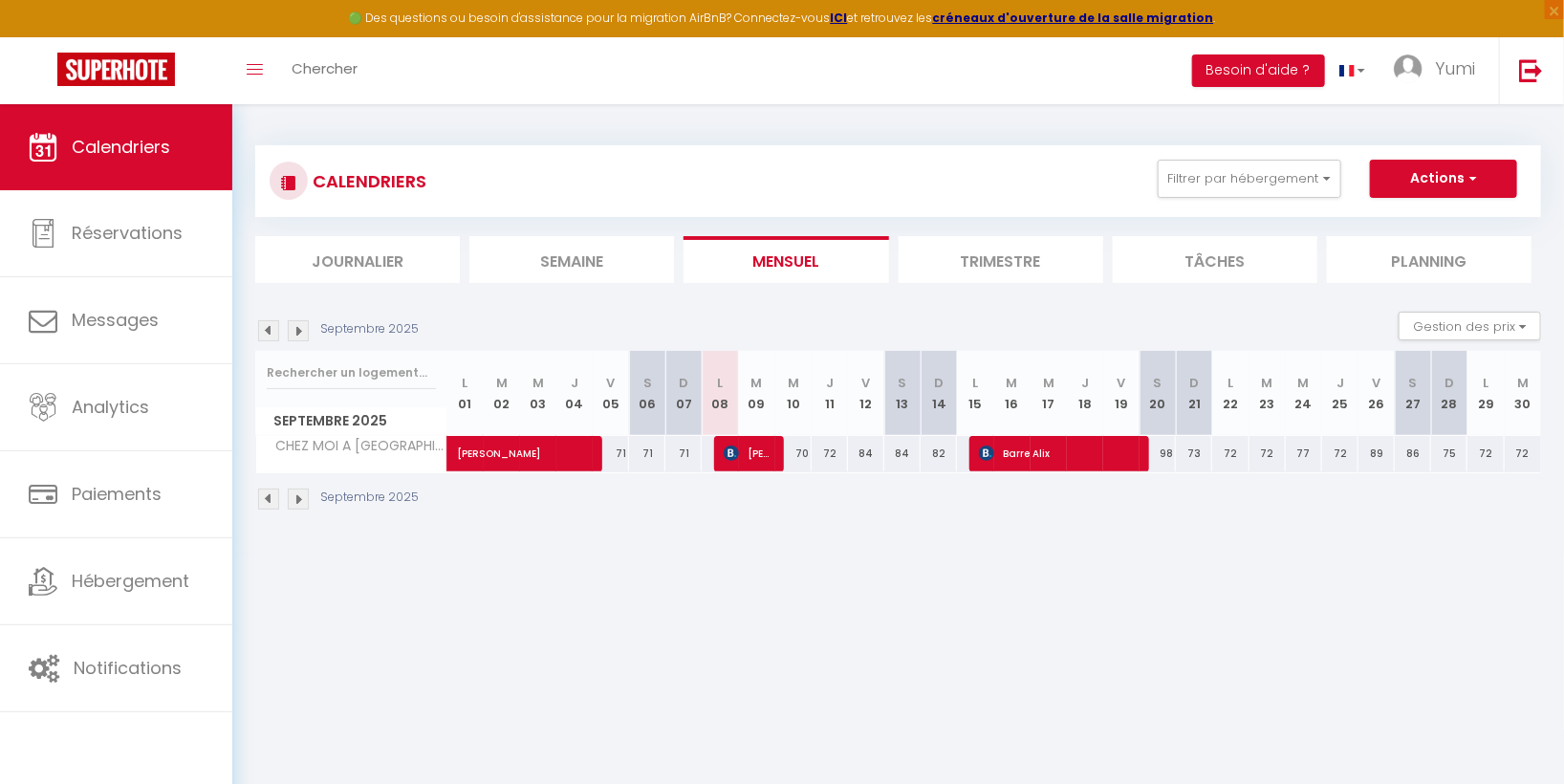
click at [299, 331] on img at bounding box center [298, 331] width 21 height 21
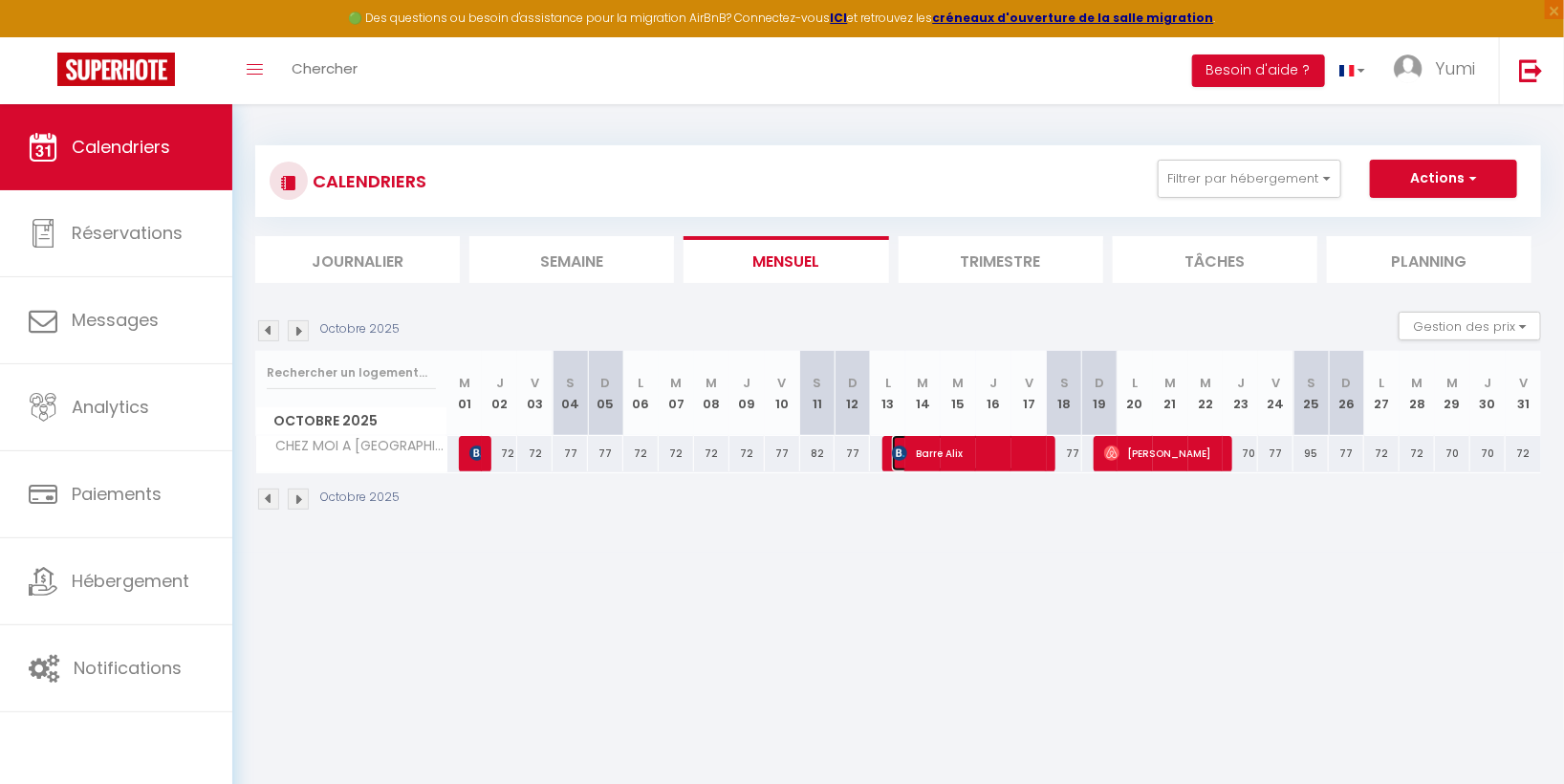
click at [975, 449] on span "Barre Alix" at bounding box center [968, 453] width 153 height 37
select select "OK"
select select "KO"
select select "0"
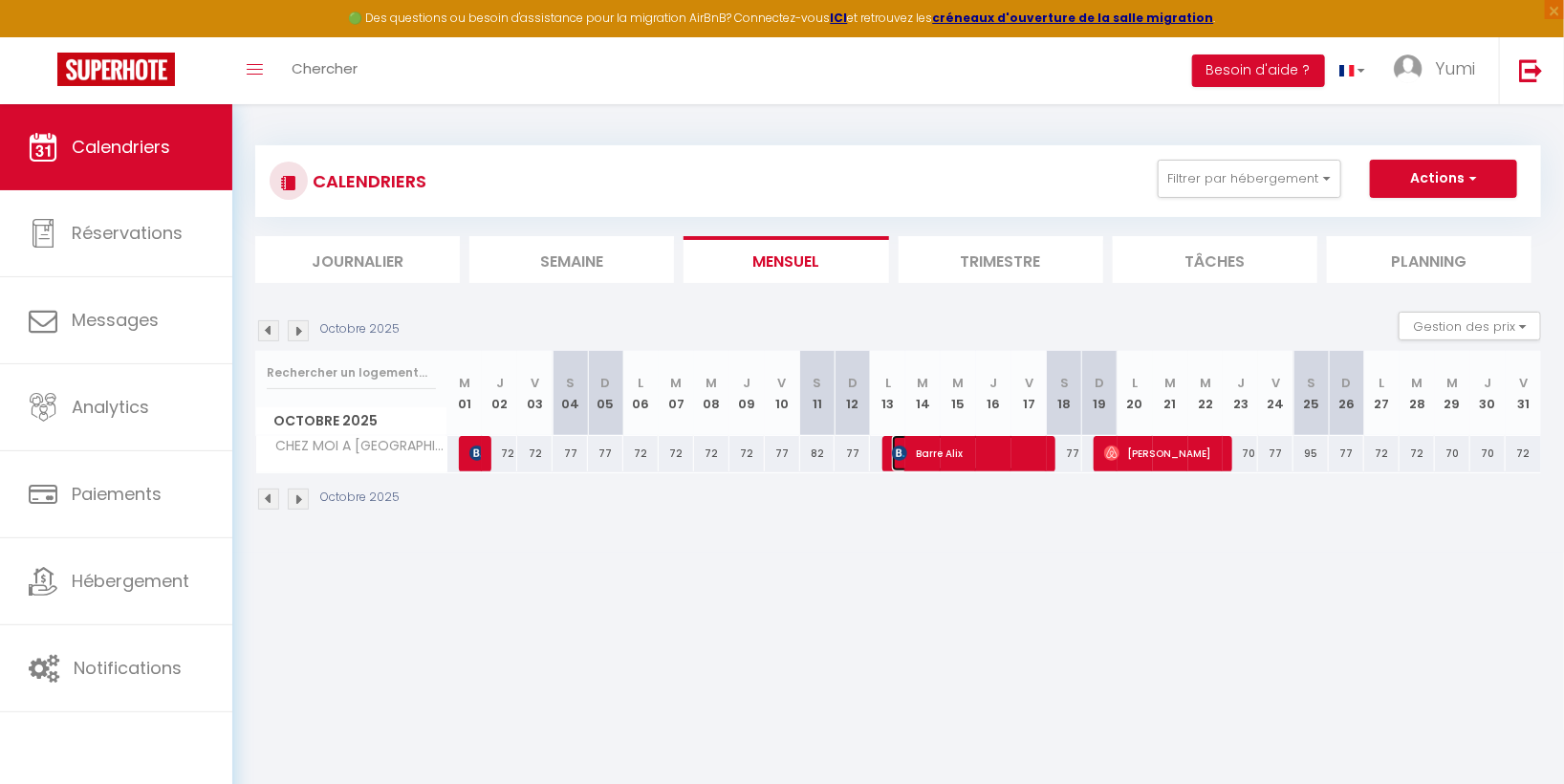
select select "1"
select select
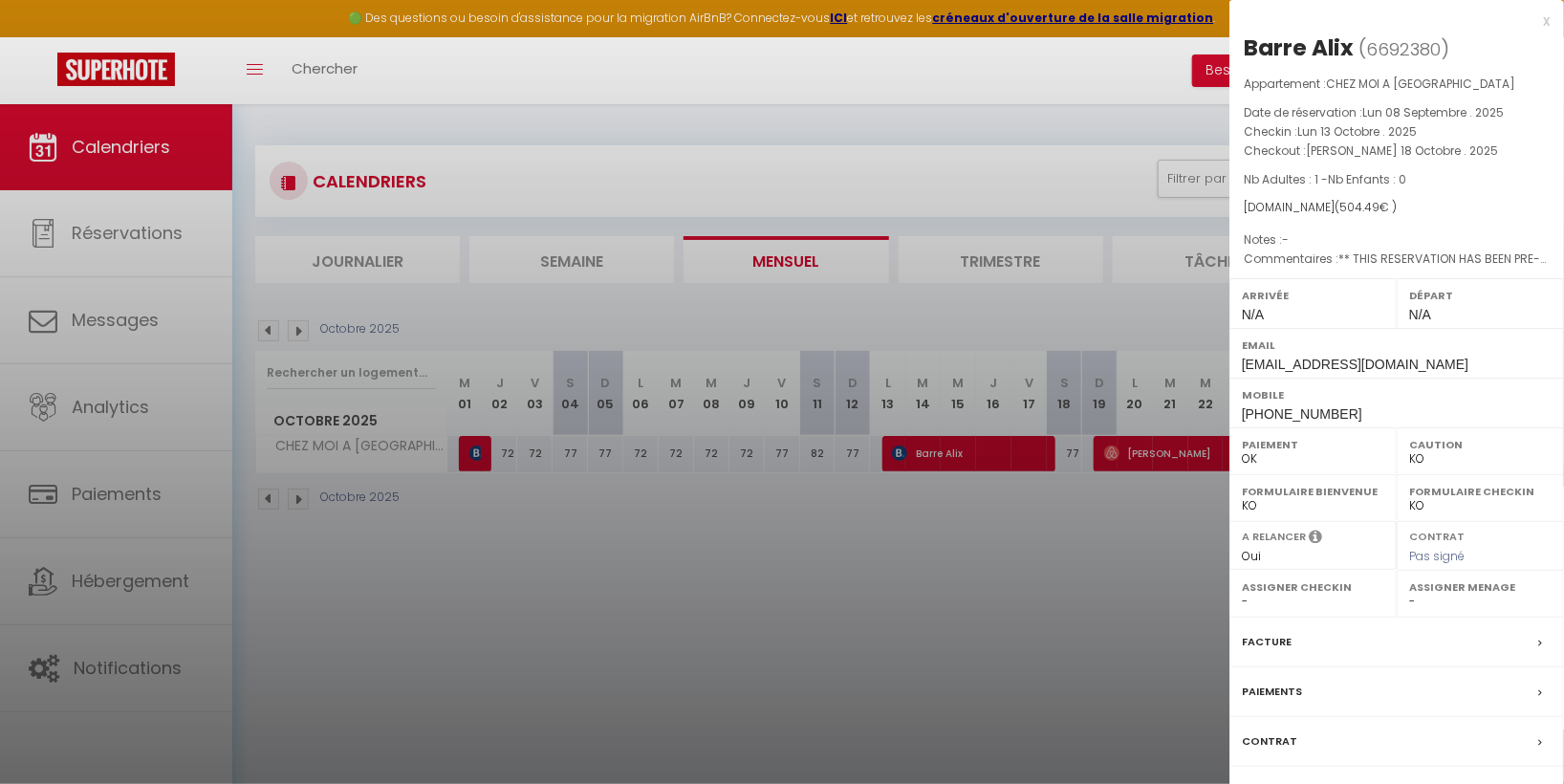
click at [1534, 637] on div "Facture" at bounding box center [1397, 642] width 335 height 49
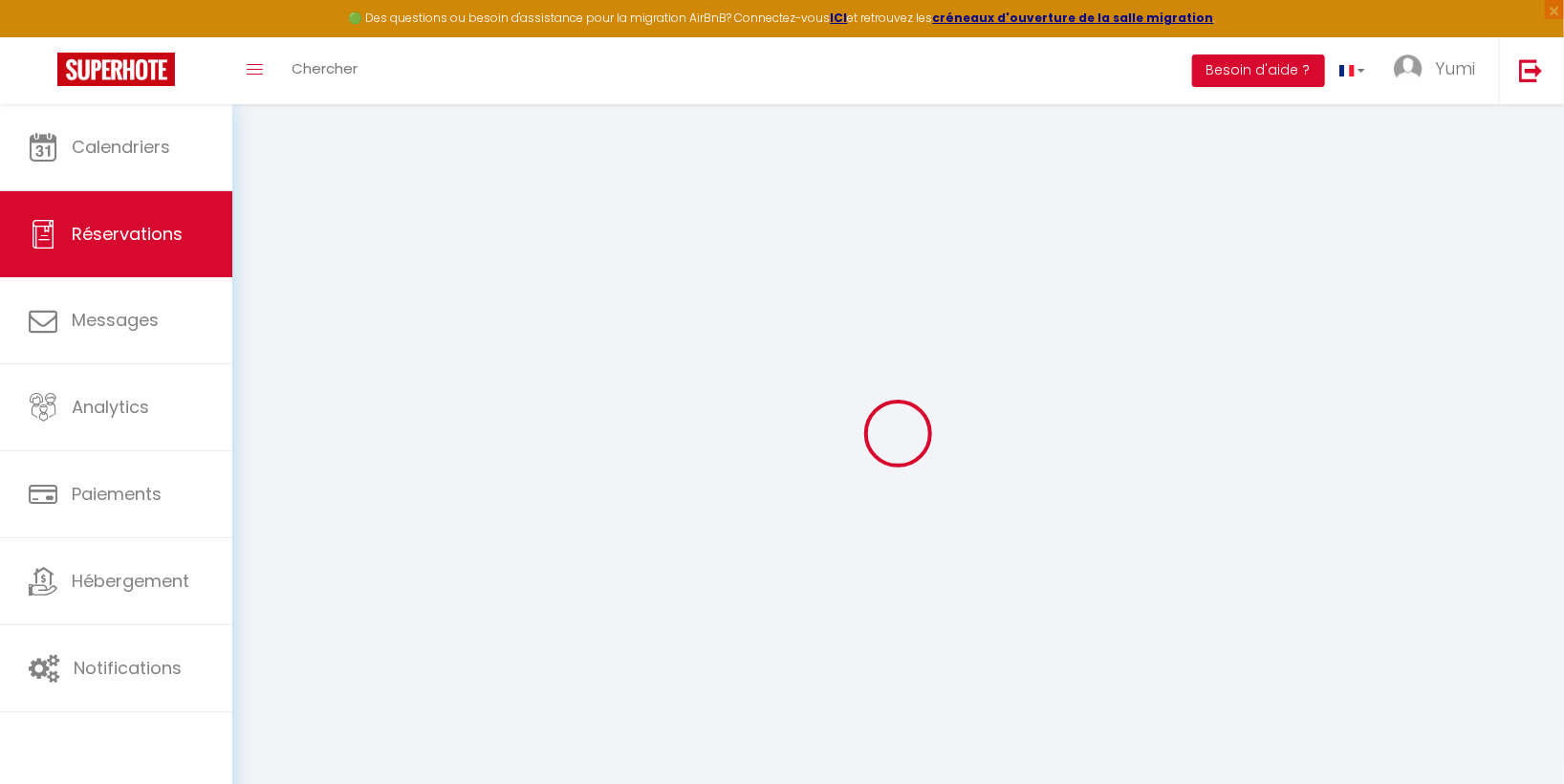
click at [1534, 637] on div at bounding box center [899, 433] width 1286 height 612
select select "cleaning"
select select "taxes"
select select
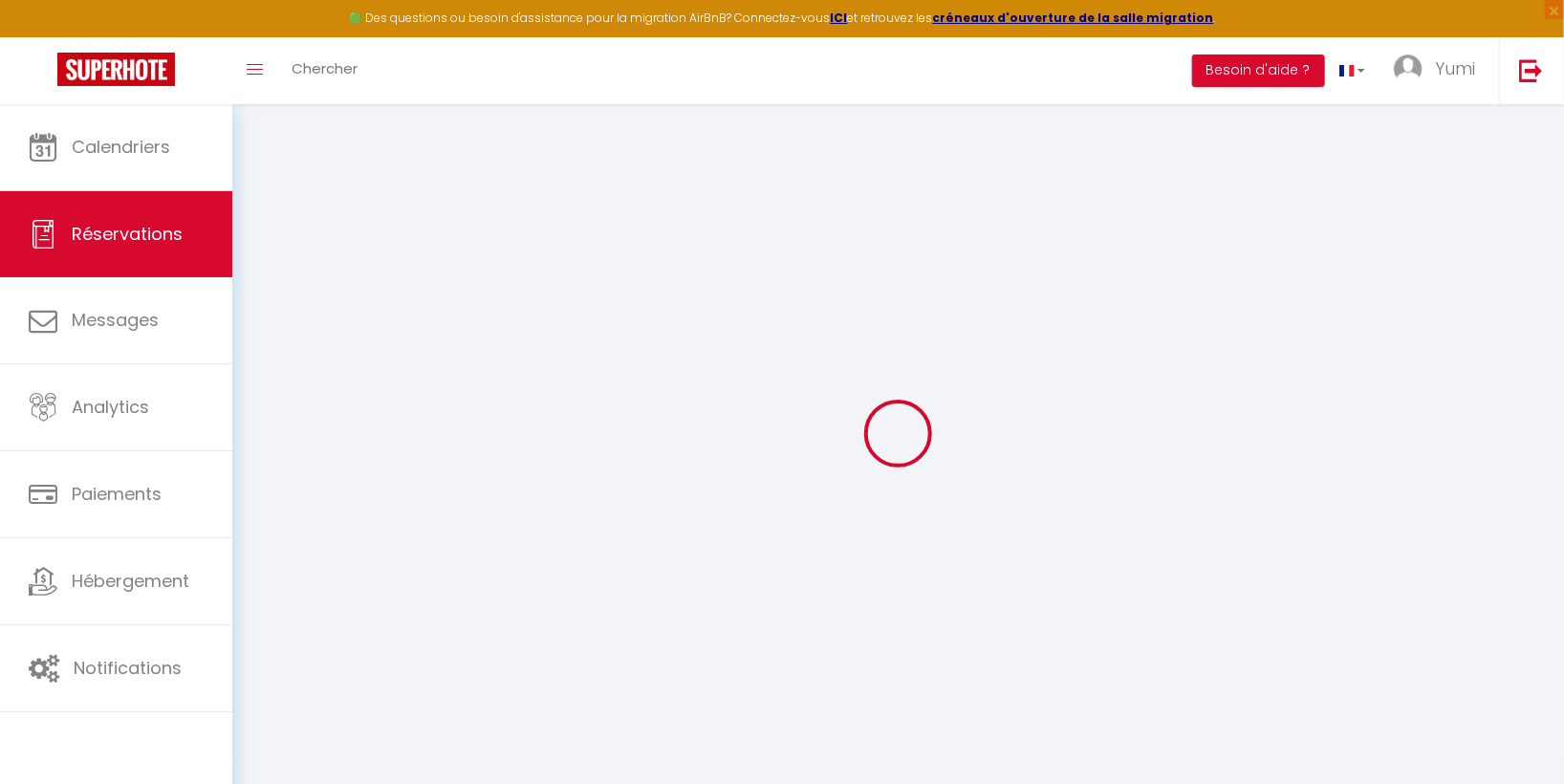
checkbox input "false"
type textarea "** THIS RESERVATION HAS BEEN PRE-PAID ** BOOKING NOTE : Payment charge is EUR 7…"
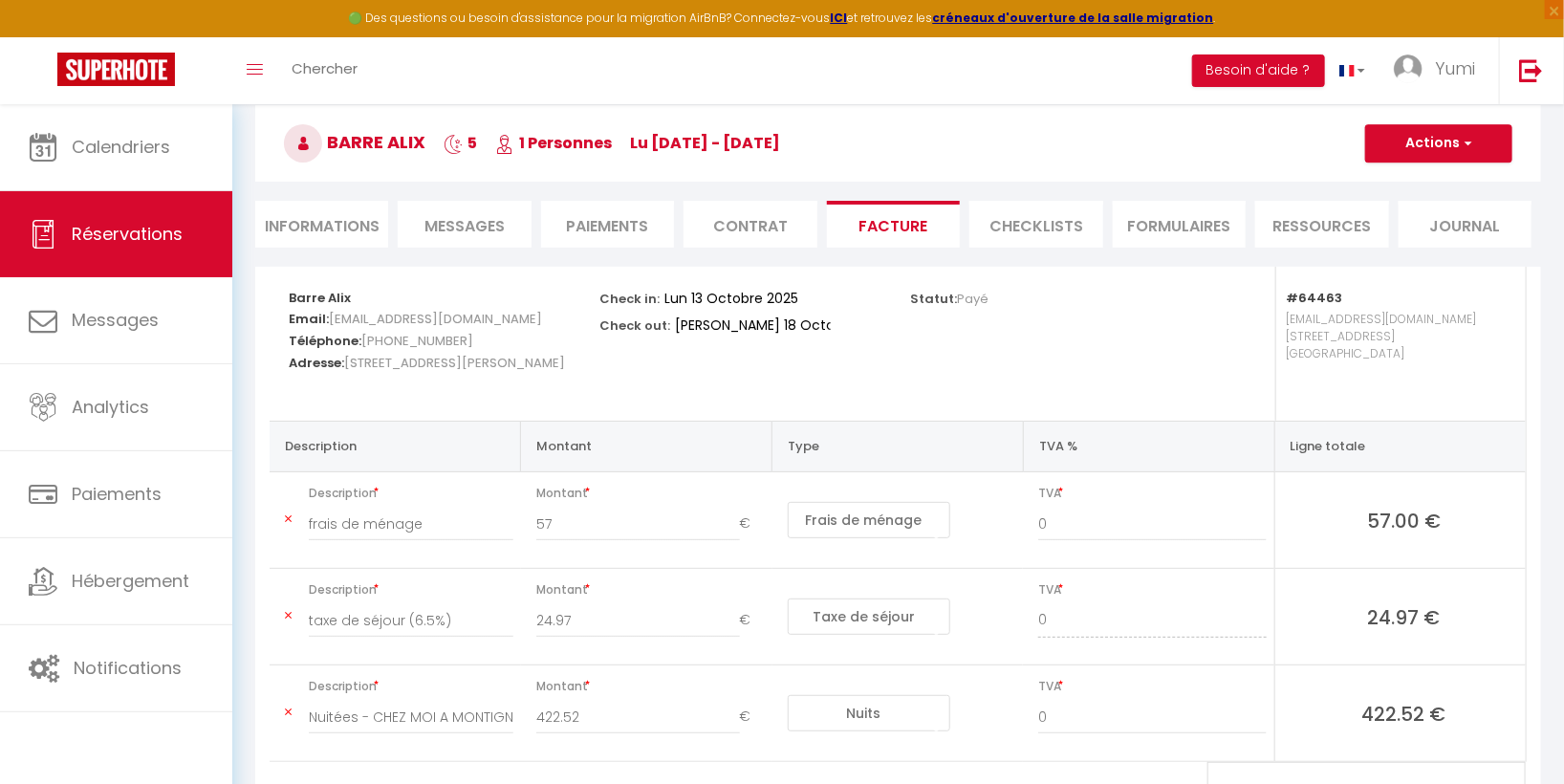
scroll to position [192, 0]
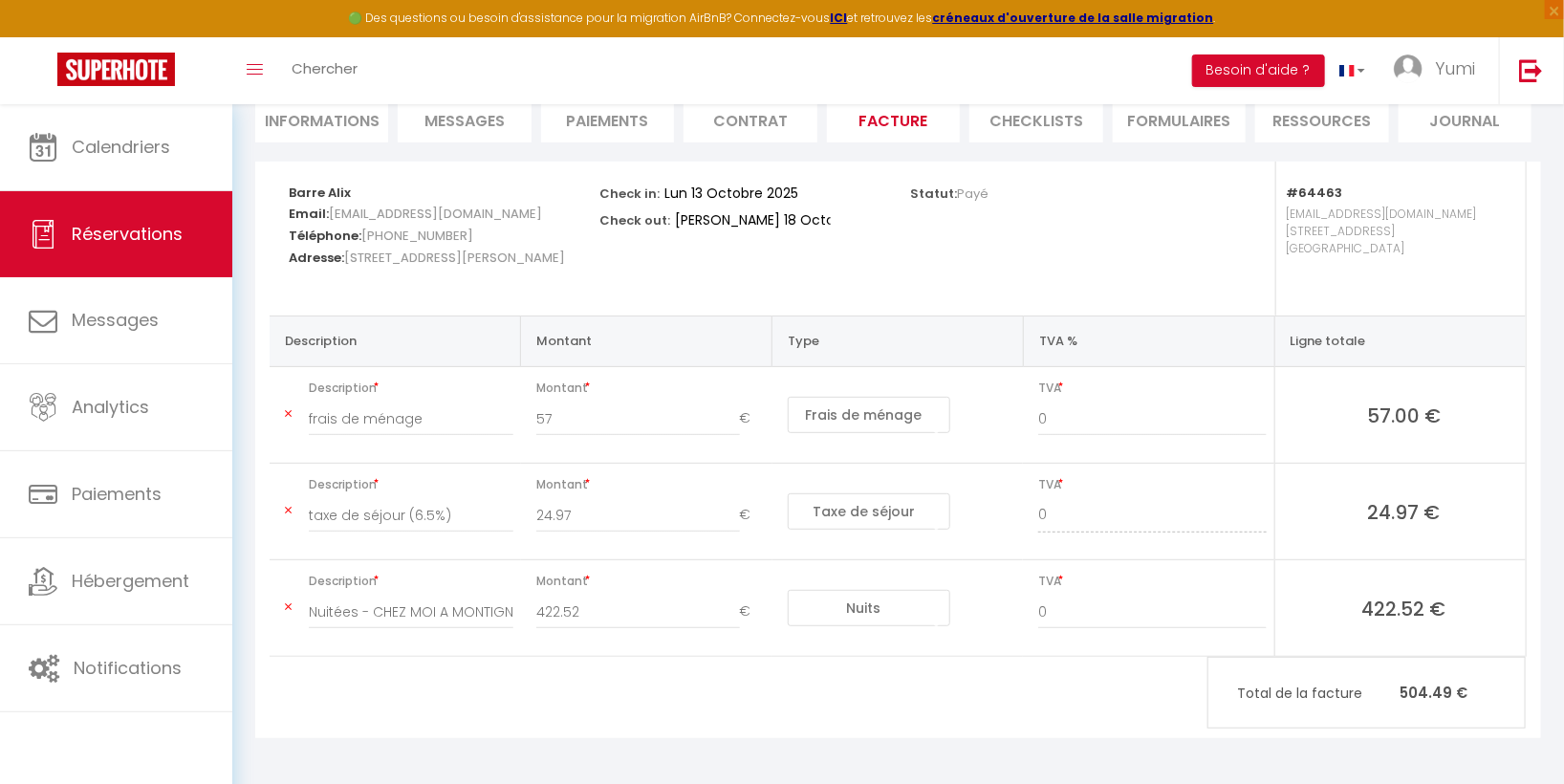
click at [1558, 565] on div "Retourner vers Barre Alix 5 1 Personnes lu [DATE] - [DATE] Actions Enregistrer …" at bounding box center [898, 348] width 1332 height 873
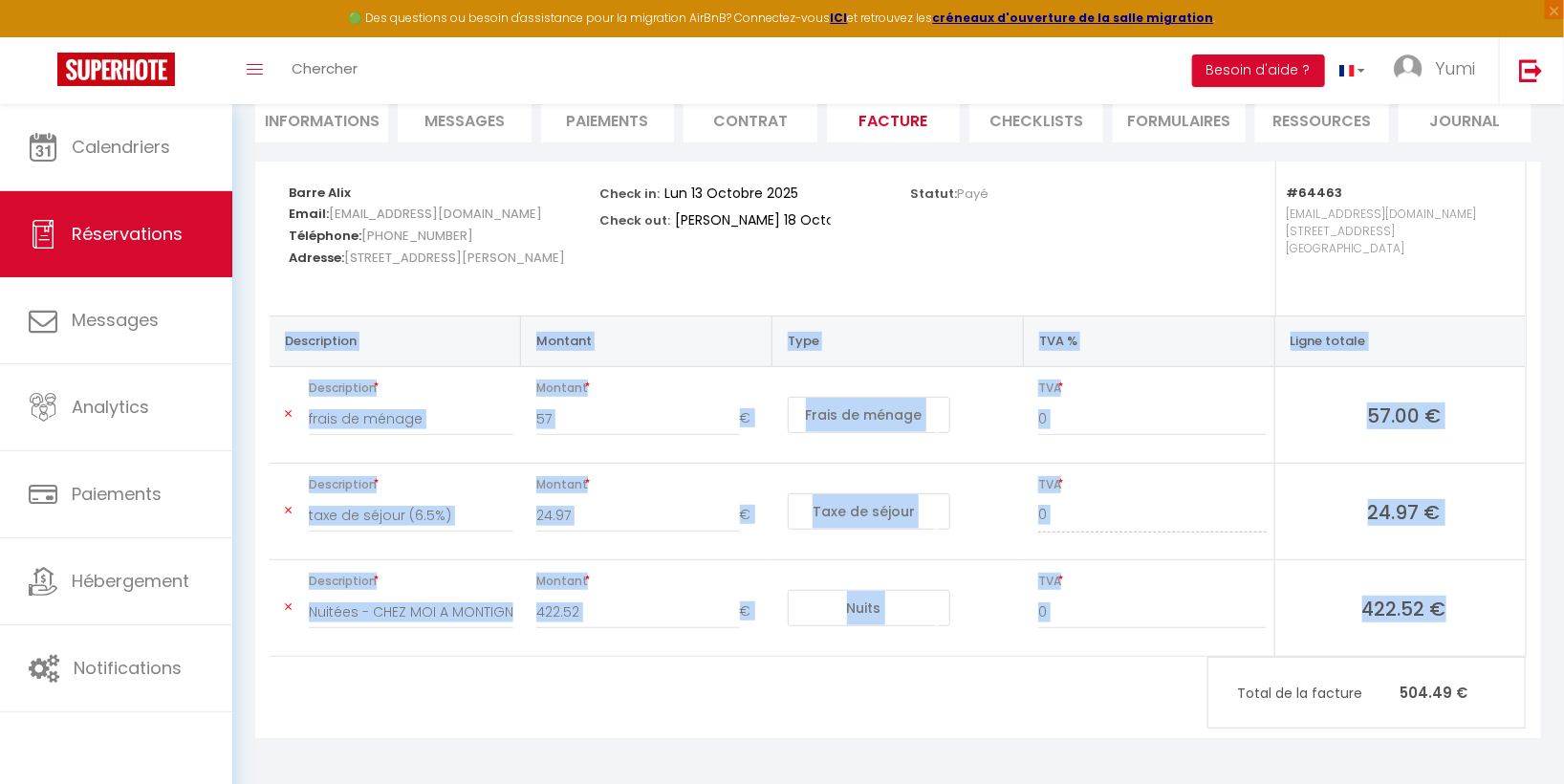
click at [1558, 565] on div "Retourner vers Barre Alix 5 1 Personnes lu [DATE] - [DATE] Actions Enregistrer …" at bounding box center [898, 348] width 1332 height 873
click at [1104, 708] on div "Barre Alix Email: [EMAIL_ADDRESS][DOMAIN_NAME] Téléphone: [PHONE_NUMBER] Adress…" at bounding box center [899, 449] width 1286 height 576
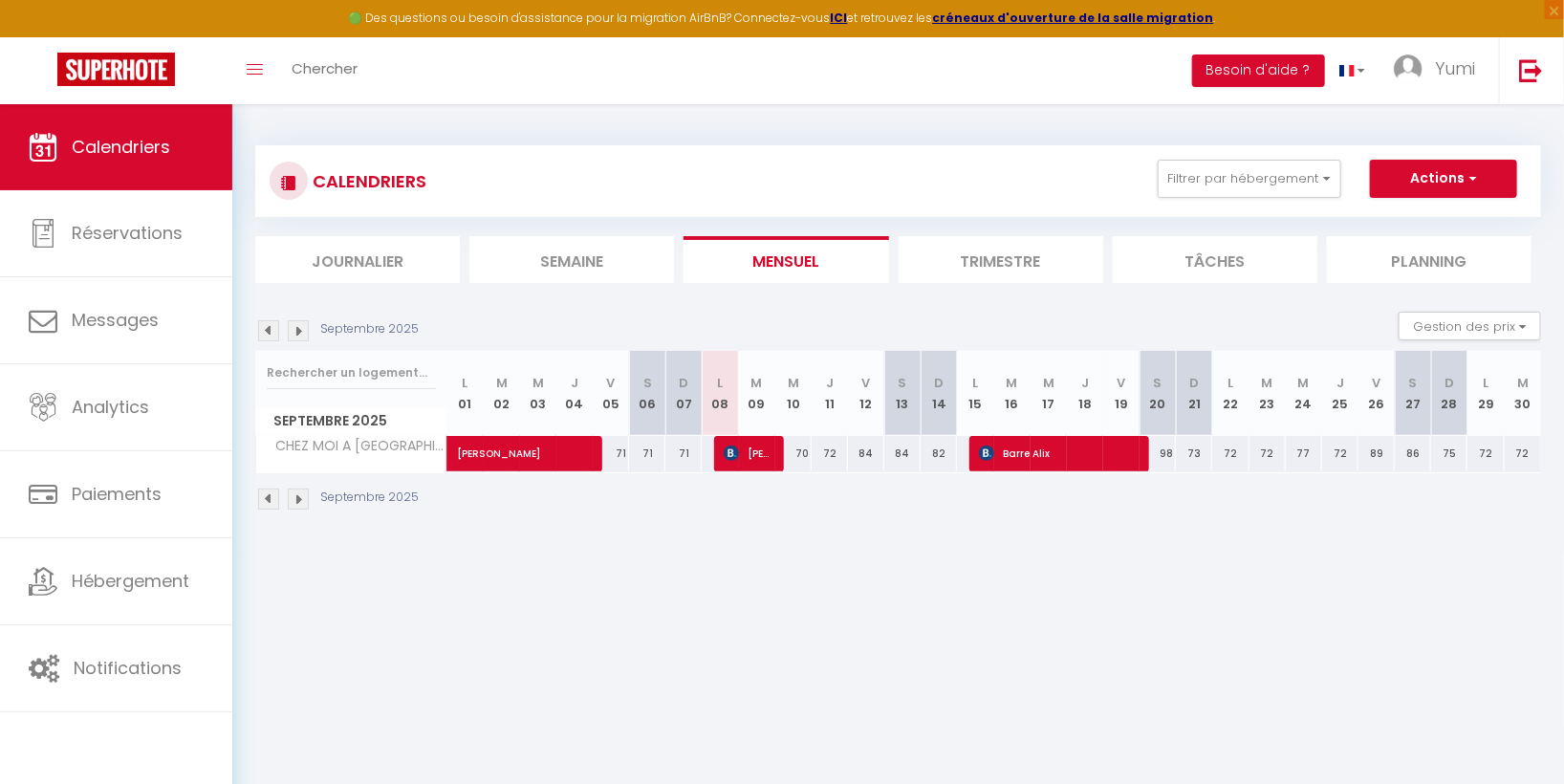
click at [302, 327] on img at bounding box center [298, 331] width 21 height 21
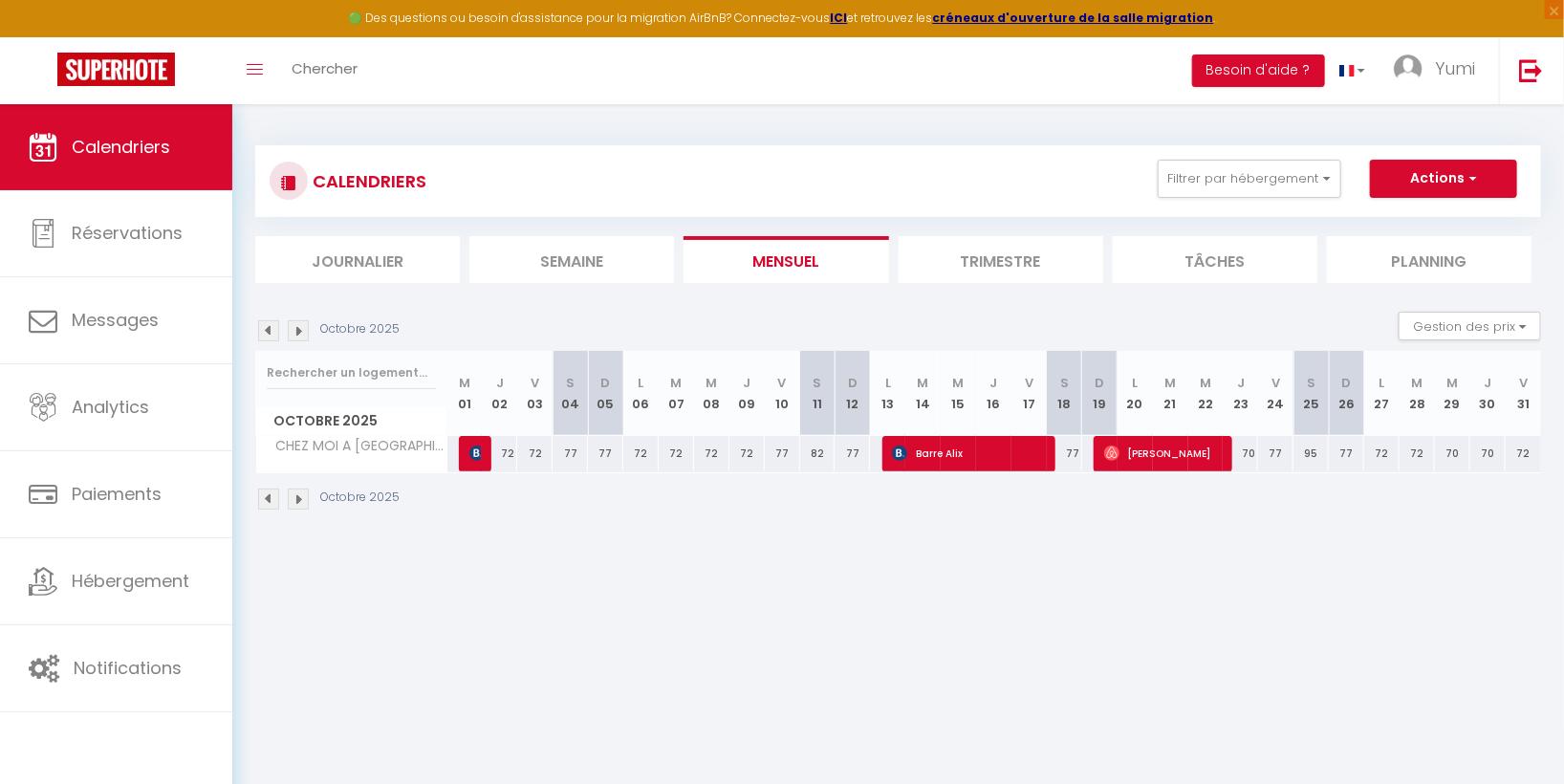
click at [1109, 605] on body "🟢 Des questions ou besoin d'assistance pour la migration AirBnB? Connectez-vous…" at bounding box center [782, 497] width 1564 height 784
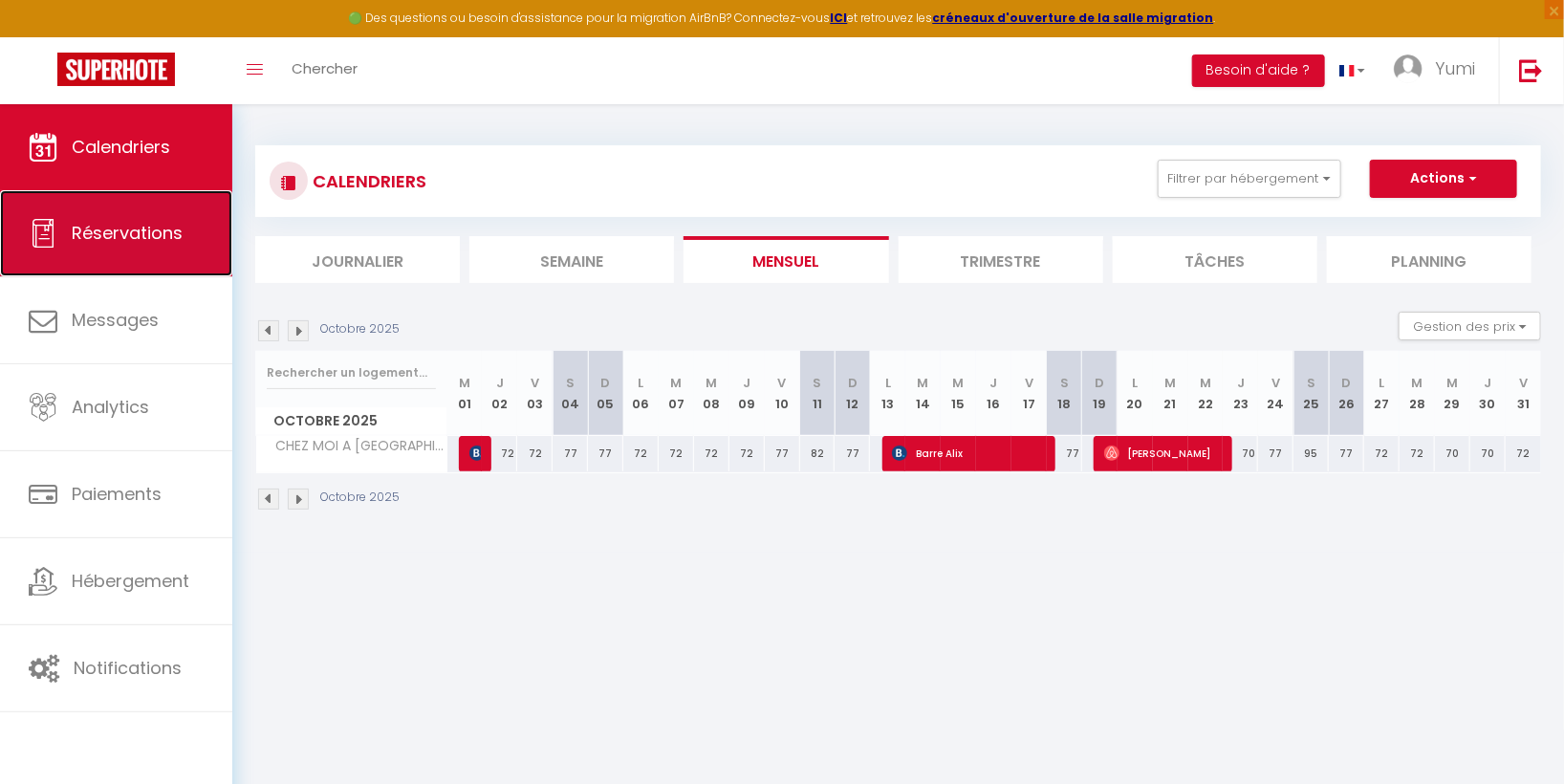
click at [159, 228] on span "Réservations" at bounding box center [127, 232] width 111 height 24
select select "not_cancelled"
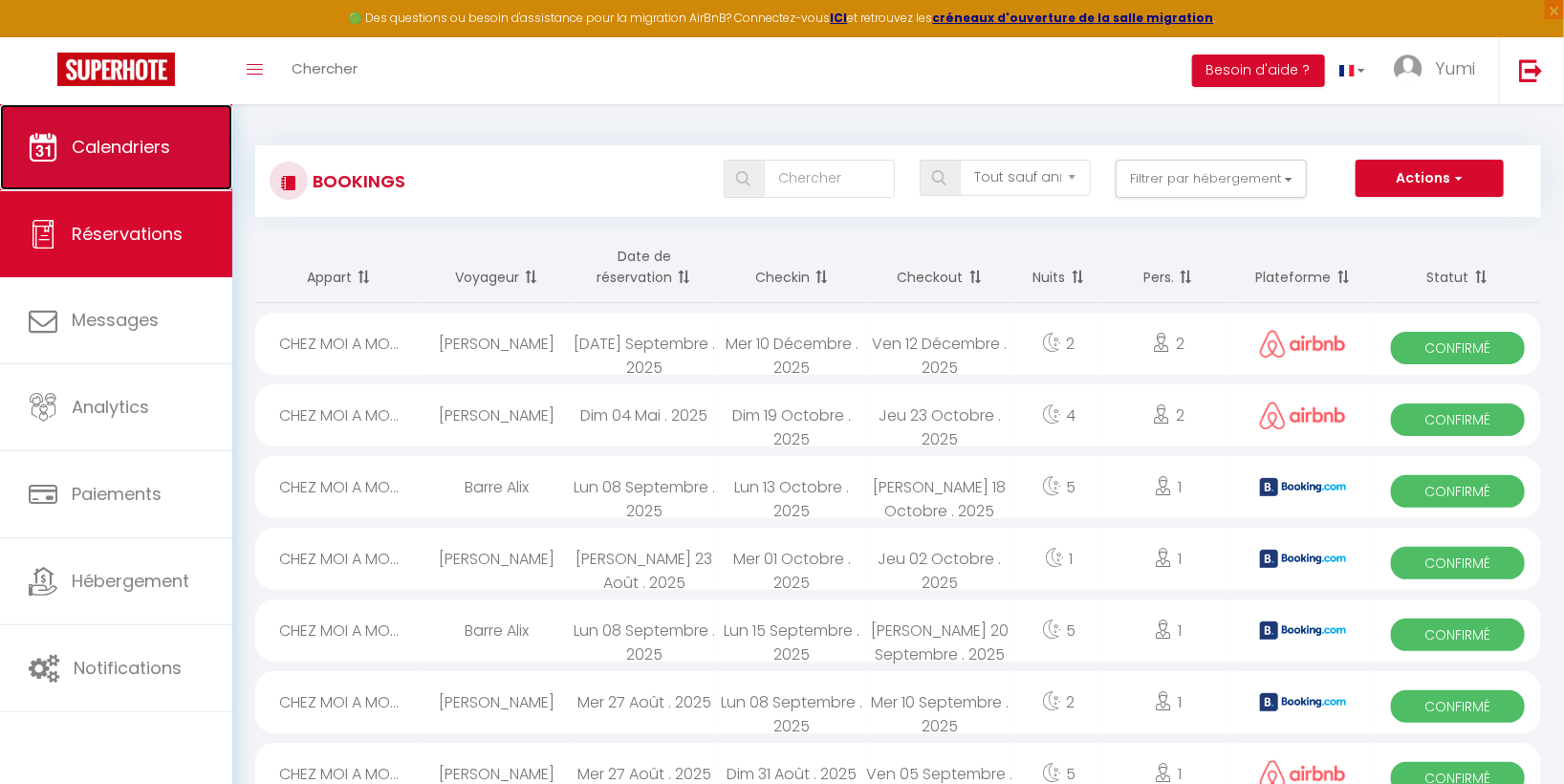
click at [150, 160] on link "Calendriers" at bounding box center [116, 147] width 232 height 86
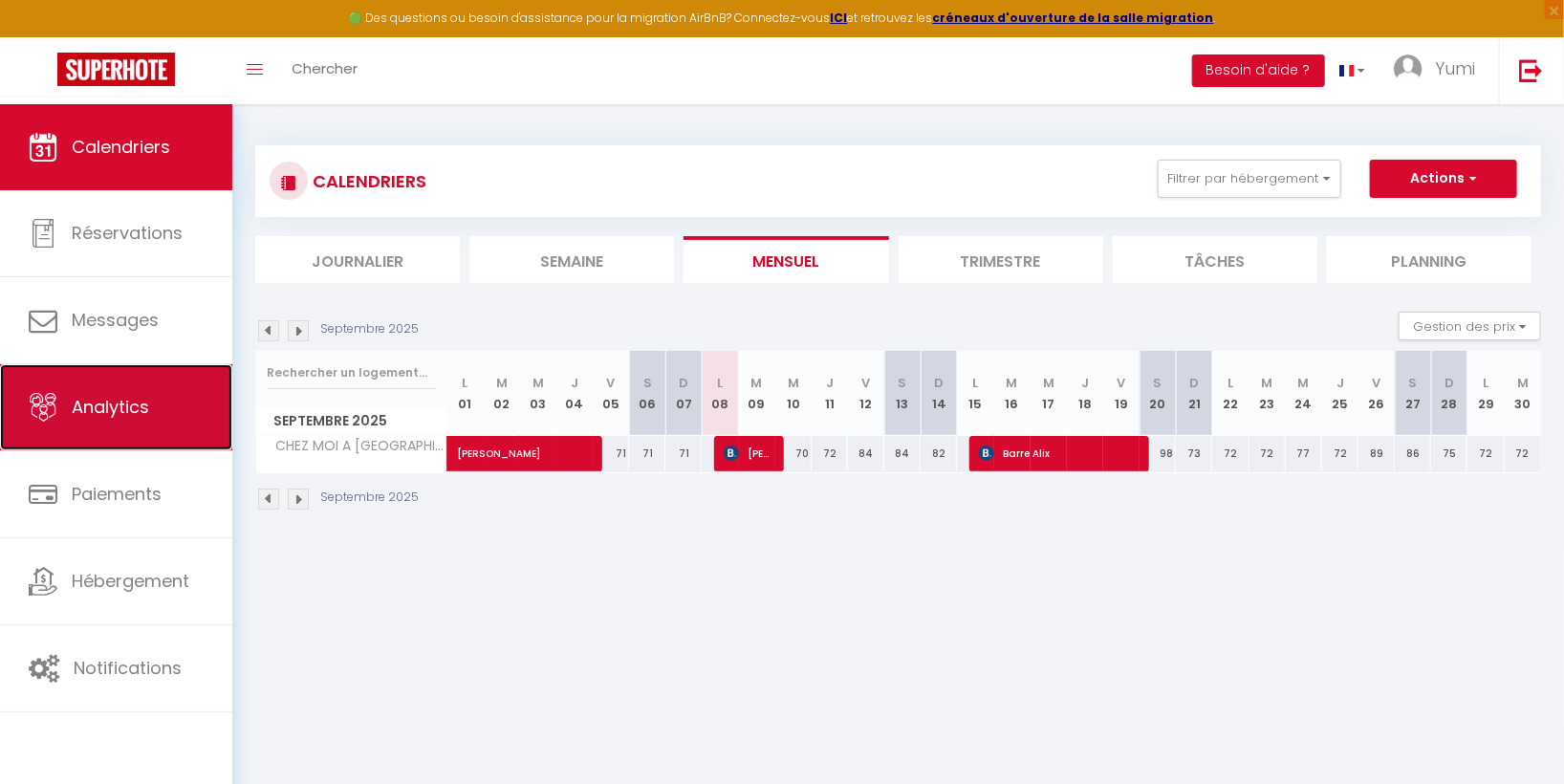
click at [121, 402] on span "Analytics" at bounding box center [110, 407] width 77 height 24
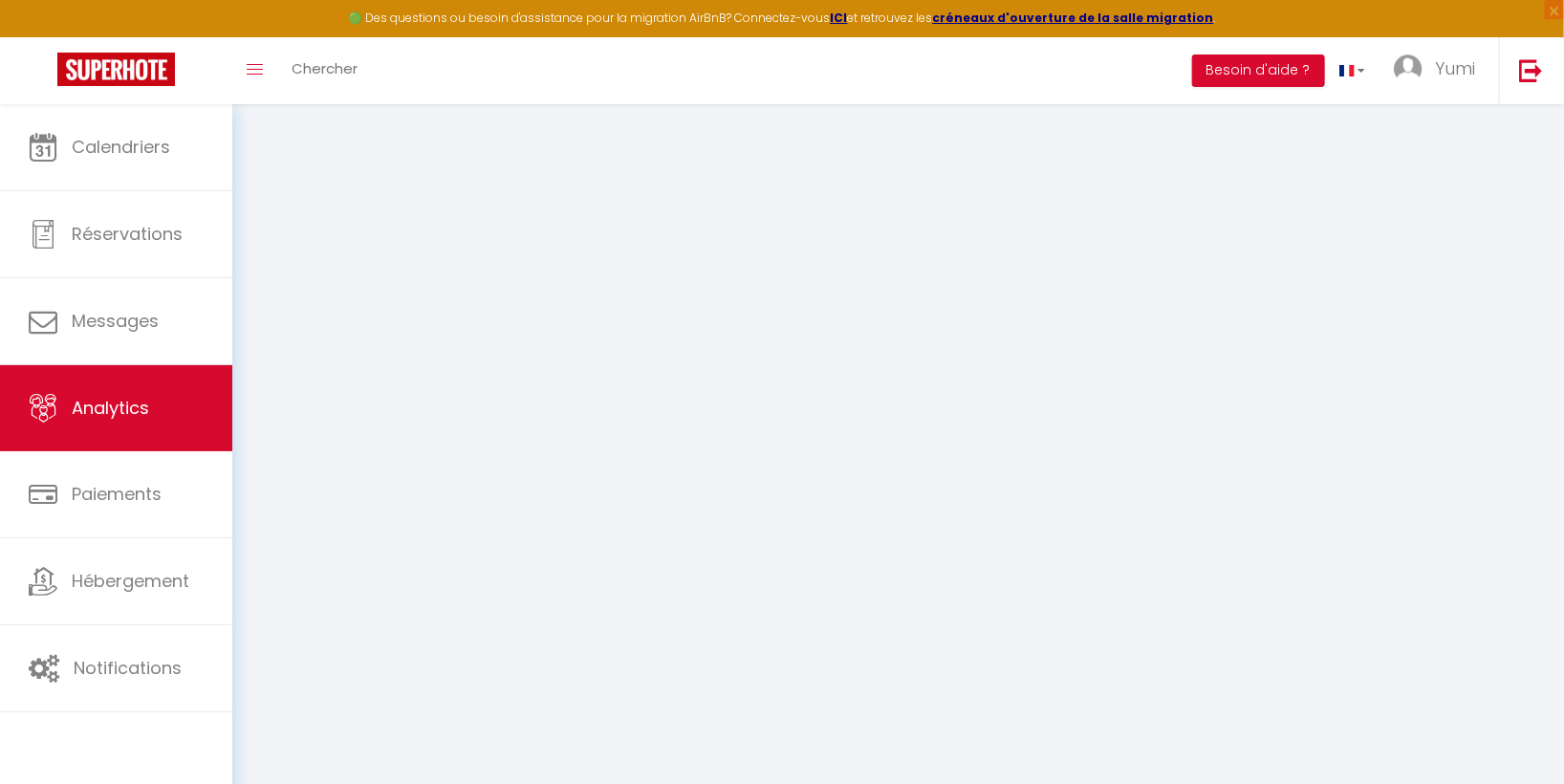
select select "2025"
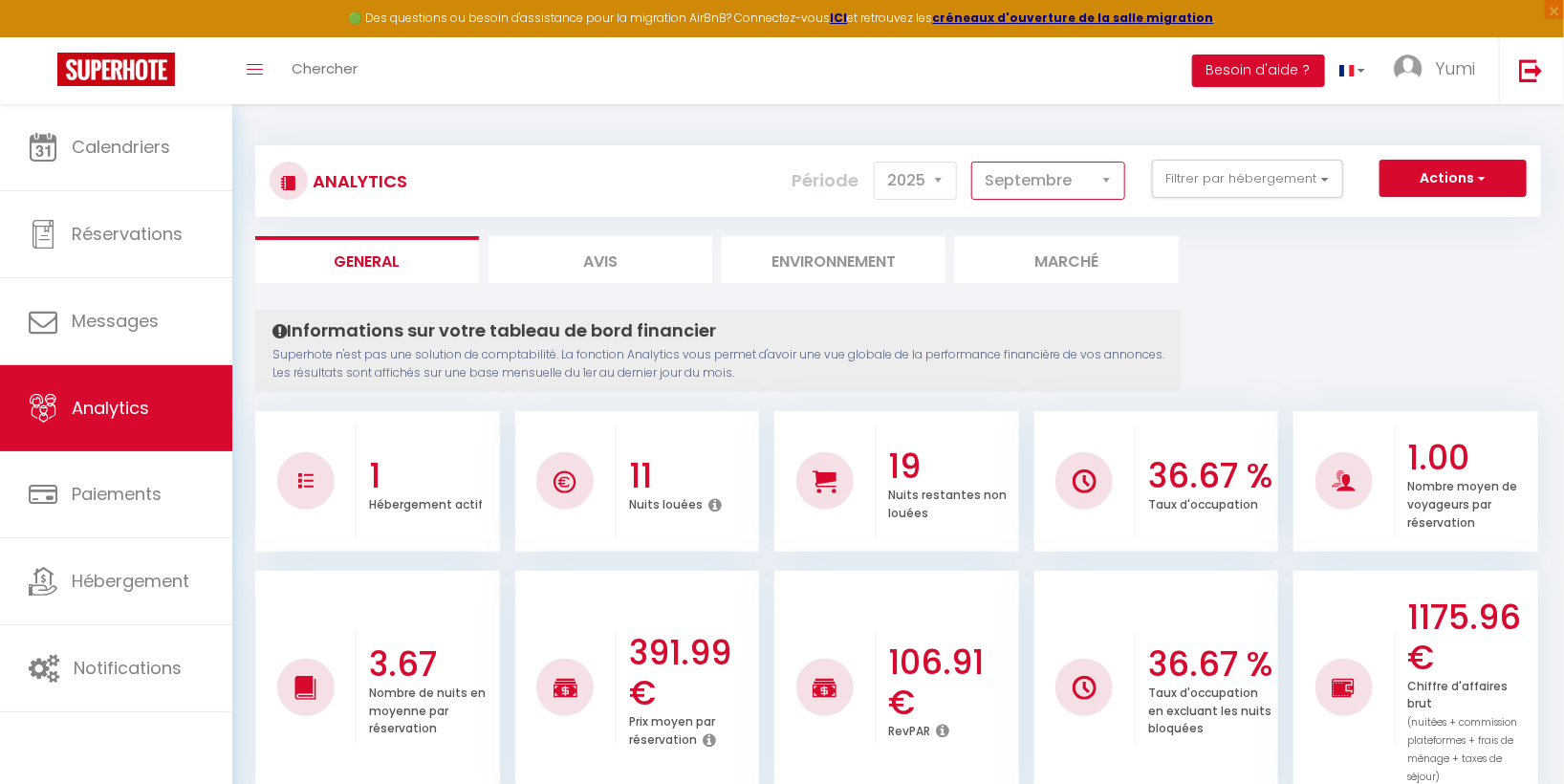
click at [1091, 180] on select "[PERSON_NAME] Mars [PERSON_NAME] Juin Juillet Août Septembre Octobre Novembre D…" at bounding box center [1048, 180] width 154 height 38
click at [975, 162] on select "[PERSON_NAME] Mars [PERSON_NAME] Juin Juillet Août Septembre Octobre Novembre D…" at bounding box center [1048, 180] width 154 height 38
click at [1064, 170] on select "[PERSON_NAME] Mars [PERSON_NAME] Juin Juillet Août Septembre Octobre Novembre D…" at bounding box center [1048, 180] width 154 height 38
select select "9"
click at [975, 162] on select "[PERSON_NAME] Mars [PERSON_NAME] Juin Juillet Août Septembre Octobre Novembre D…" at bounding box center [1048, 180] width 154 height 38
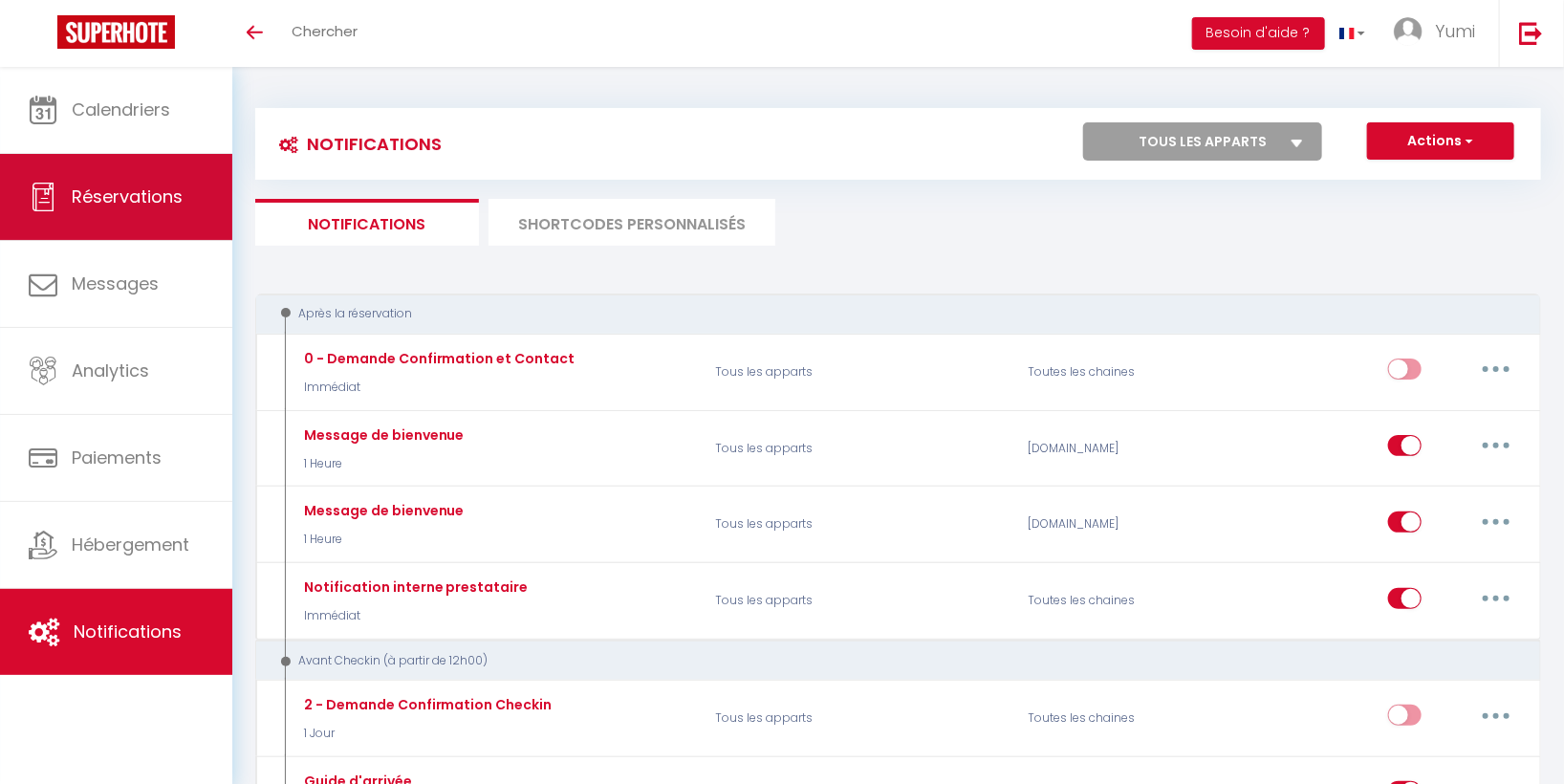
click at [96, 200] on span "Réservations" at bounding box center [127, 196] width 111 height 24
select select "not_cancelled"
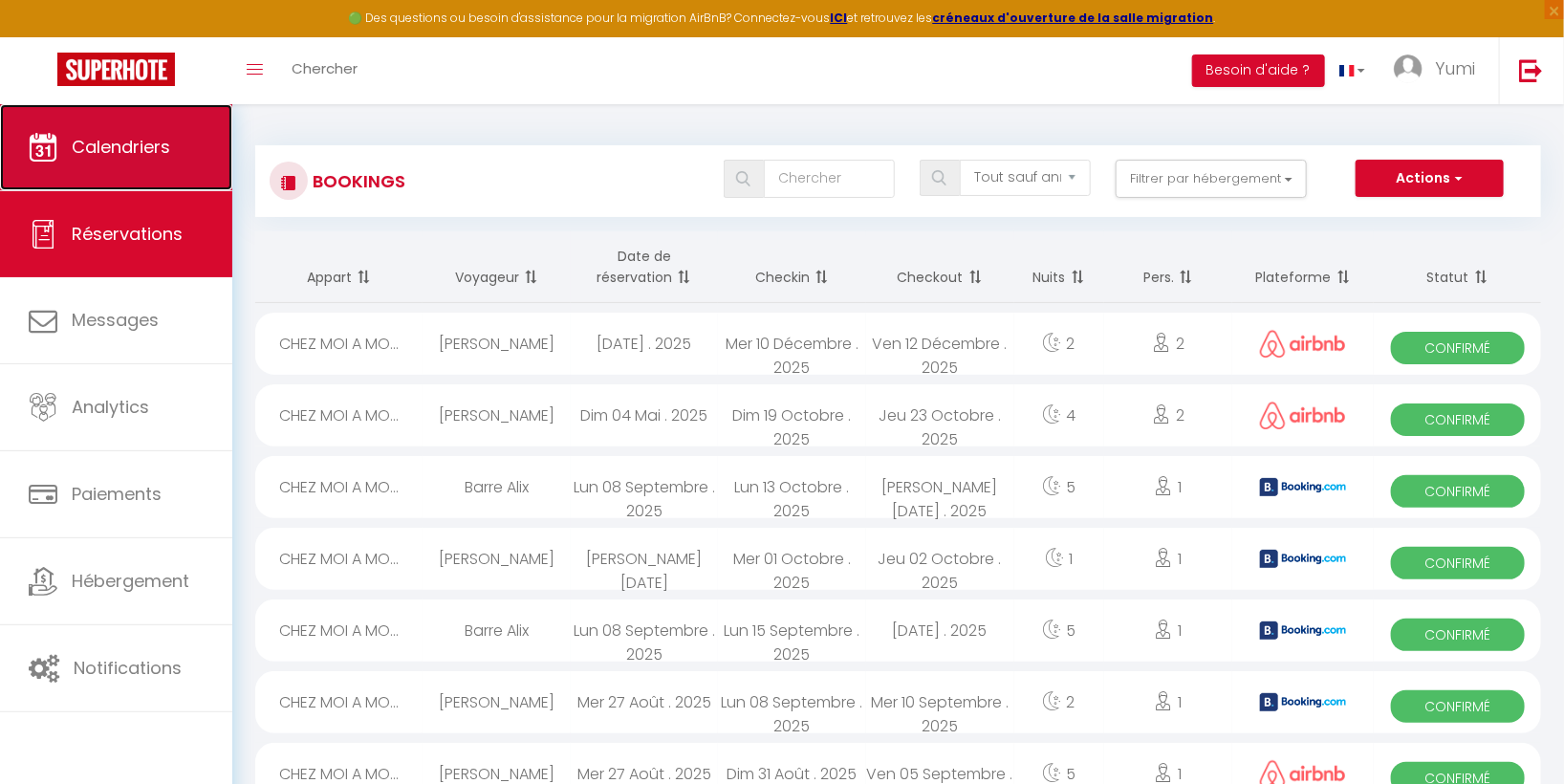
click at [144, 149] on span "Calendriers" at bounding box center [121, 146] width 99 height 24
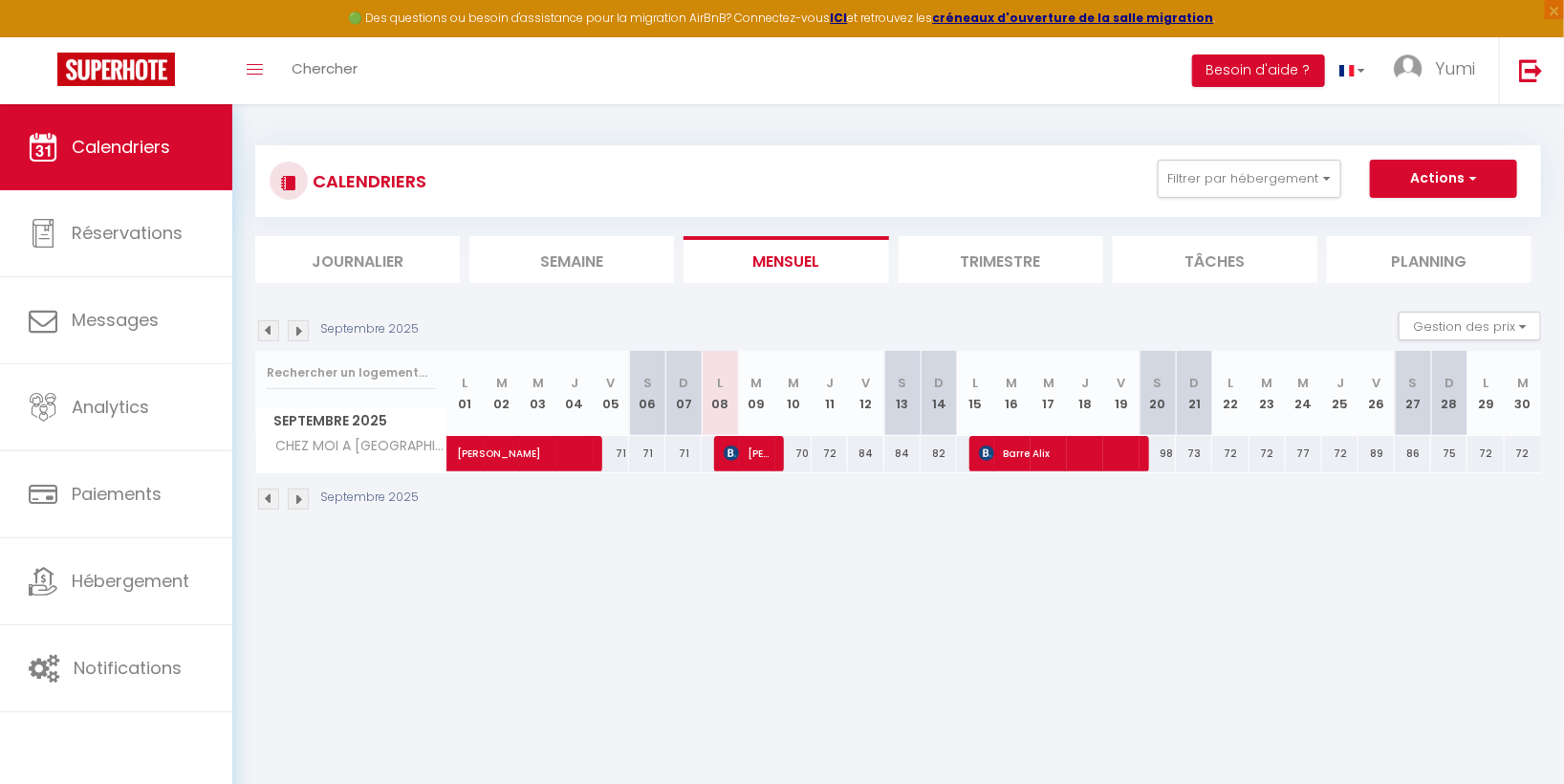
click at [1354, 461] on div "72" at bounding box center [1340, 453] width 37 height 36
type input "72"
type input "Jeu 25 Septembre 2025"
type input "Ven 26 Septembre 2025"
click at [1354, 461] on div at bounding box center [782, 392] width 1564 height 784
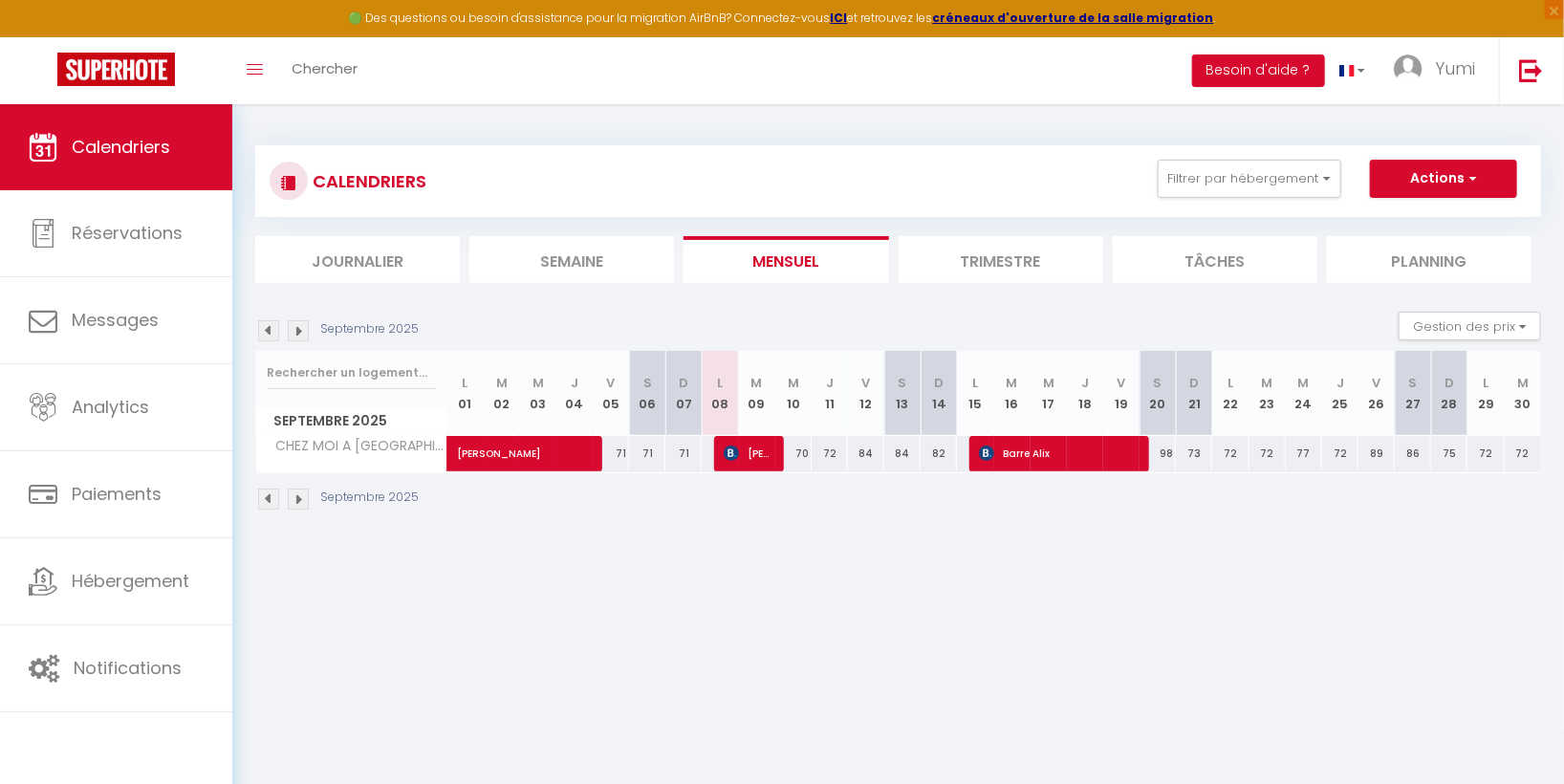
click at [1194, 450] on div "73" at bounding box center [1194, 453] width 37 height 36
type input "73"
type input "Dim 21 Septembre 2025"
type input "Lun 22 Septembre 2025"
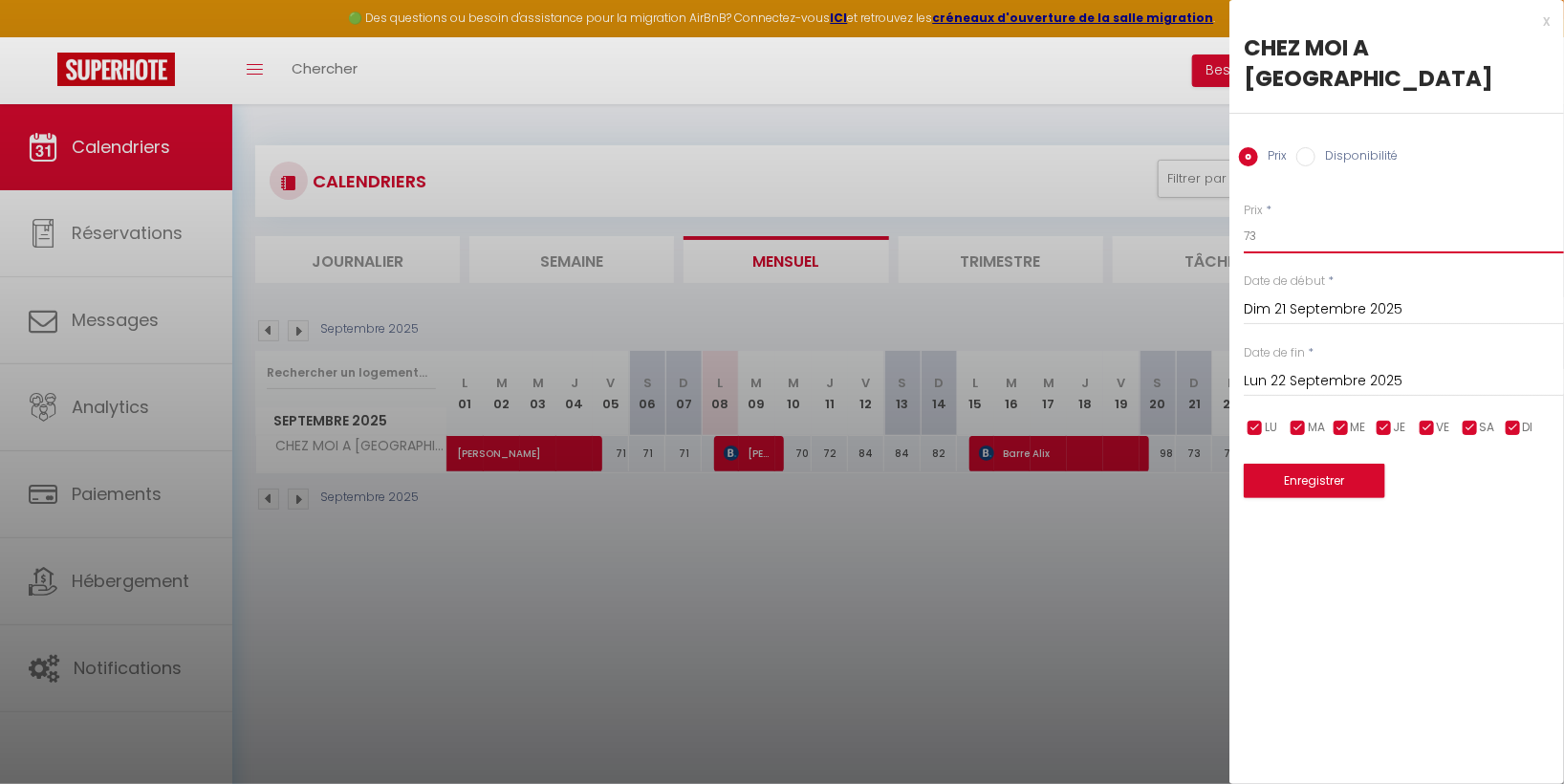
click at [1282, 219] on input "73" at bounding box center [1403, 236] width 321 height 35
type input "75"
click at [1344, 464] on button "Enregistrer" at bounding box center [1314, 481] width 141 height 35
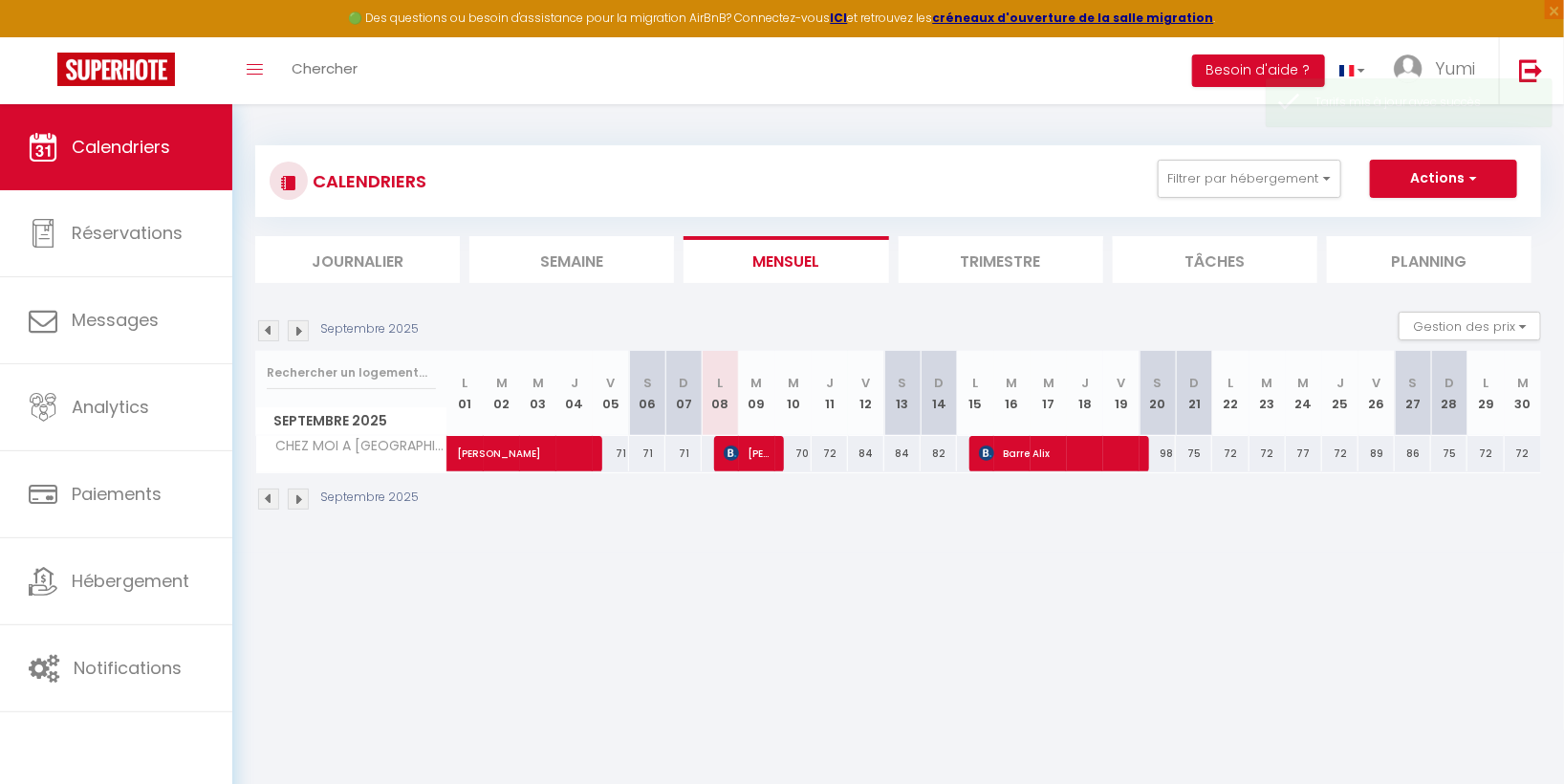
drag, startPoint x: 1306, startPoint y: 619, endPoint x: 1306, endPoint y: 631, distance: 12.0
click at [1306, 631] on body "🟢 Des questions ou besoin d'assistance pour la migration AirBnB? Connectez-vous…" at bounding box center [782, 497] width 1564 height 784
click at [1307, 631] on body "🟢 Des questions ou besoin d'assistance pour la migration AirBnB? Connectez-vous…" at bounding box center [782, 497] width 1564 height 784
